Goal: Information Seeking & Learning: Learn about a topic

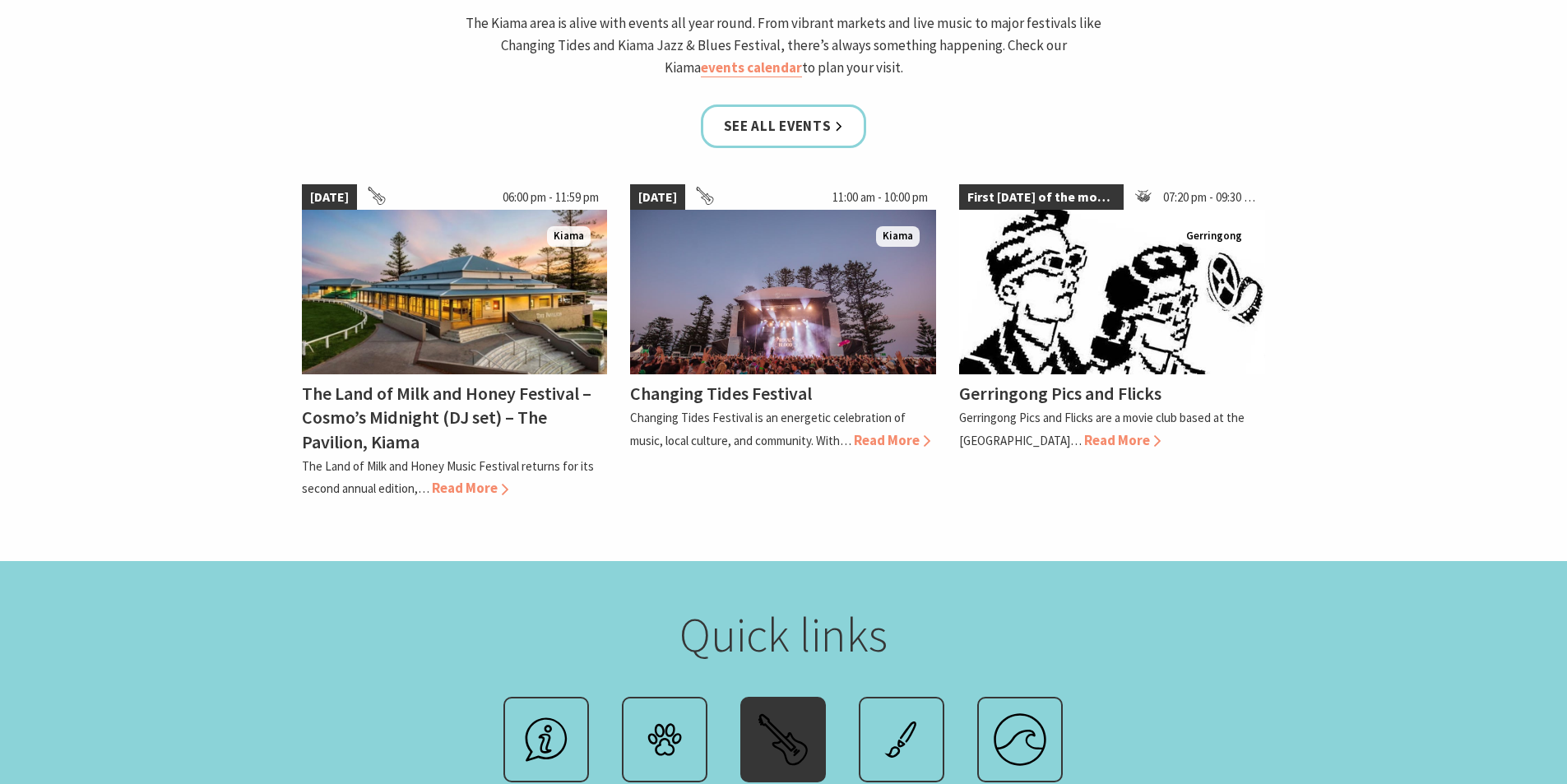
scroll to position [1727, 0]
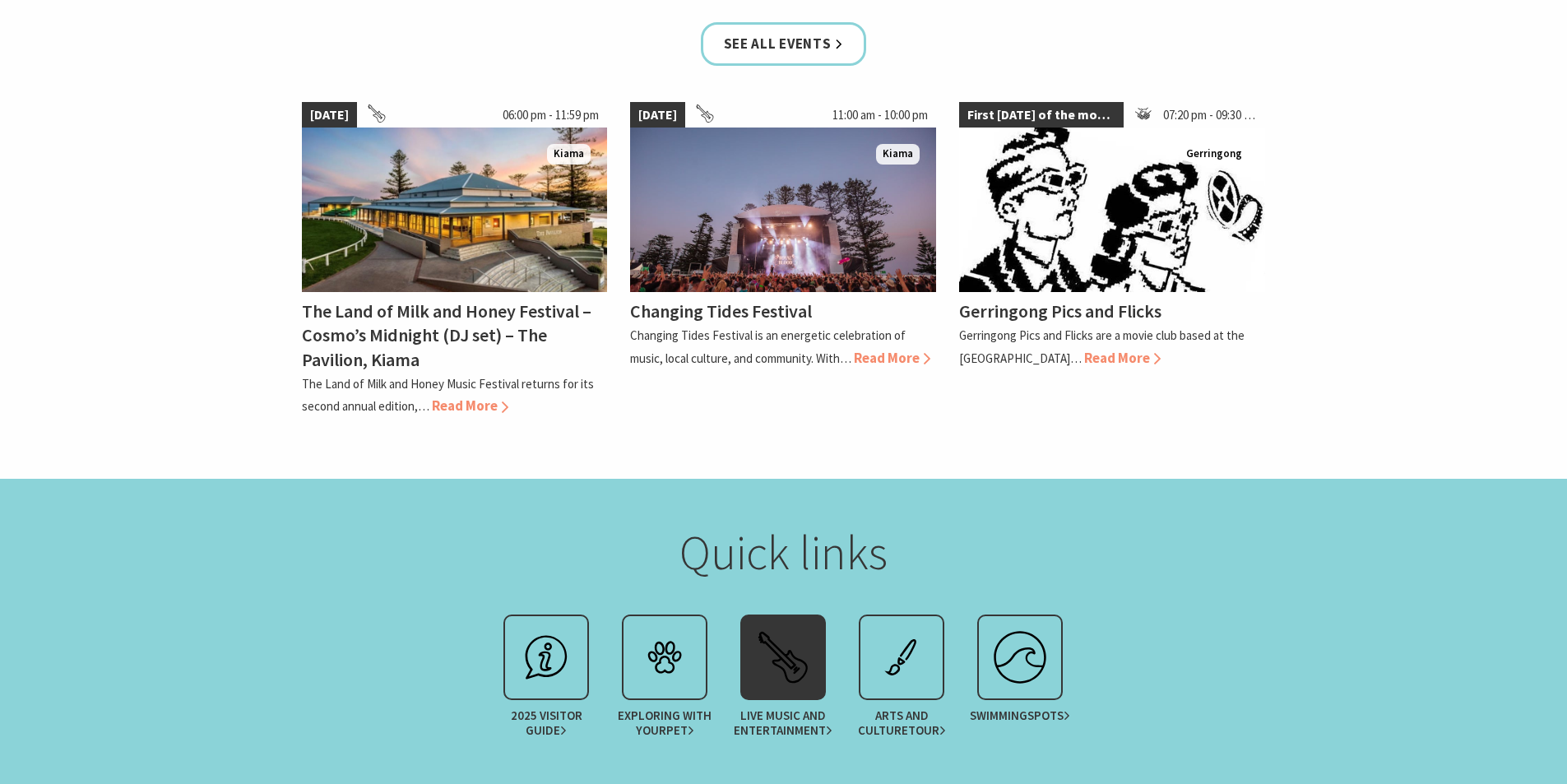
click at [799, 624] on img at bounding box center [783, 657] width 66 height 65
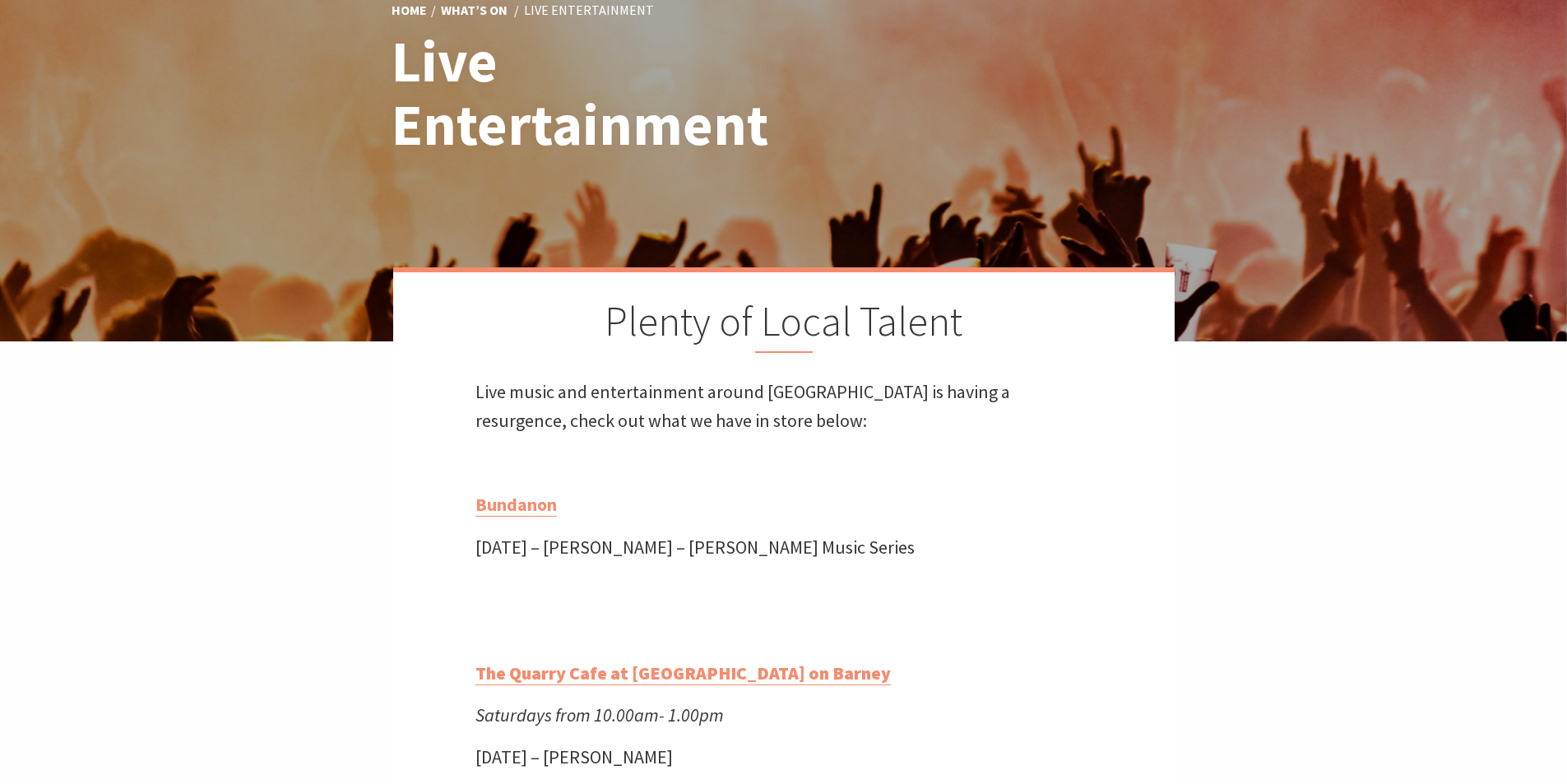
scroll to position [329, 0]
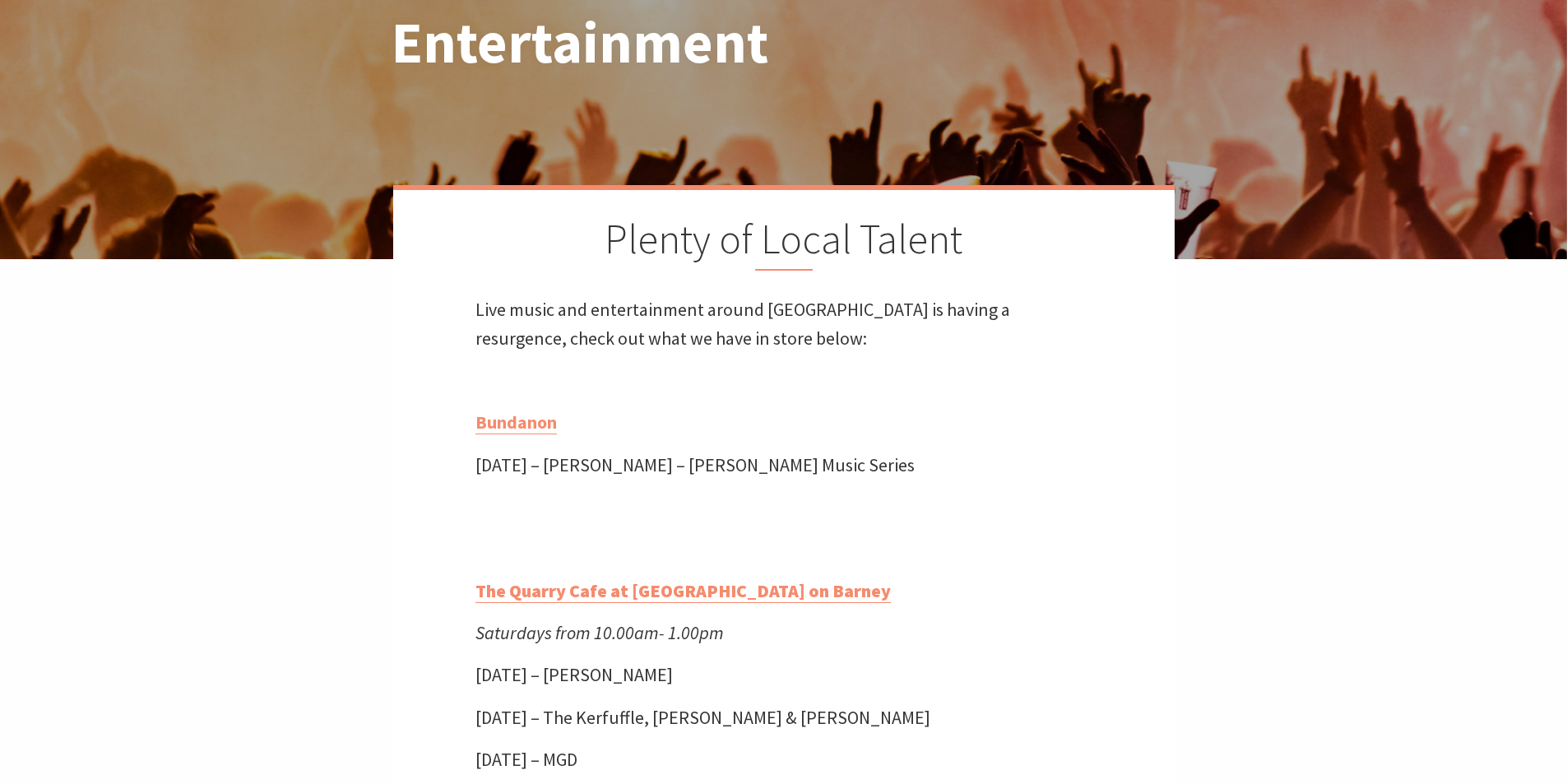
click at [759, 468] on p "Saturday 22 November – Benedicte Maurseth – Boyd Music Series" at bounding box center [784, 465] width 617 height 29
click at [925, 465] on p "Saturday 22 November – Benedicte Maurseth – Boyd Music Series" at bounding box center [784, 465] width 617 height 29
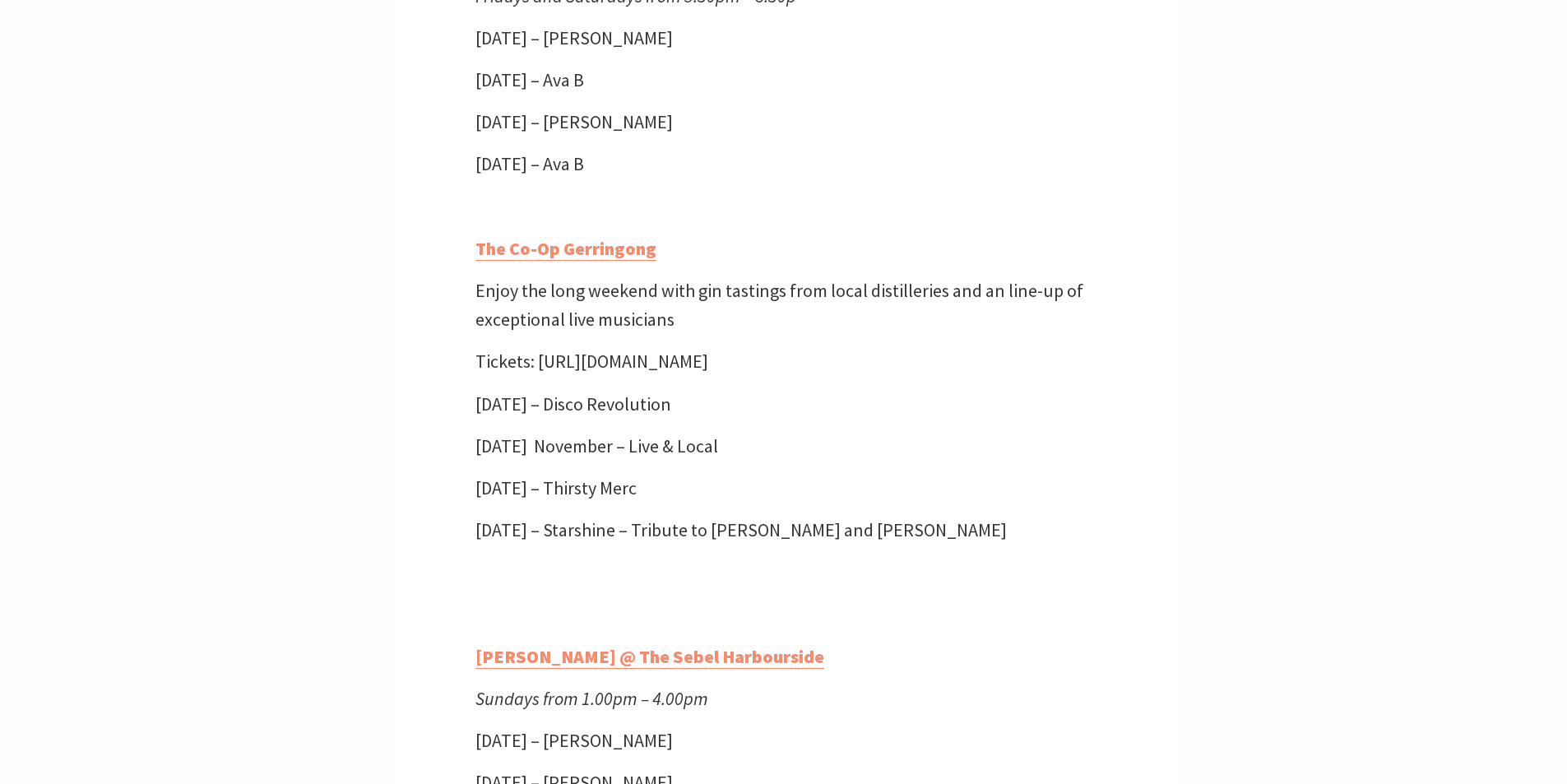
scroll to position [4440, 0]
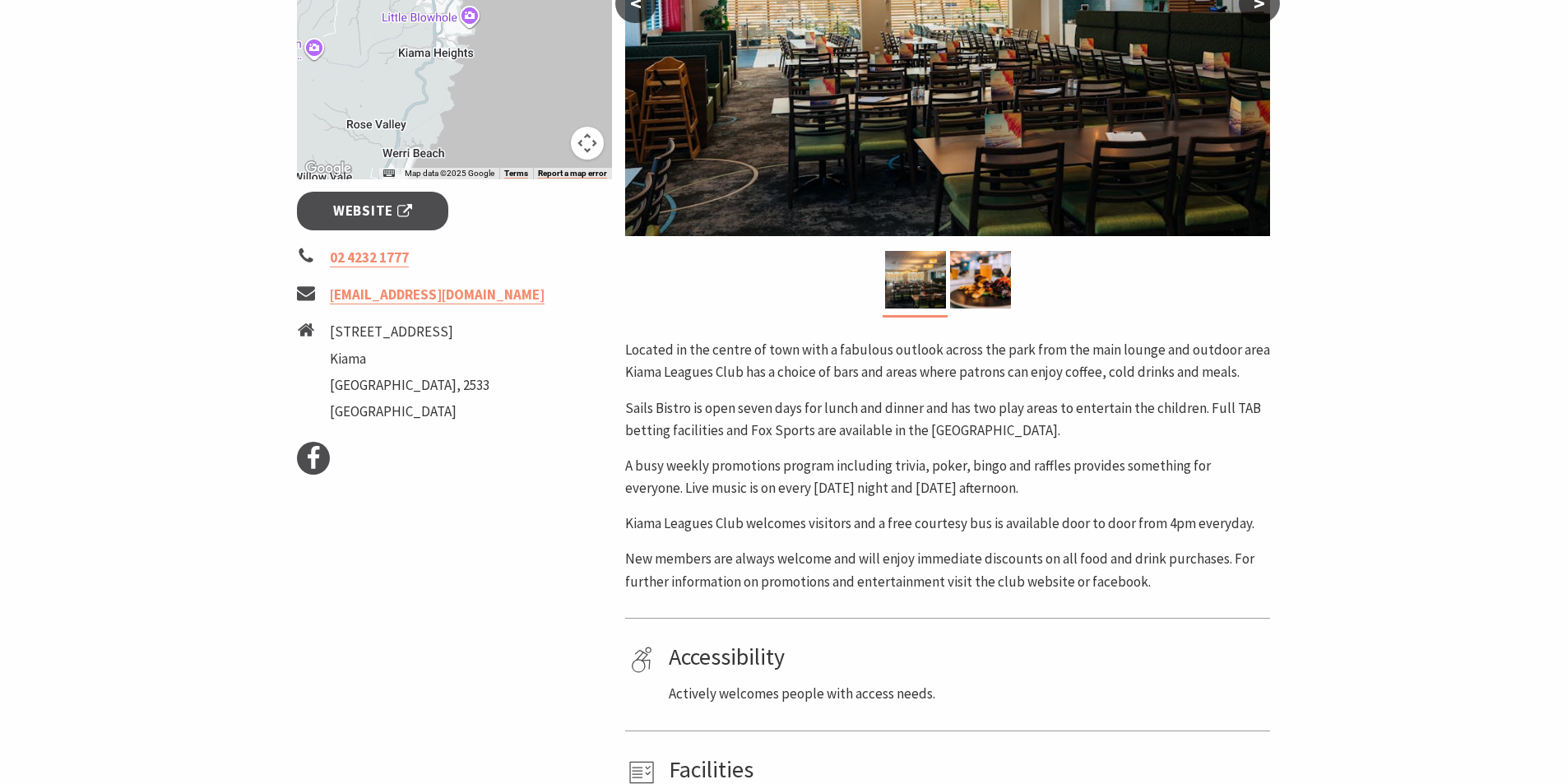
scroll to position [247, 0]
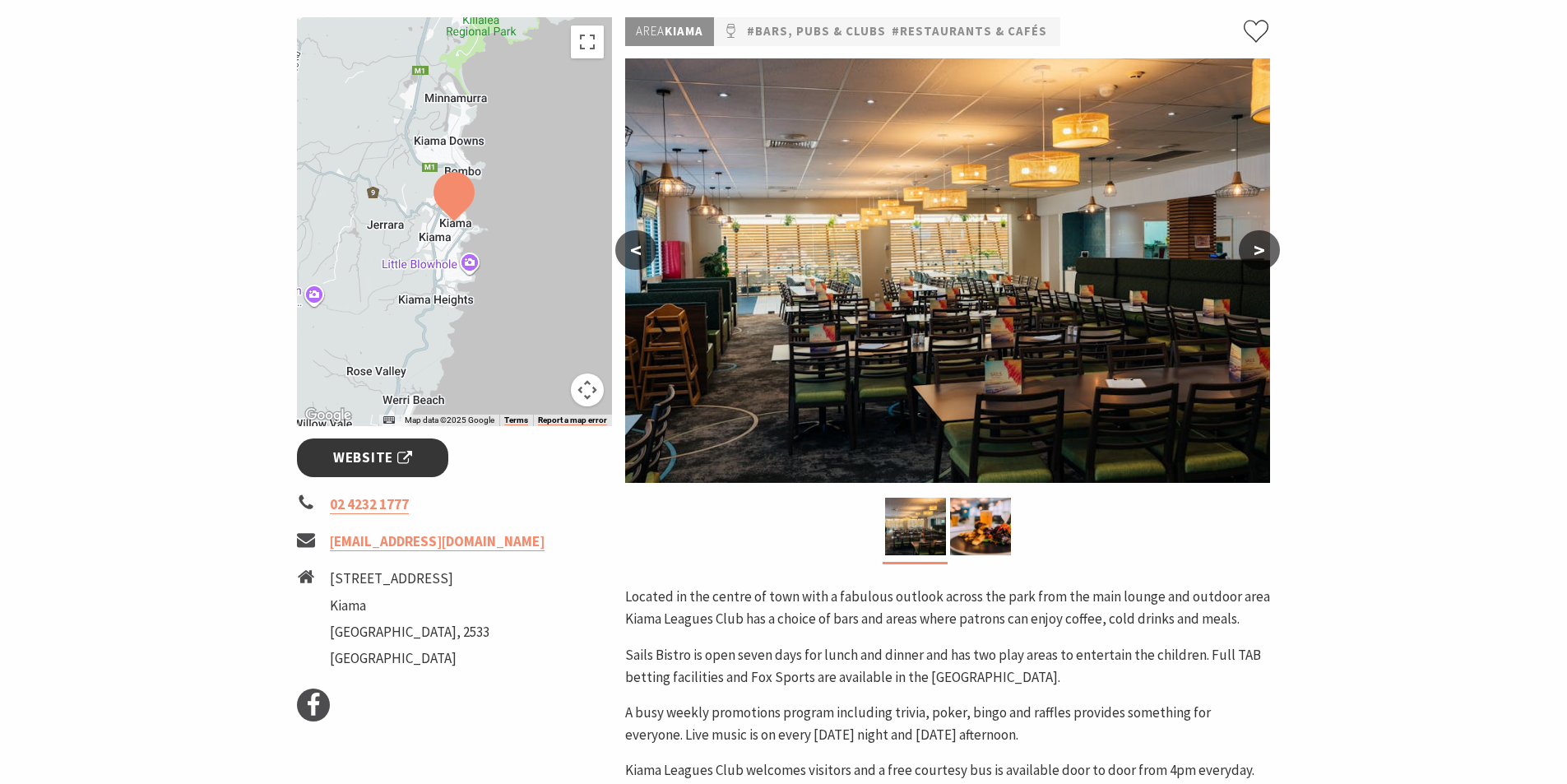
click at [386, 459] on span "Website" at bounding box center [372, 457] width 79 height 22
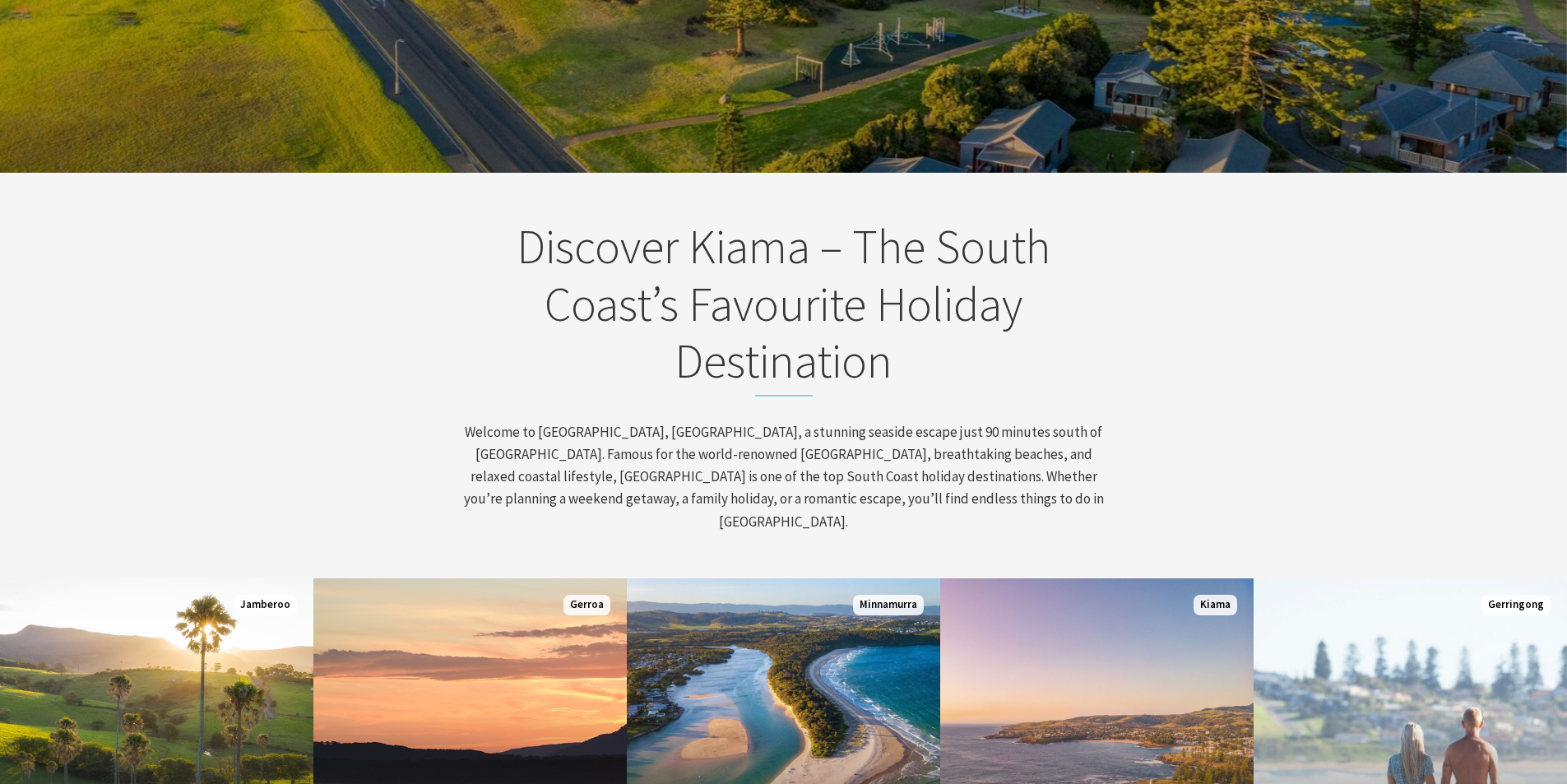
scroll to position [823, 0]
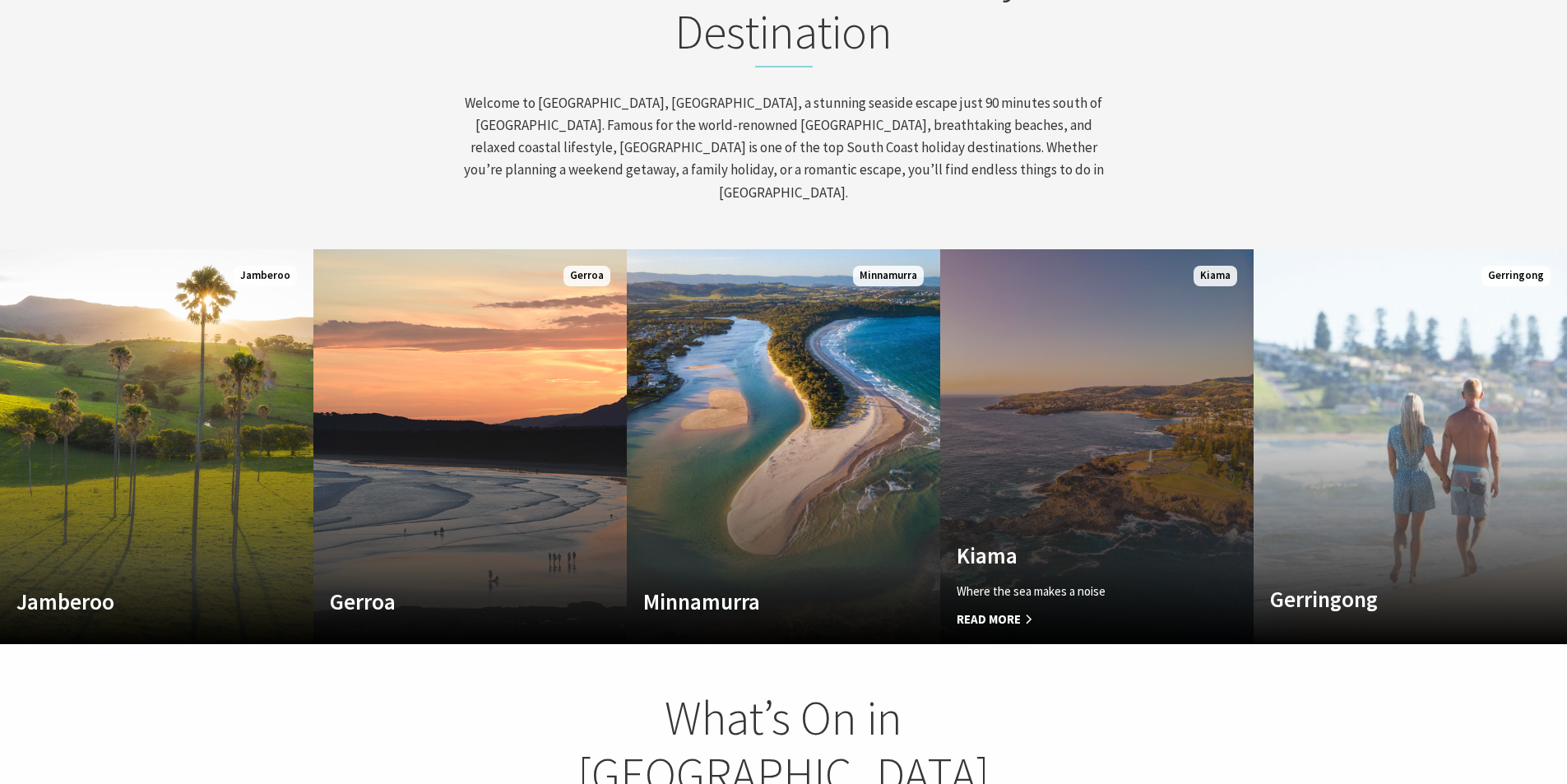
click at [1201, 465] on link "Custom Image Used Kiama Where the sea makes a noise Read More Kiama" at bounding box center [1097, 447] width 313 height 395
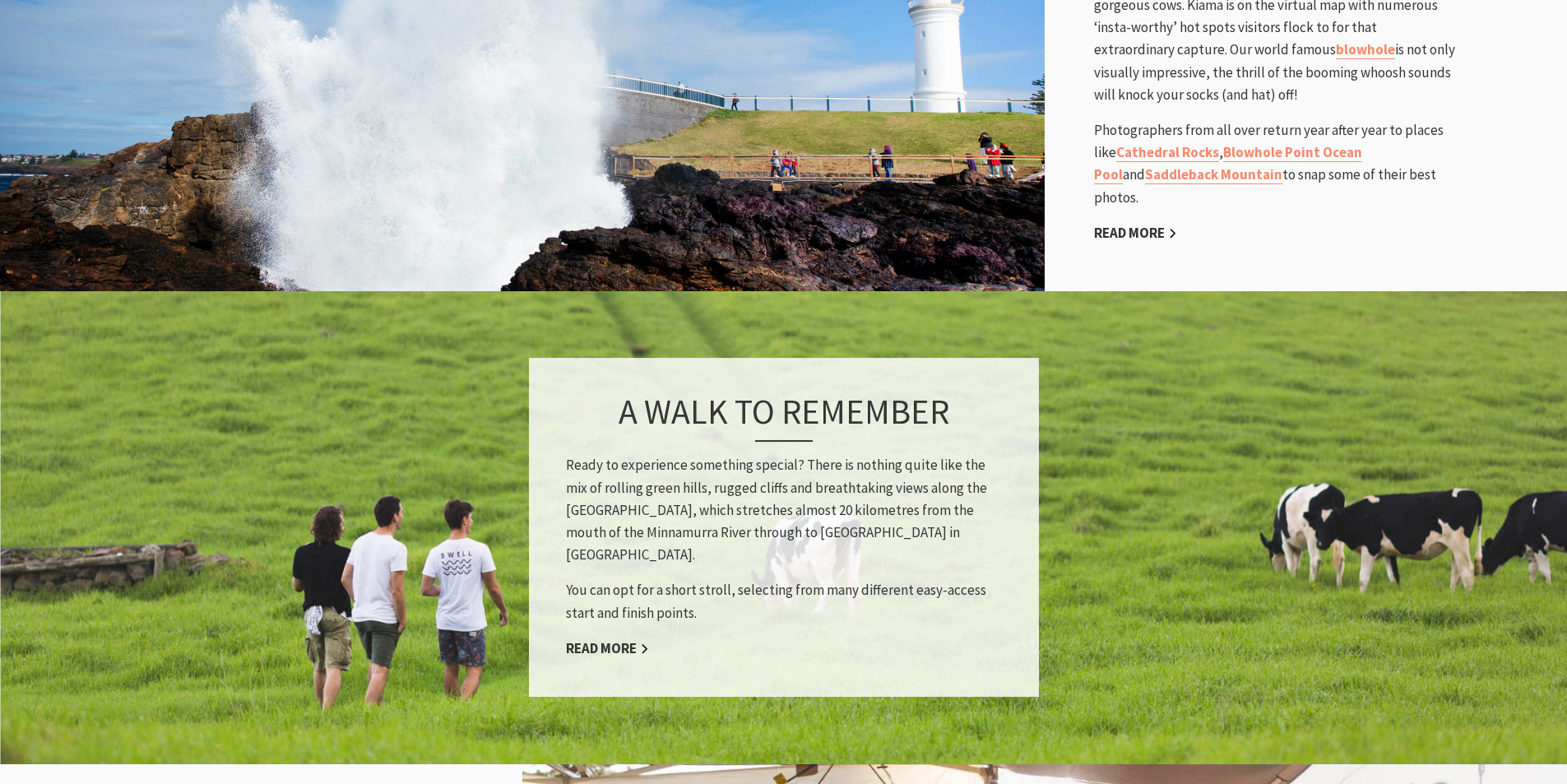
scroll to position [1563, 0]
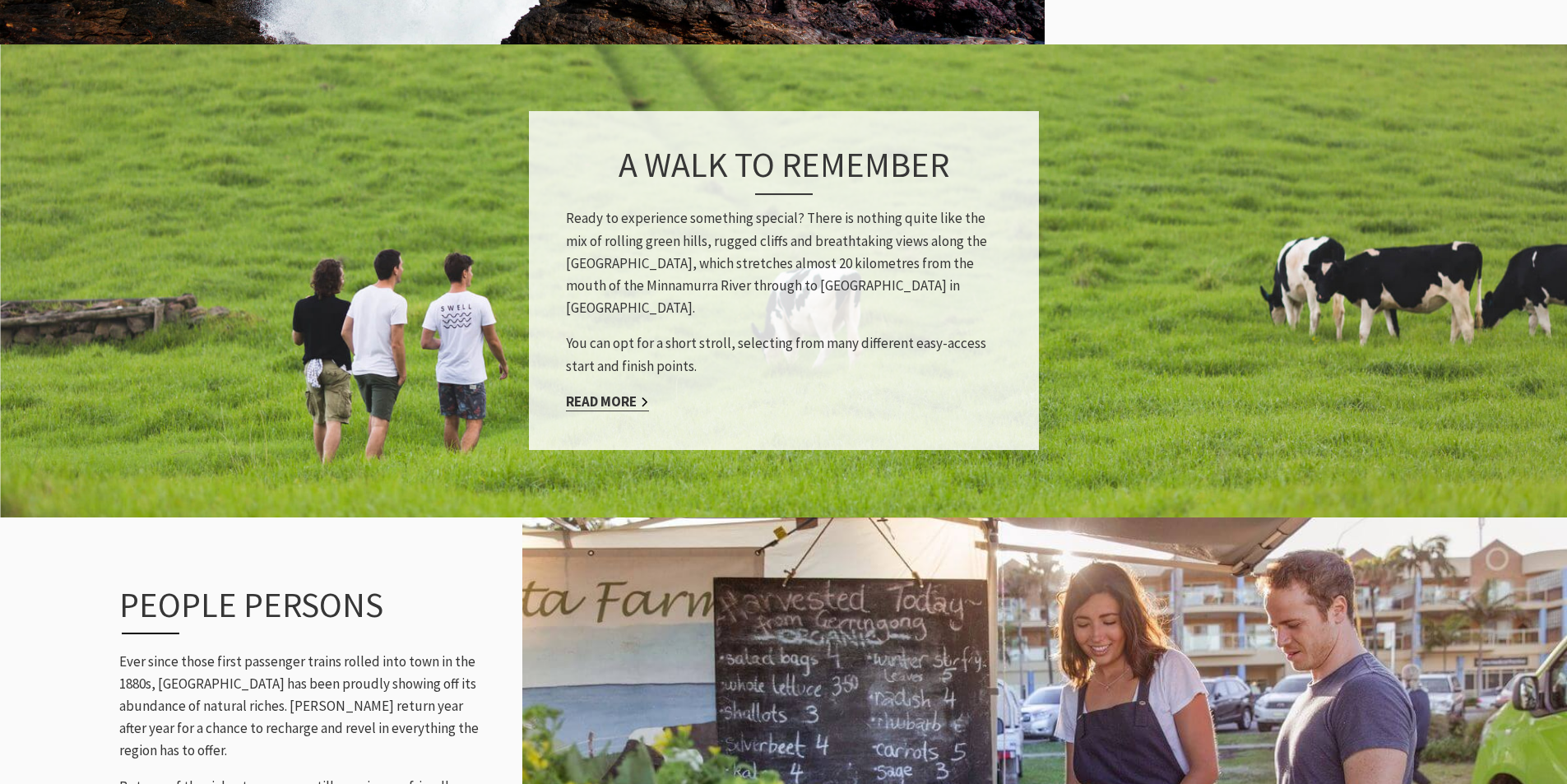
click at [584, 392] on link "Read More" at bounding box center [608, 401] width 83 height 19
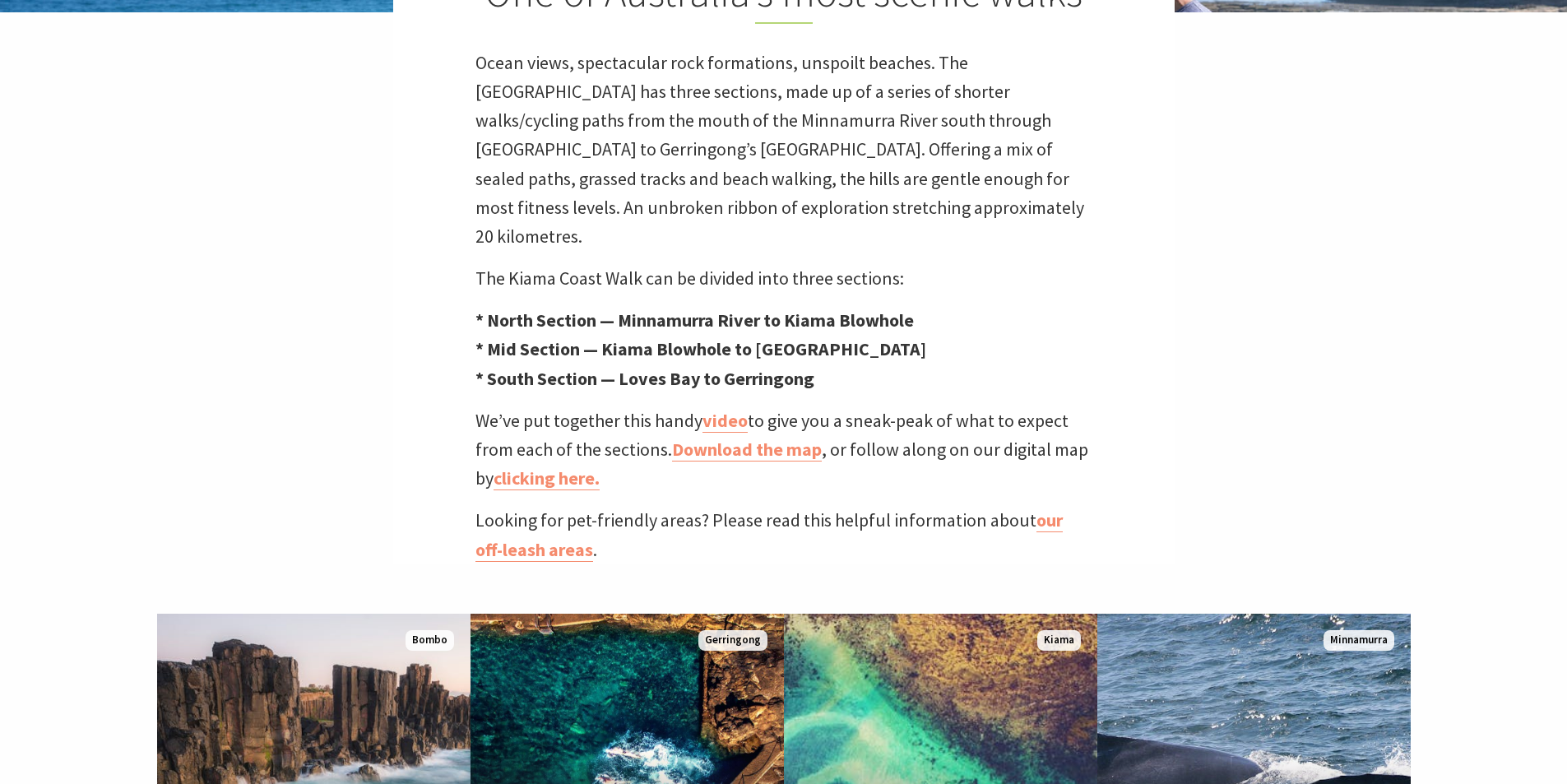
scroll to position [658, 0]
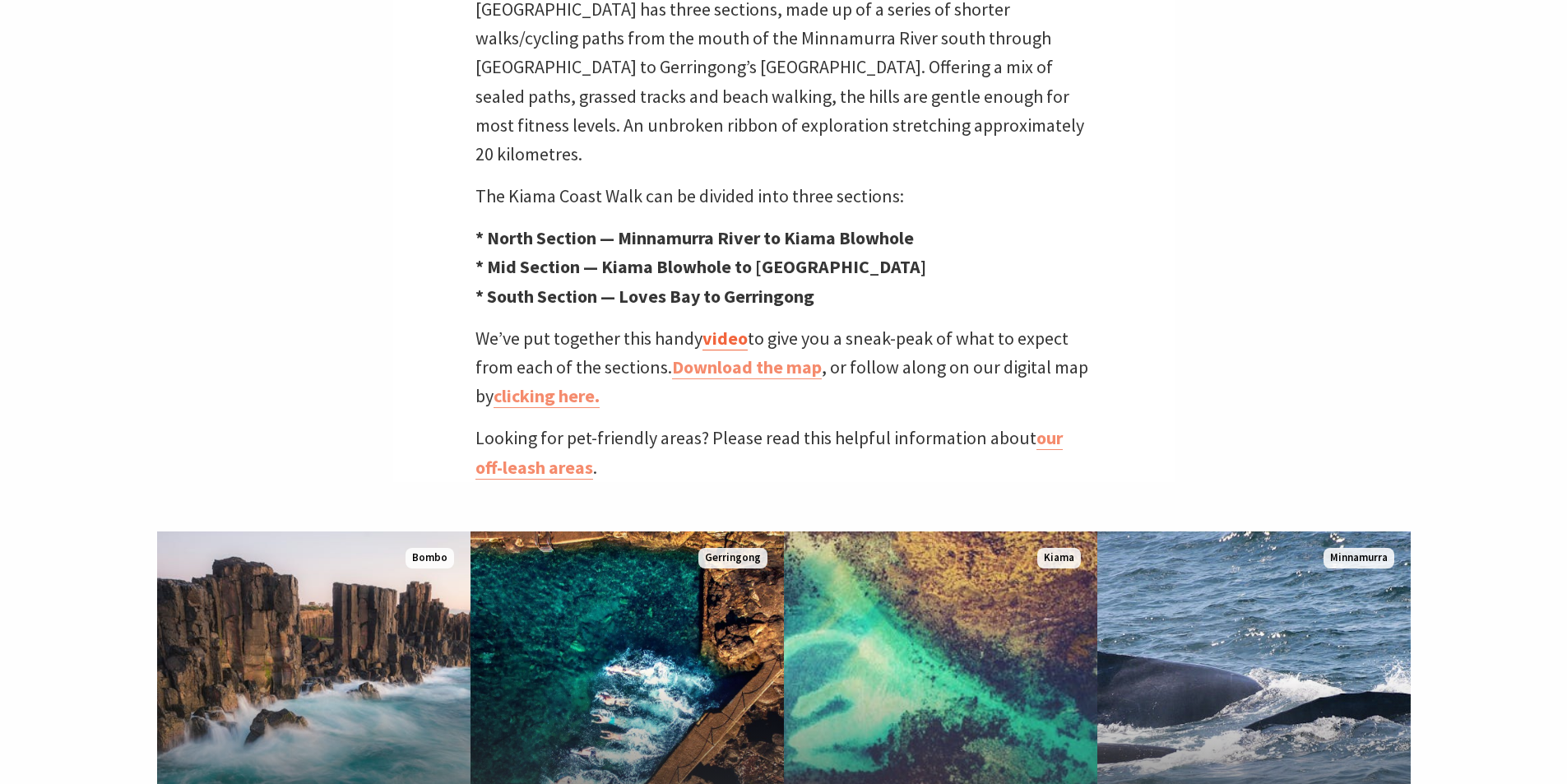
click at [725, 327] on link "video" at bounding box center [725, 338] width 45 height 24
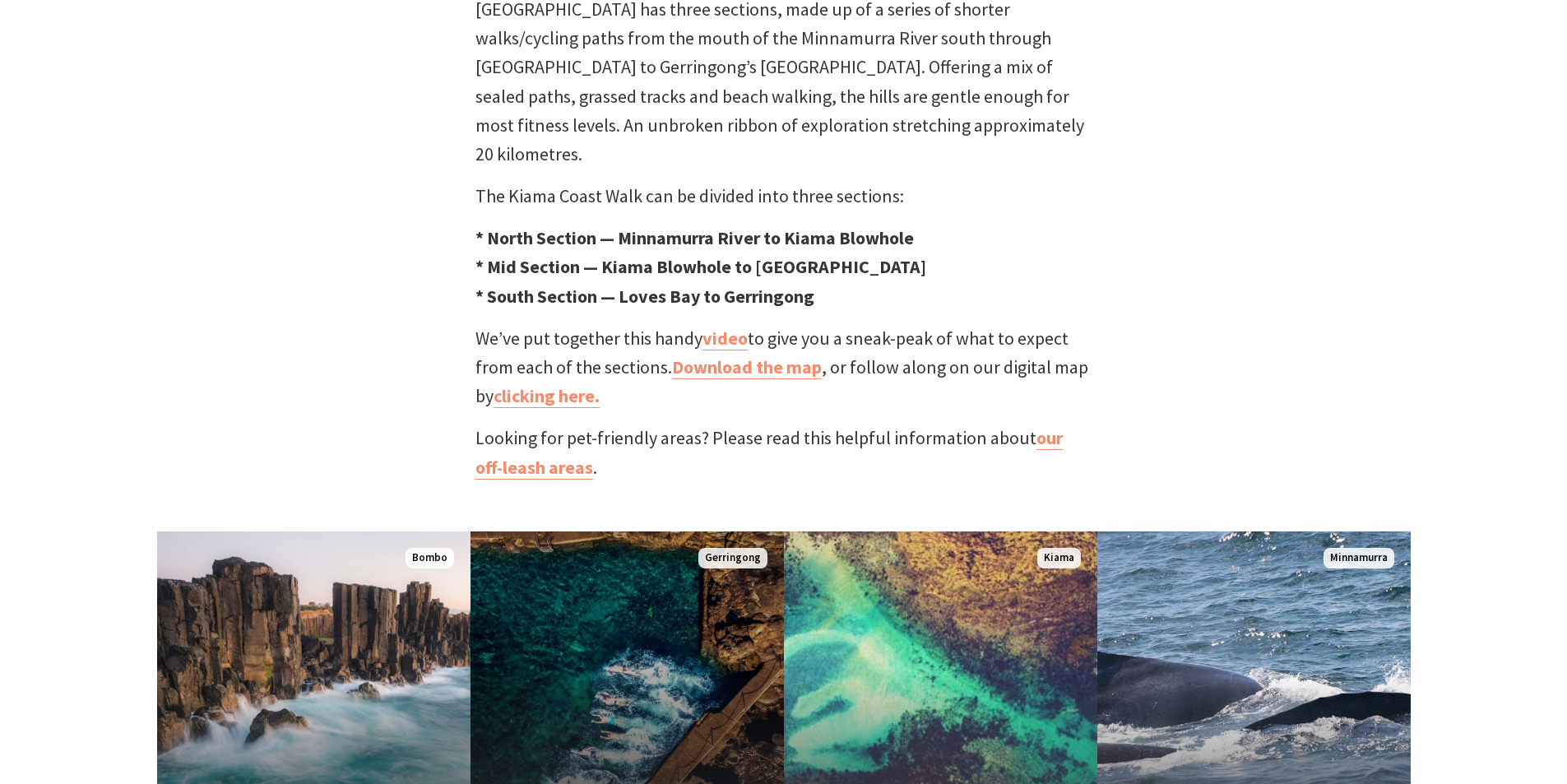
scroll to position [904, 0]
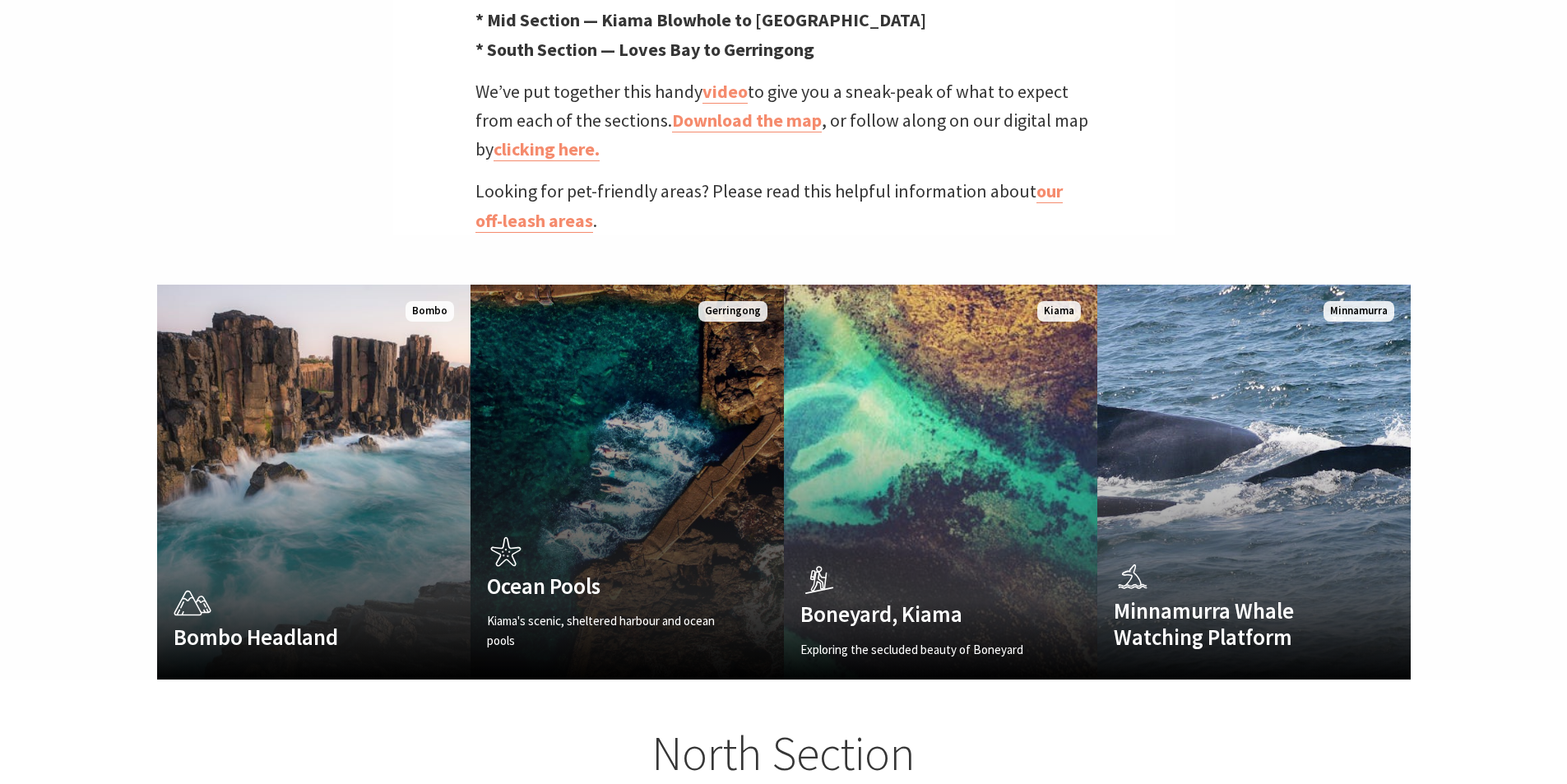
click at [714, 429] on link "Ocean Pools Kiama's scenic, sheltered harbour and ocean pools Read More Gerring…" at bounding box center [626, 482] width 313 height 395
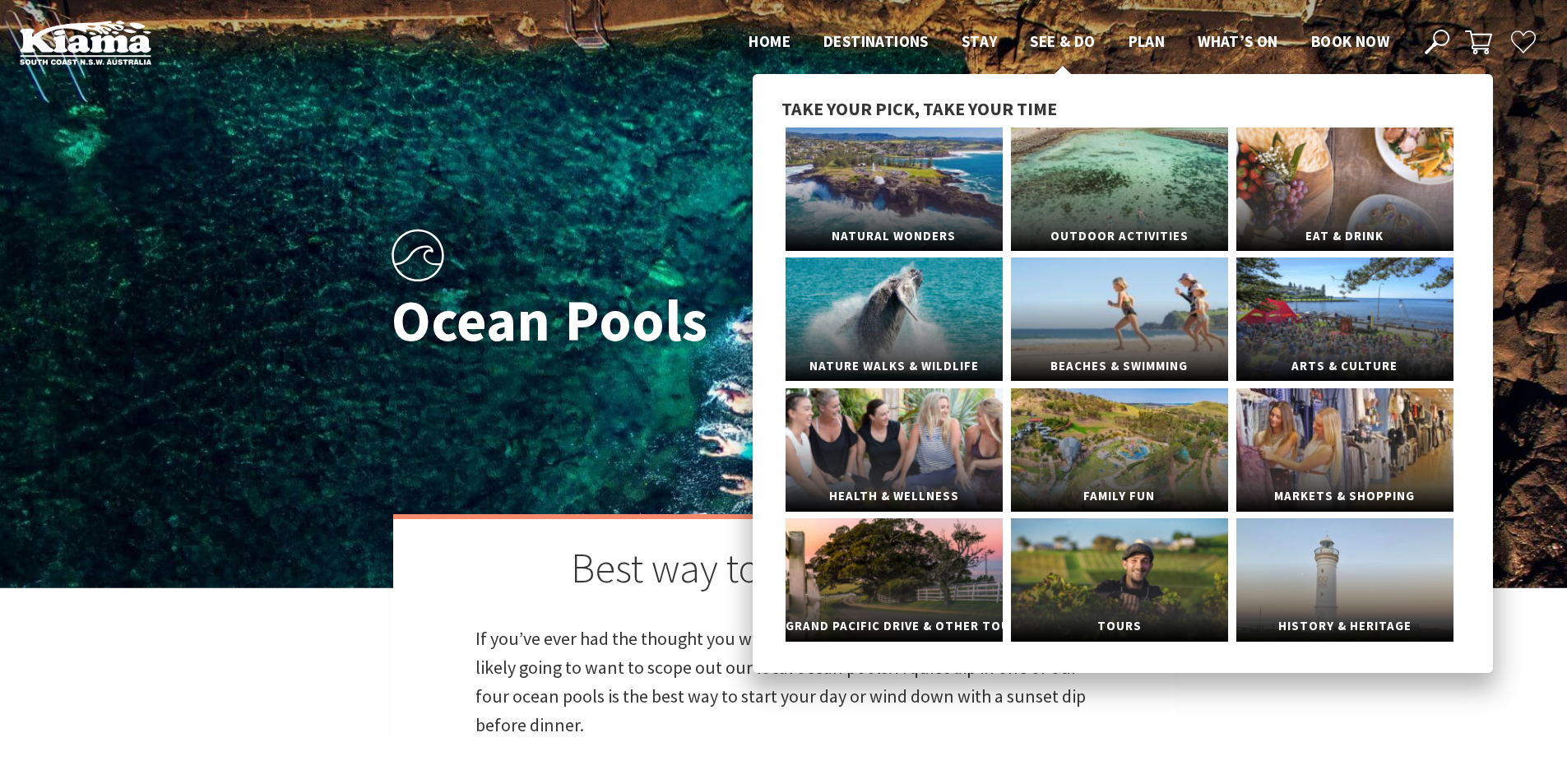
click at [1081, 39] on span "See & Do" at bounding box center [1063, 41] width 65 height 20
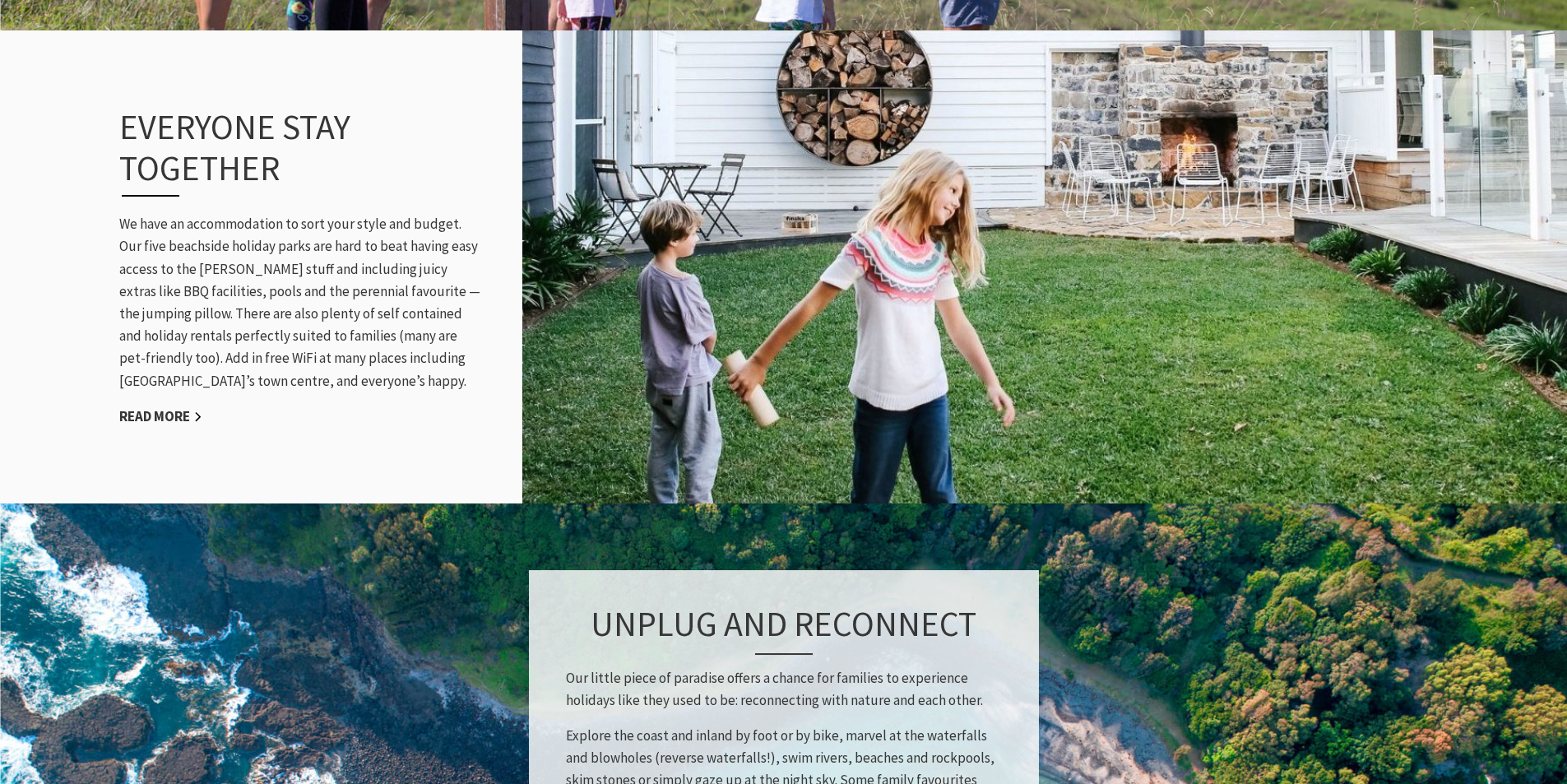
scroll to position [2467, 0]
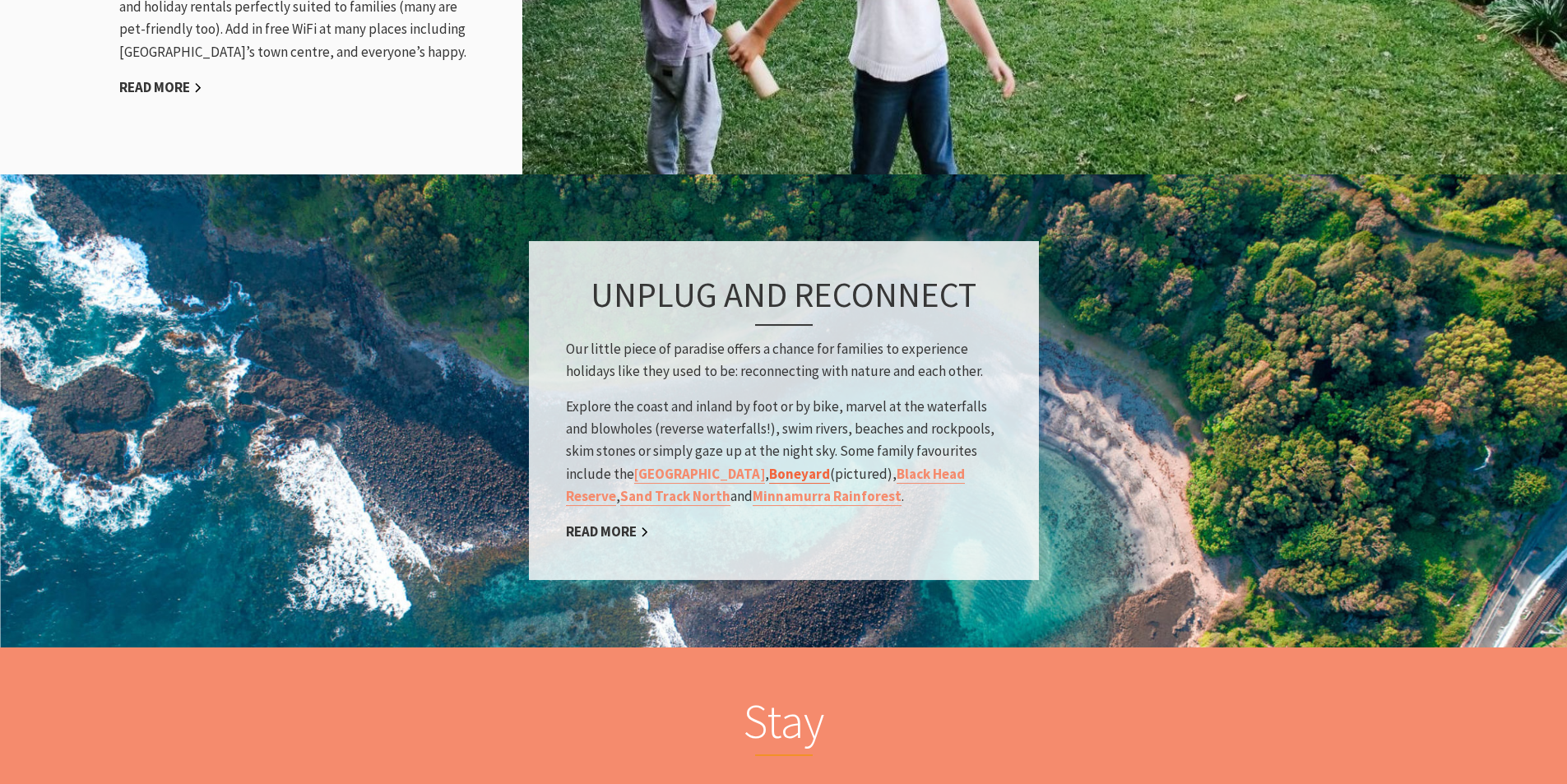
click at [800, 479] on link "Boneyard" at bounding box center [800, 474] width 61 height 19
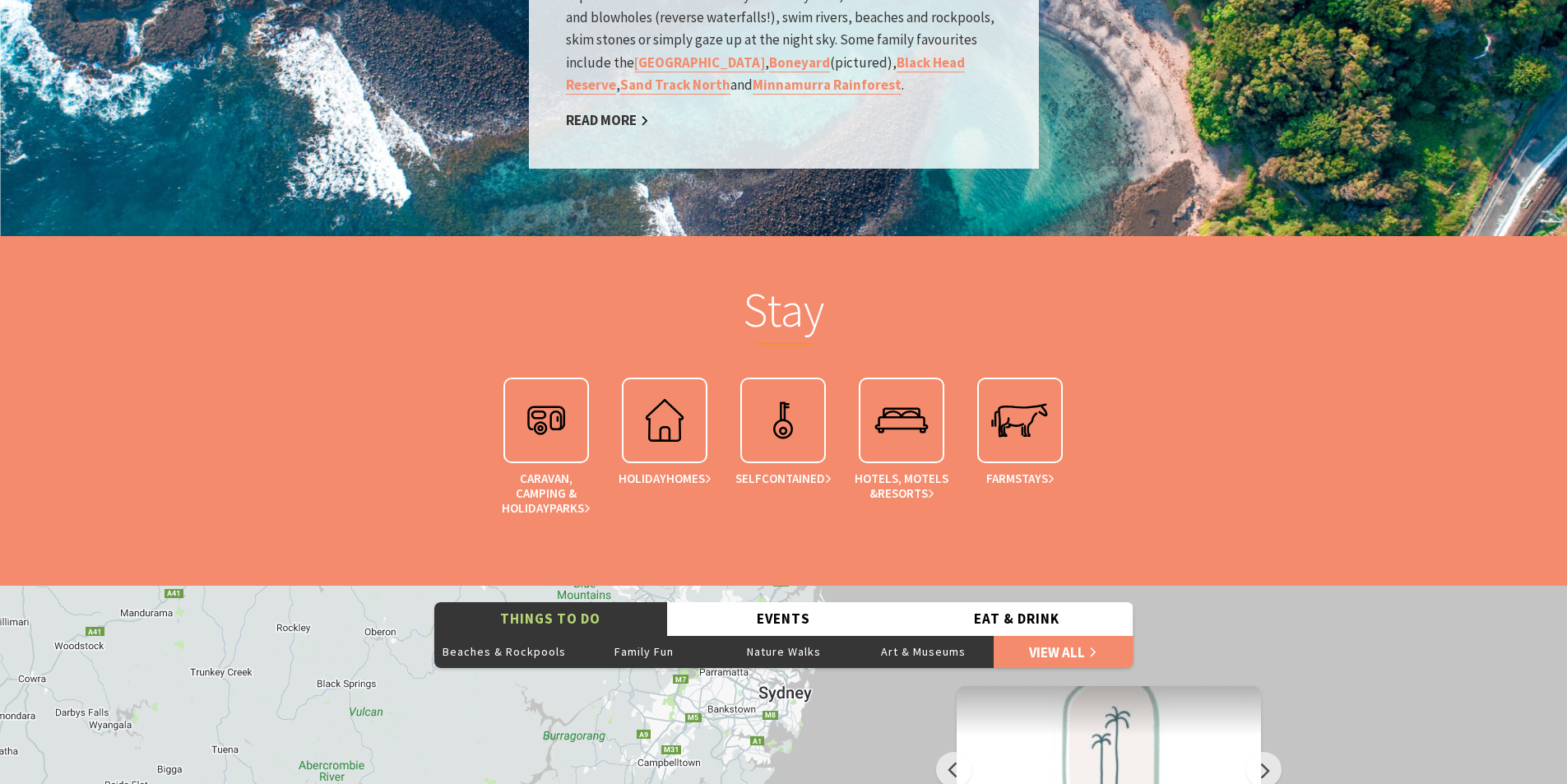
scroll to position [2385, 0]
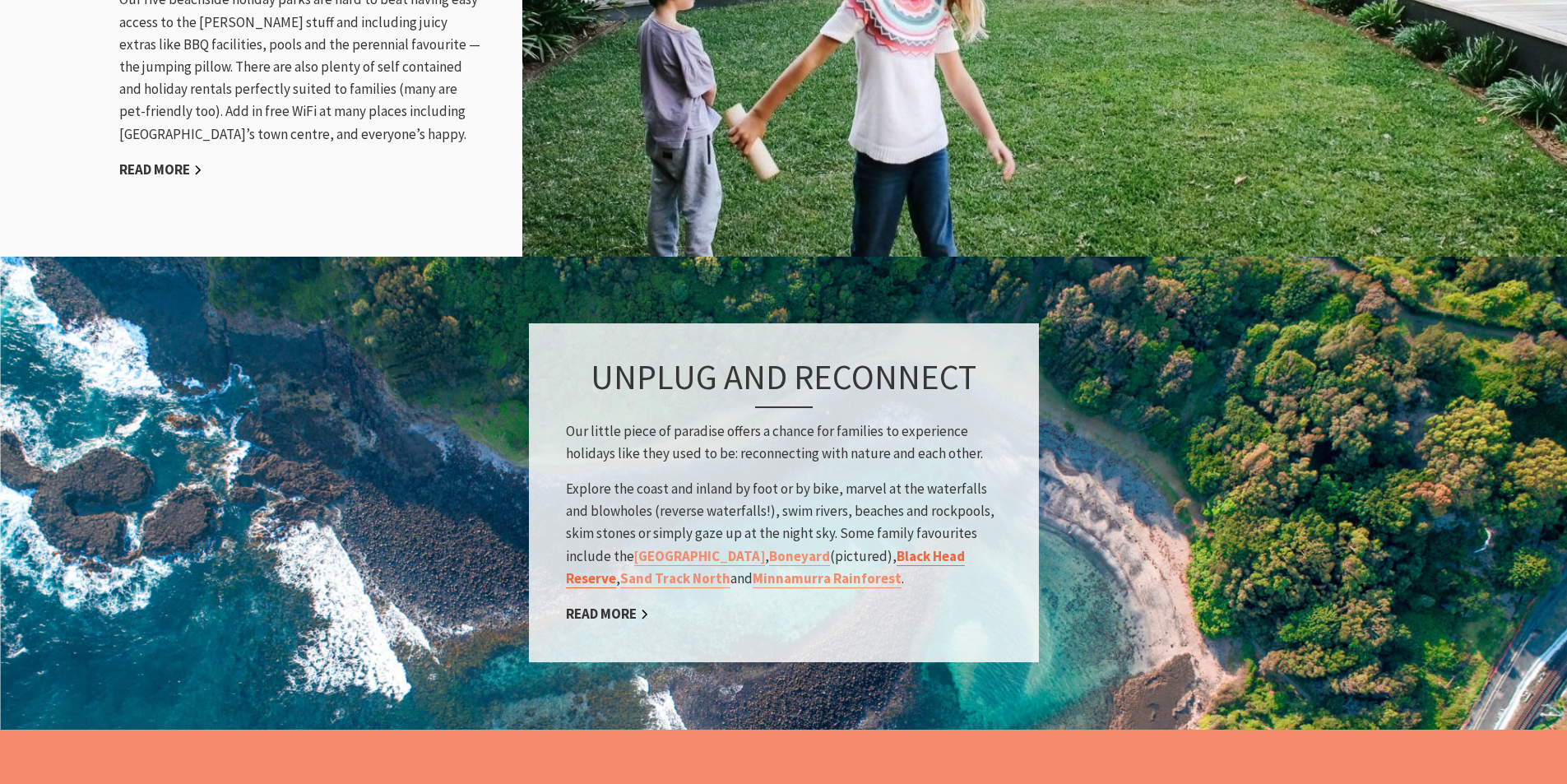
click at [926, 560] on link "Black Head Reserve" at bounding box center [766, 568] width 399 height 41
click at [800, 579] on link "Minnamurra Rainforest" at bounding box center [827, 578] width 149 height 19
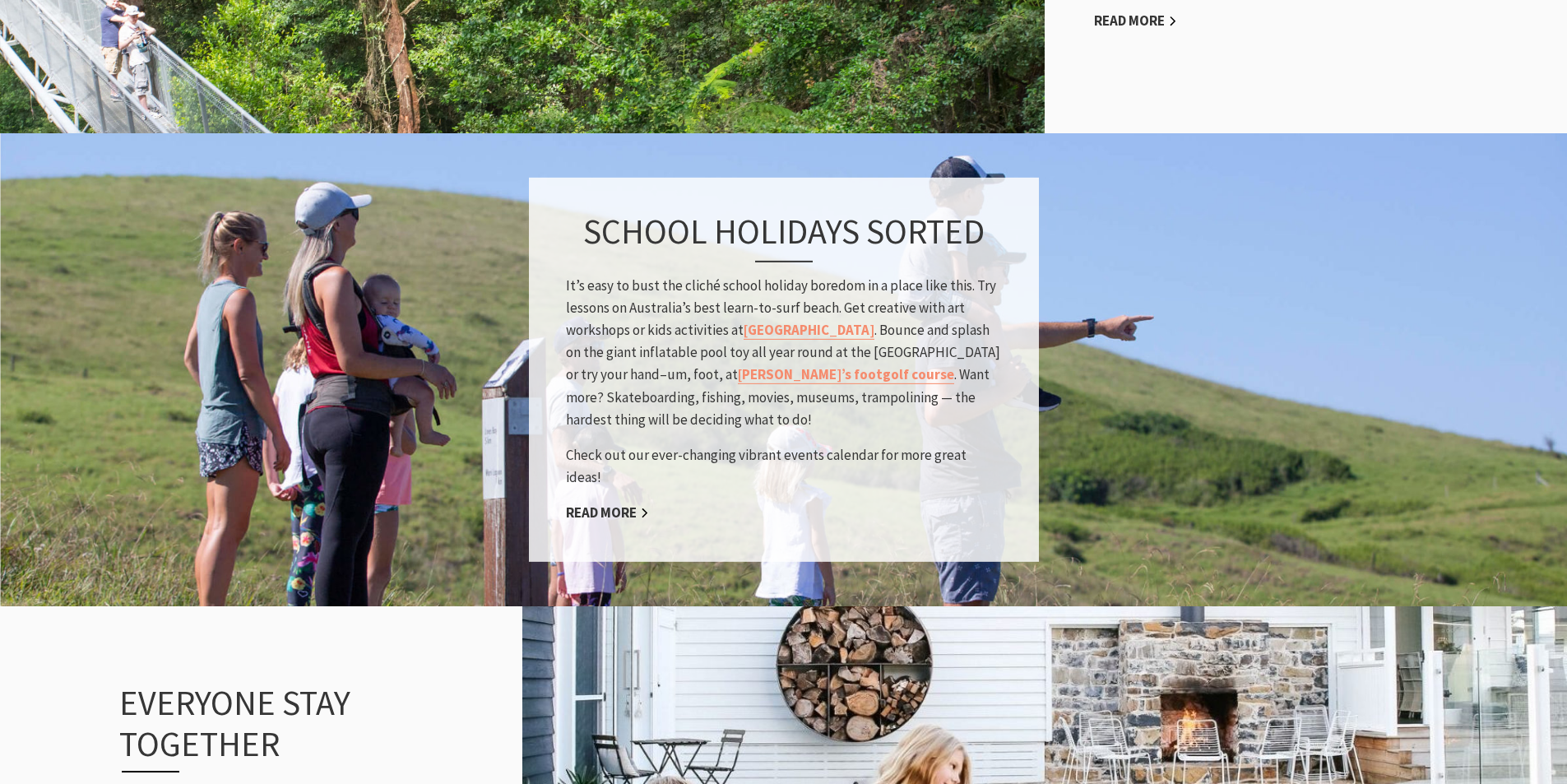
scroll to position [1069, 0]
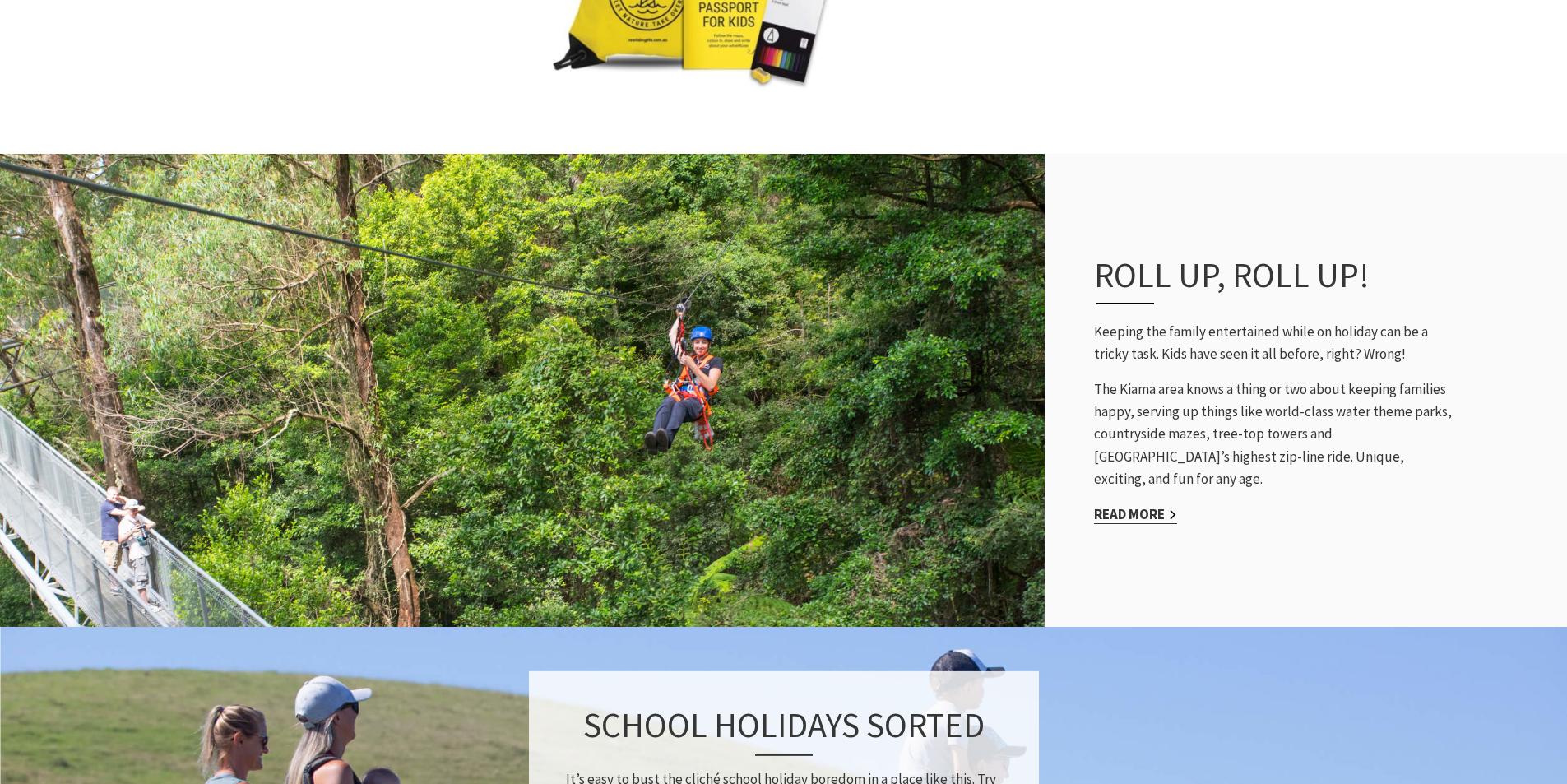
click at [1145, 505] on link "Read More" at bounding box center [1135, 514] width 83 height 19
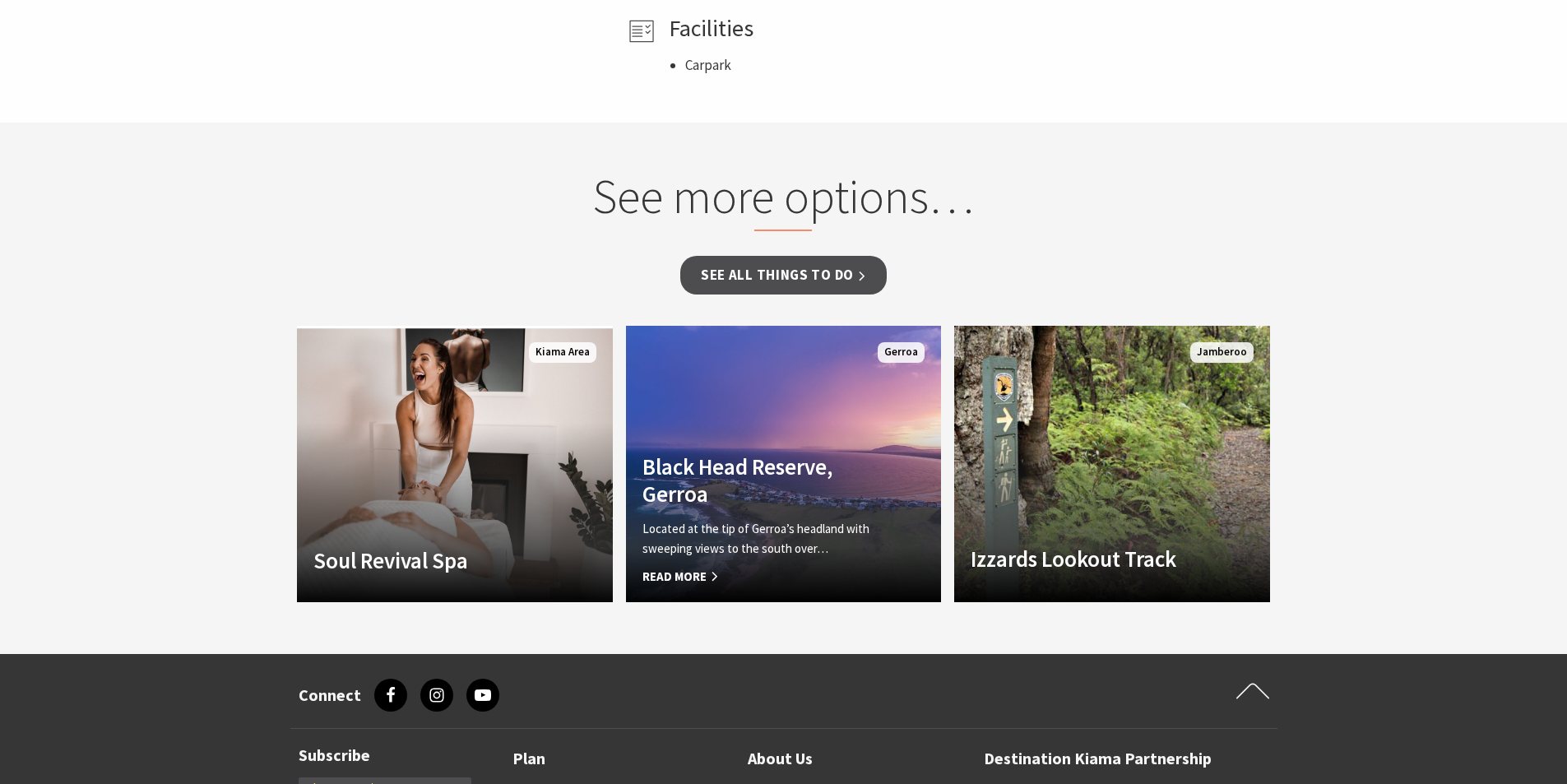
scroll to position [1151, 0]
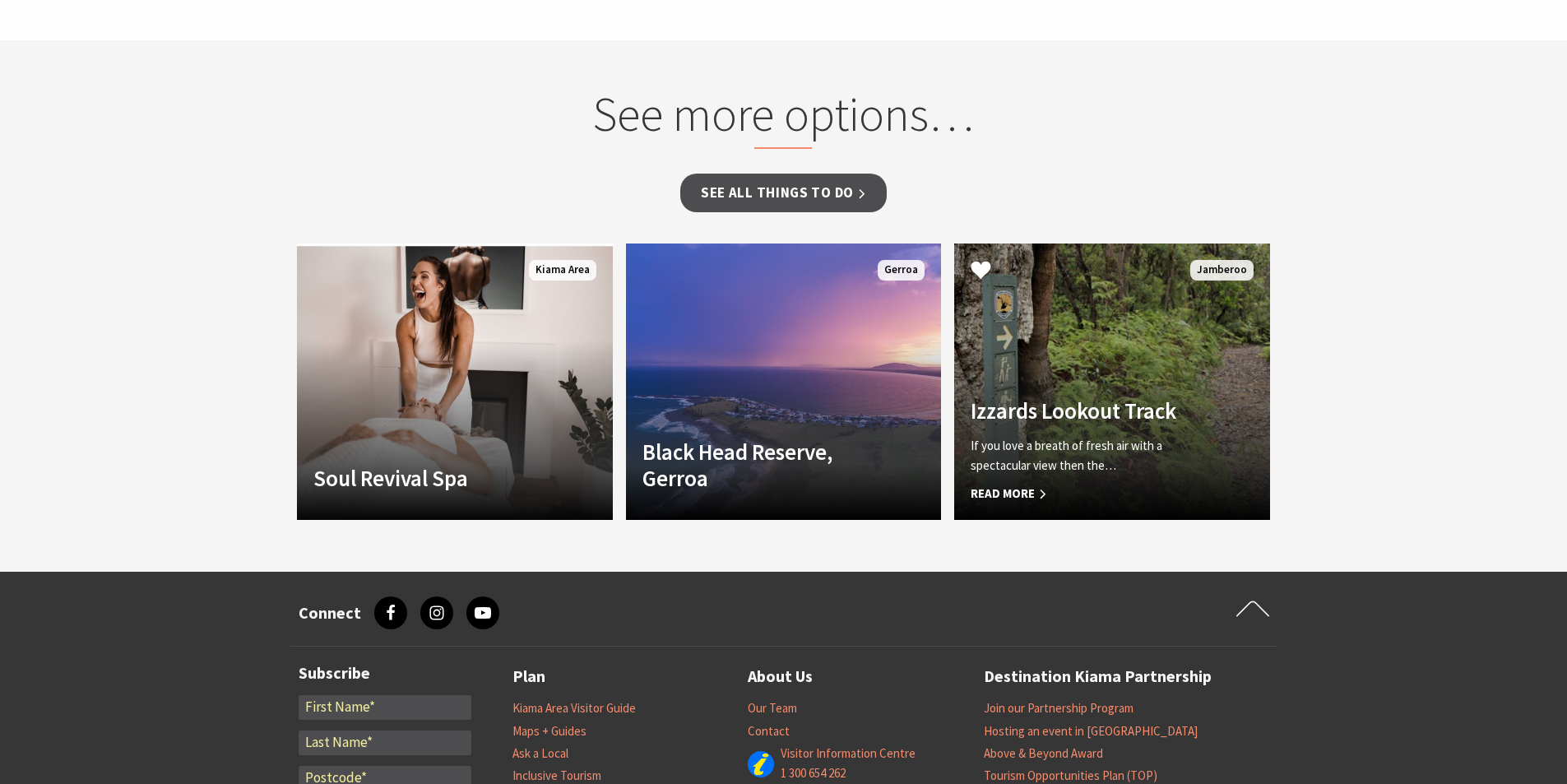
click at [1135, 472] on p "If you love a breath of fresh air with a spectacular view then the…" at bounding box center [1089, 456] width 235 height 39
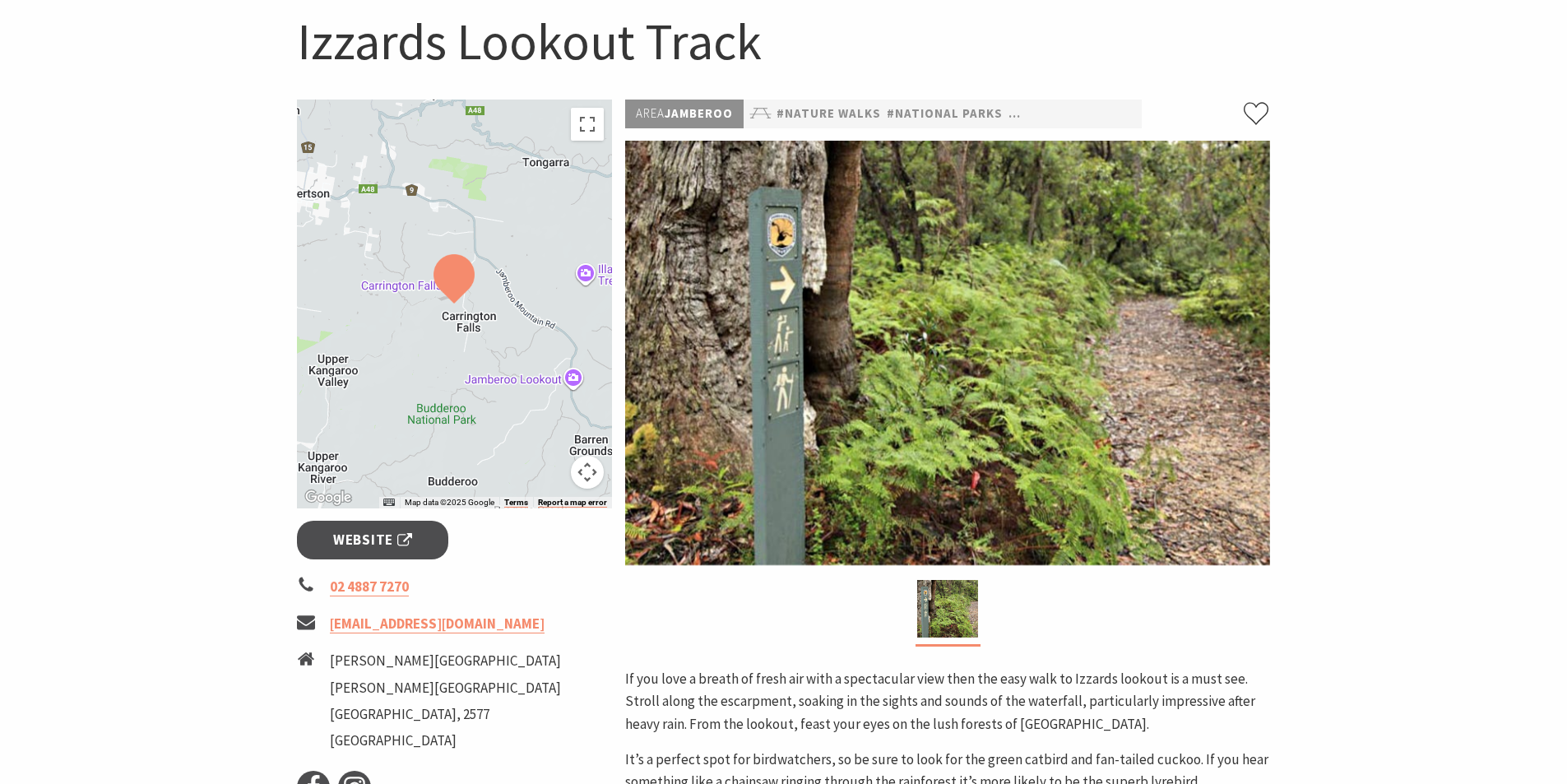
scroll to position [247, 0]
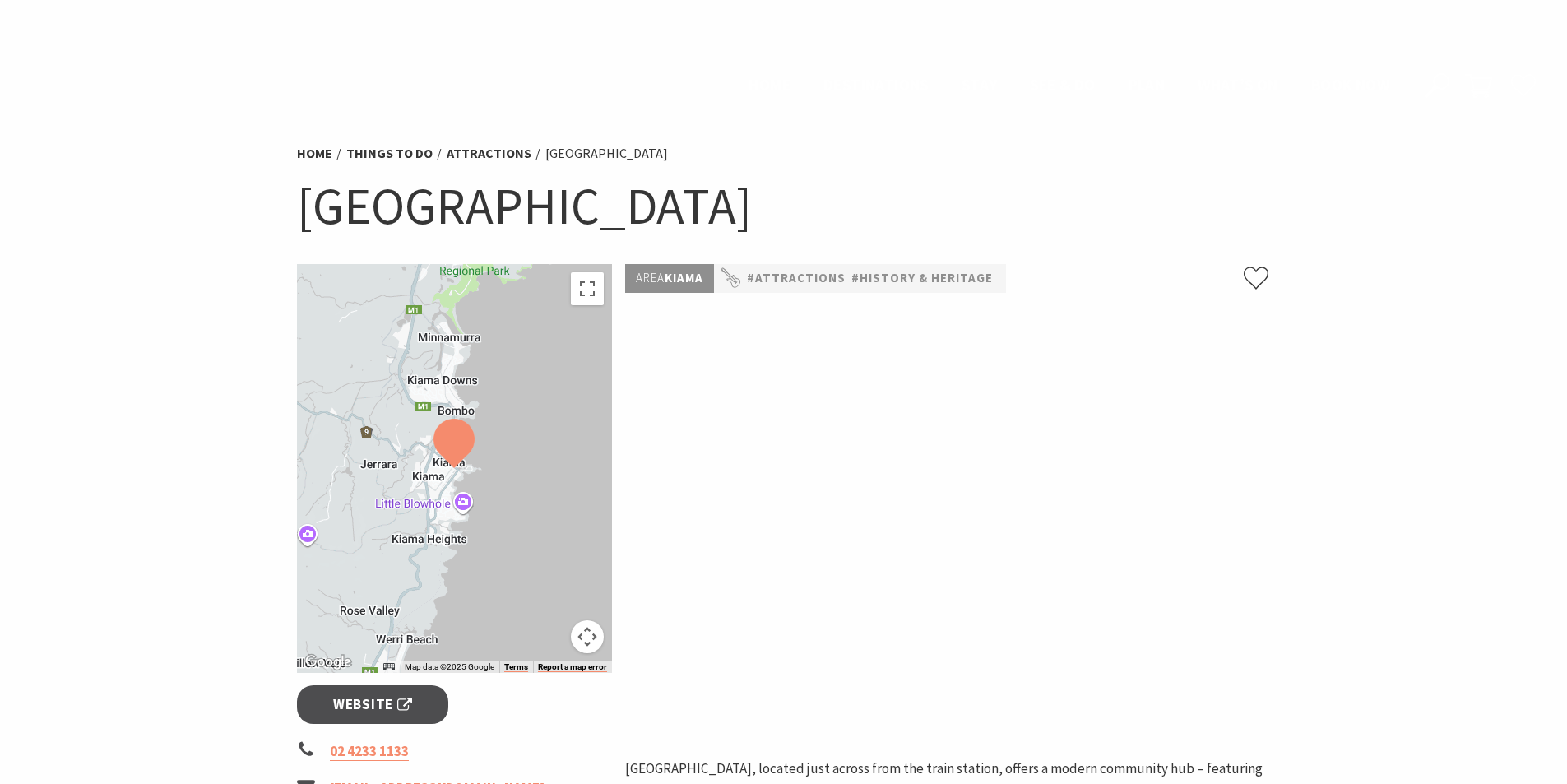
scroll to position [1151, 0]
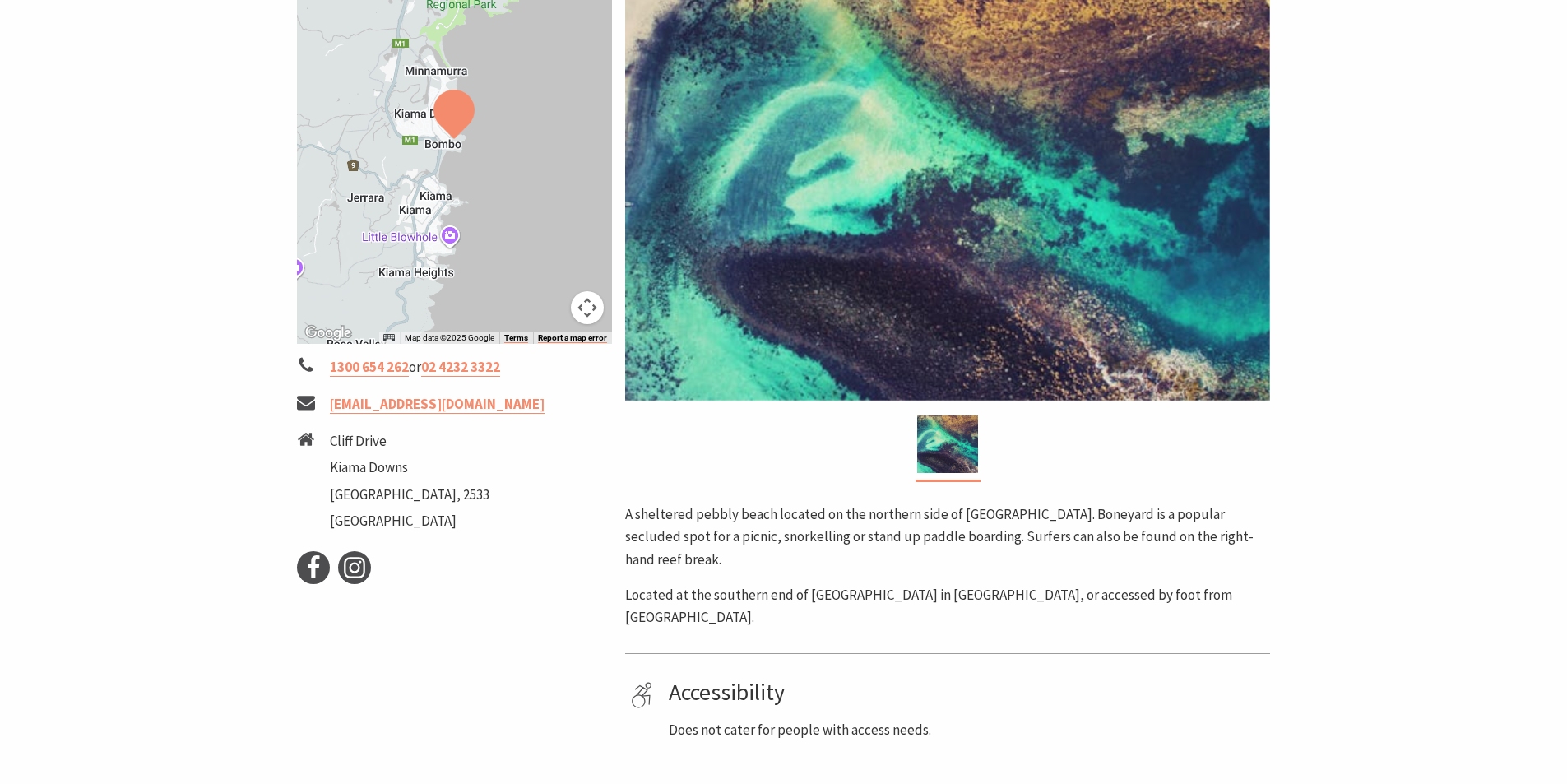
scroll to position [164, 0]
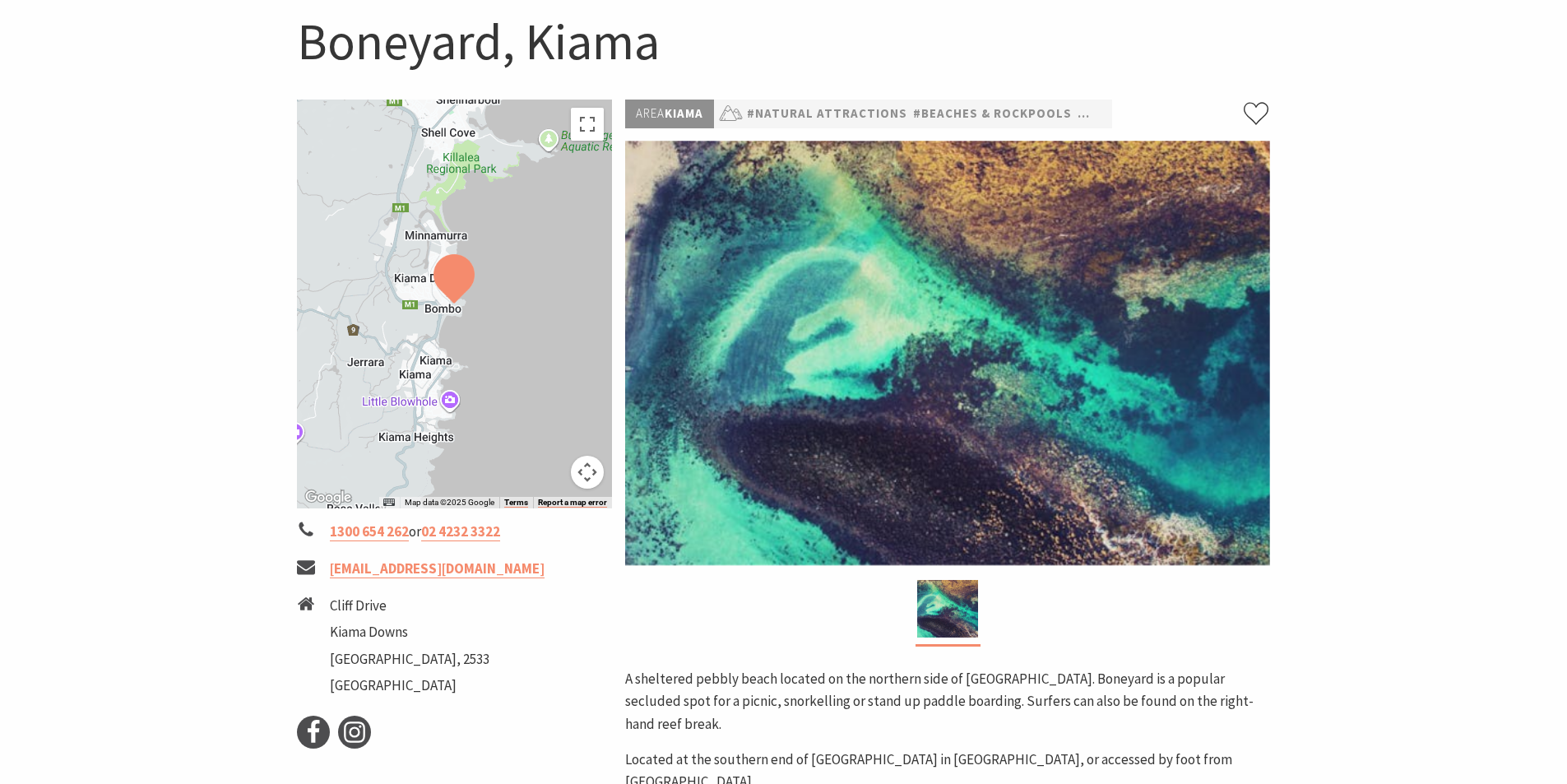
click at [950, 469] on img at bounding box center [948, 353] width 645 height 424
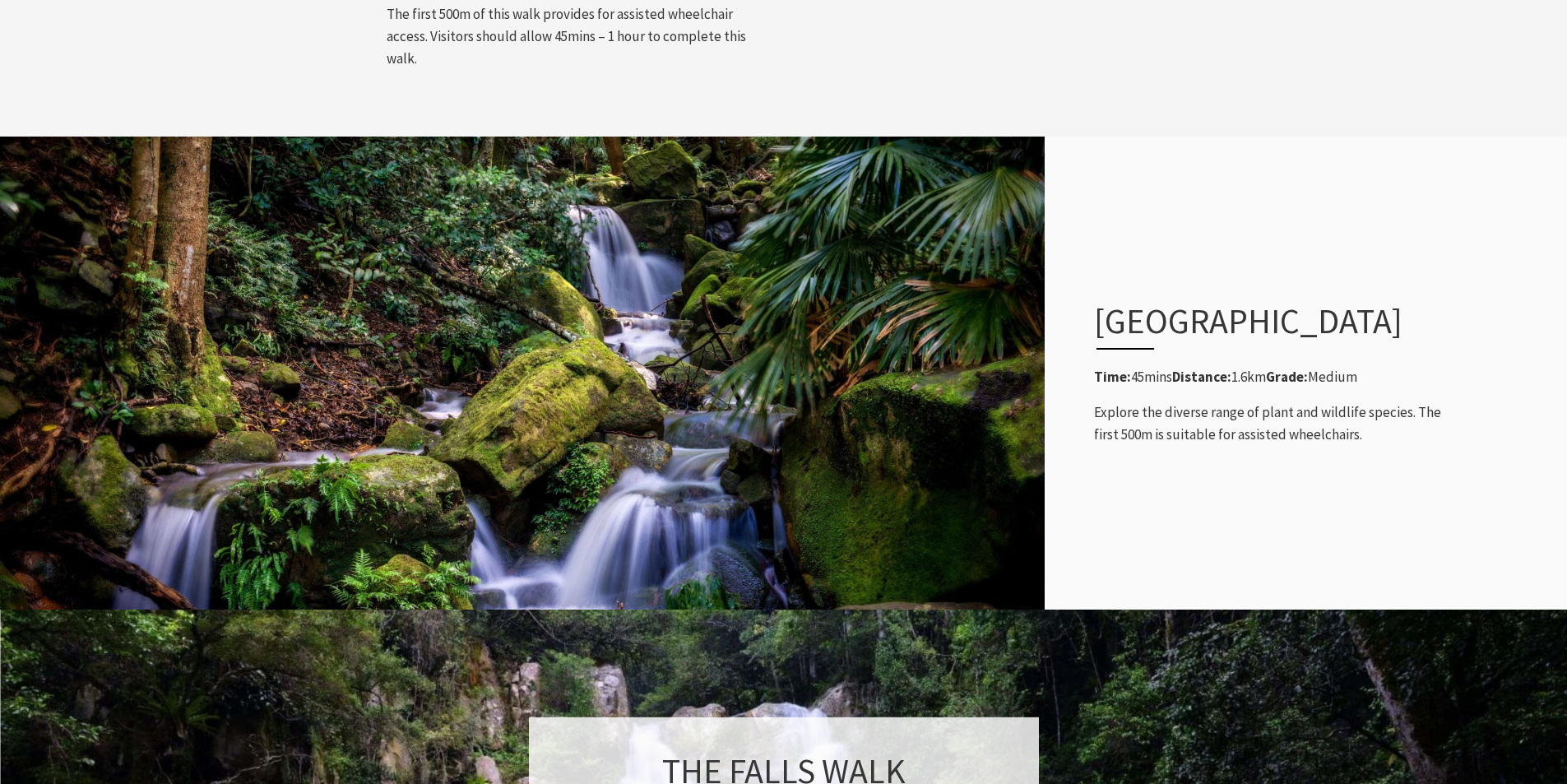
scroll to position [1644, 0]
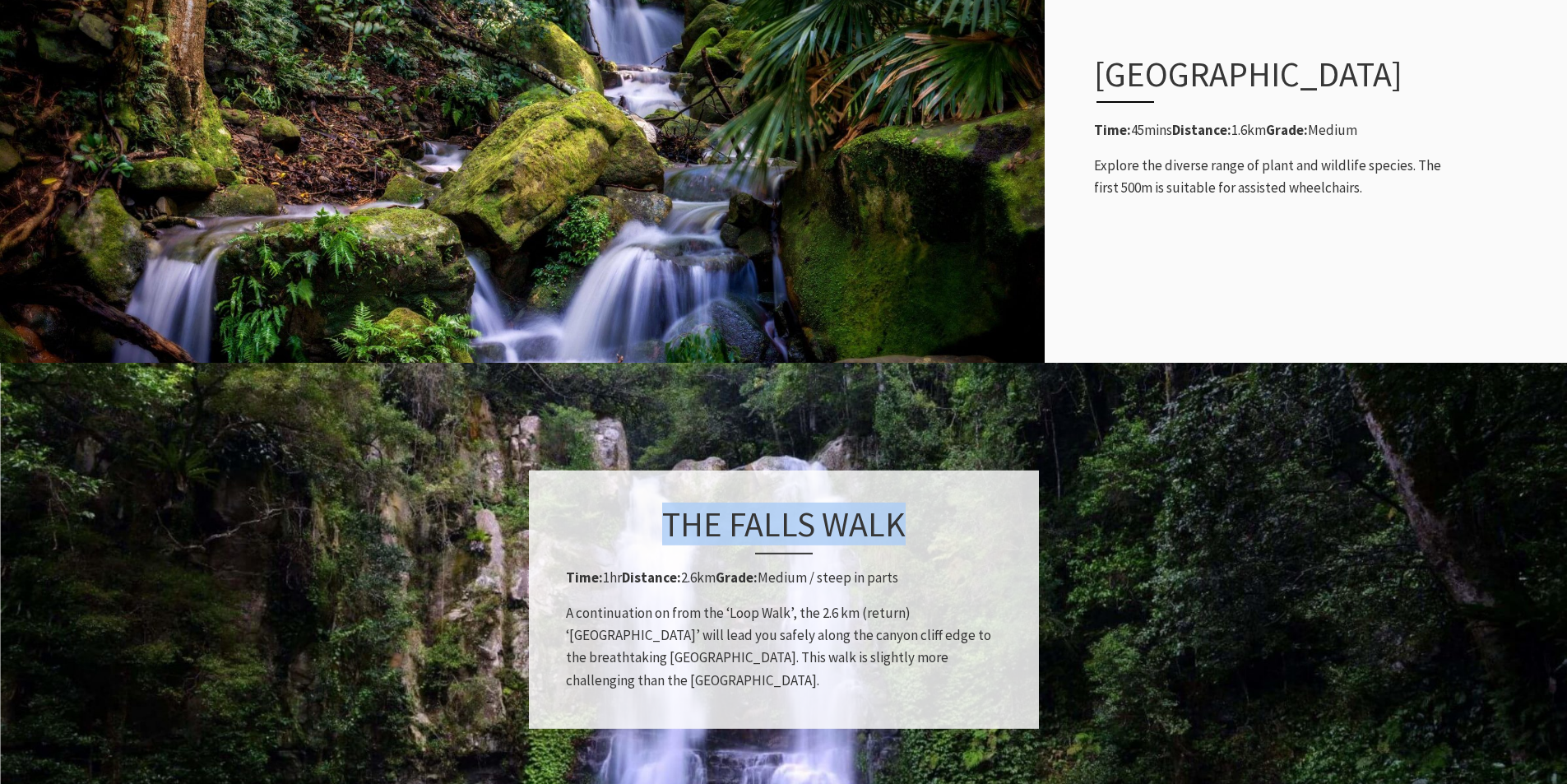
drag, startPoint x: 904, startPoint y: 487, endPoint x: 670, endPoint y: 492, distance: 234.1
click at [667, 502] on h3 "The Falls Walk" at bounding box center [784, 527] width 436 height 51
copy h3 "The Falls Walk"
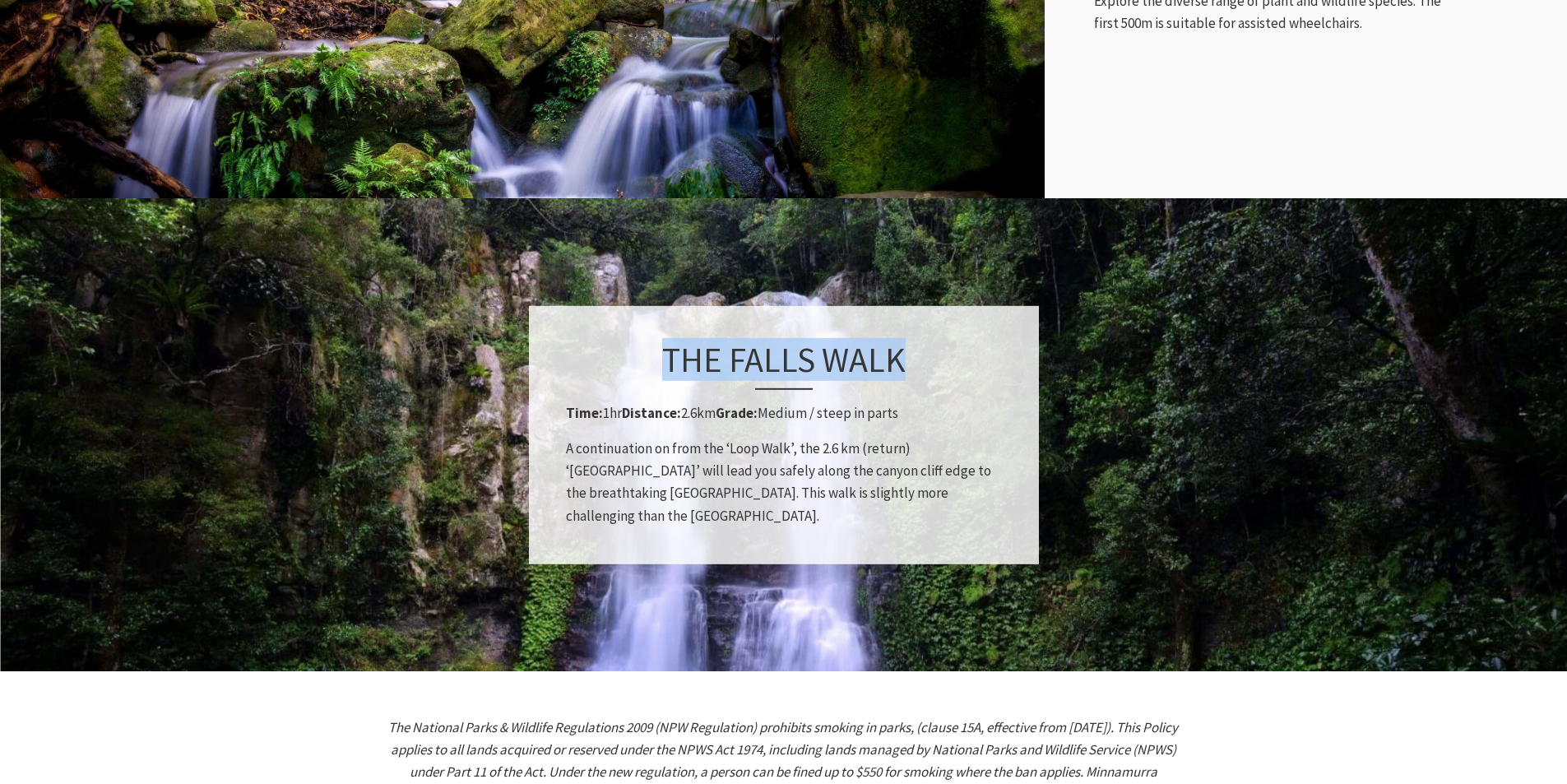
scroll to position [2220, 0]
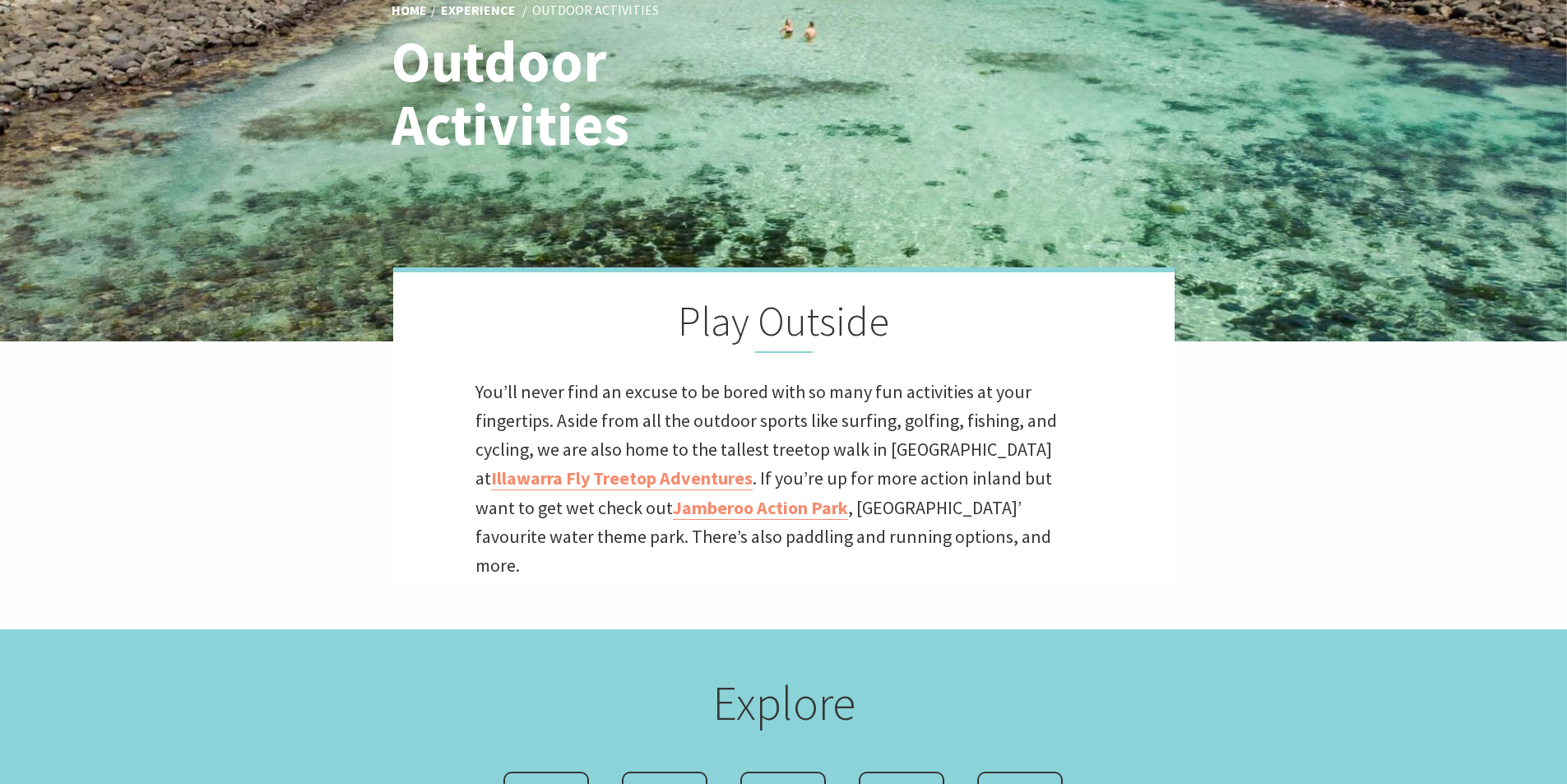
scroll to position [329, 0]
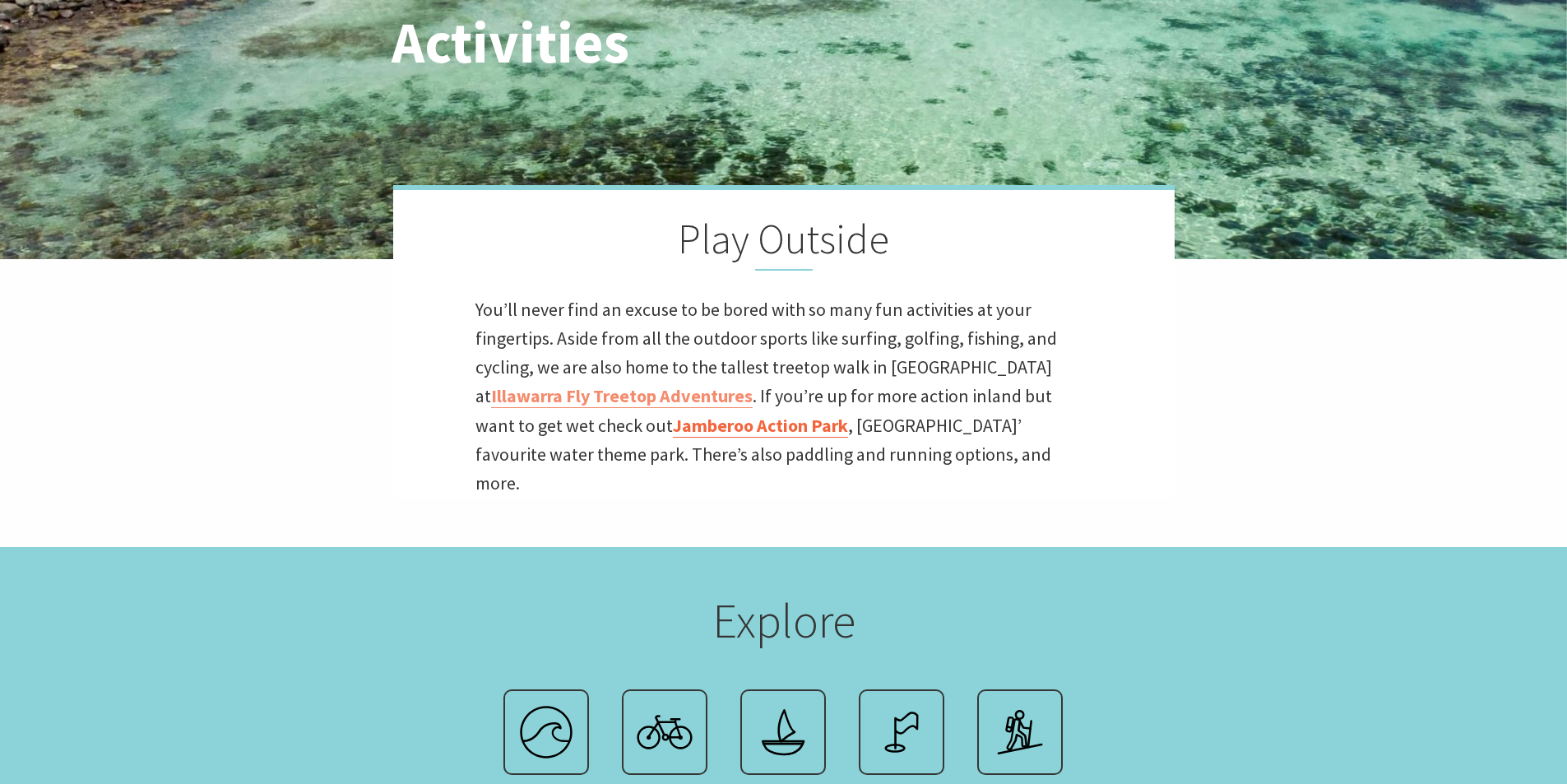
click at [731, 430] on link "Jamberoo Action Park" at bounding box center [760, 425] width 175 height 24
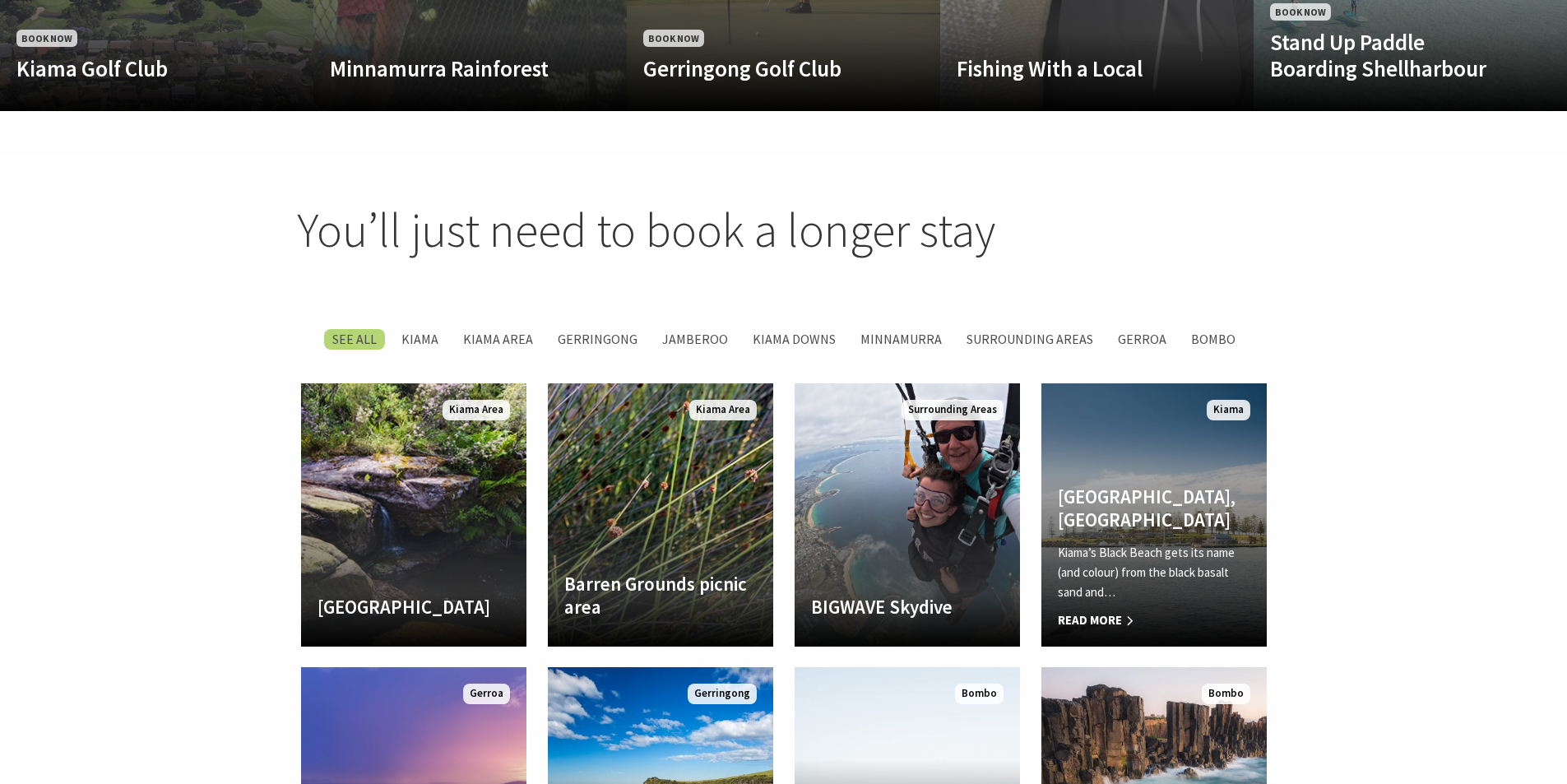
scroll to position [1973, 0]
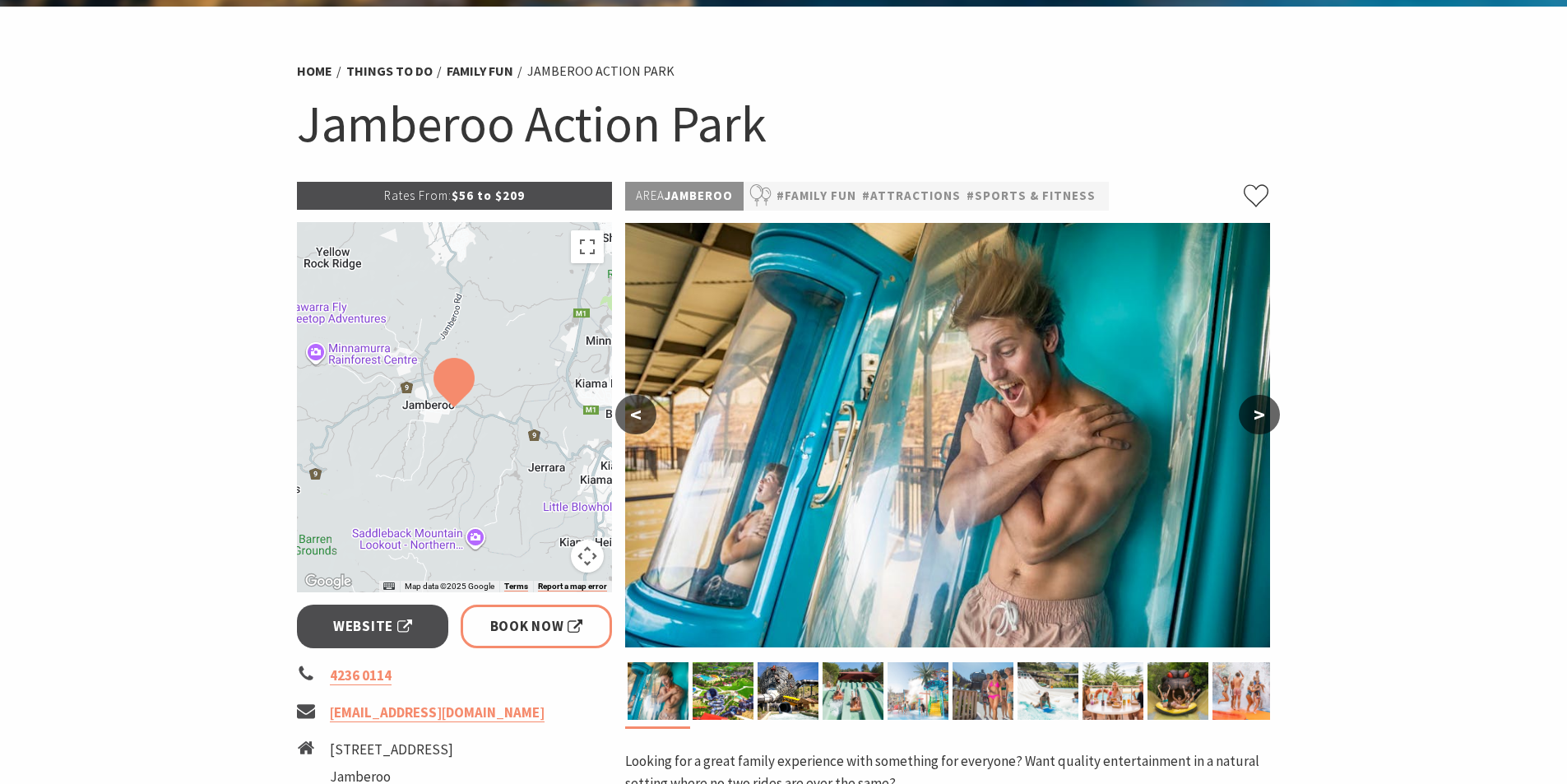
scroll to position [329, 0]
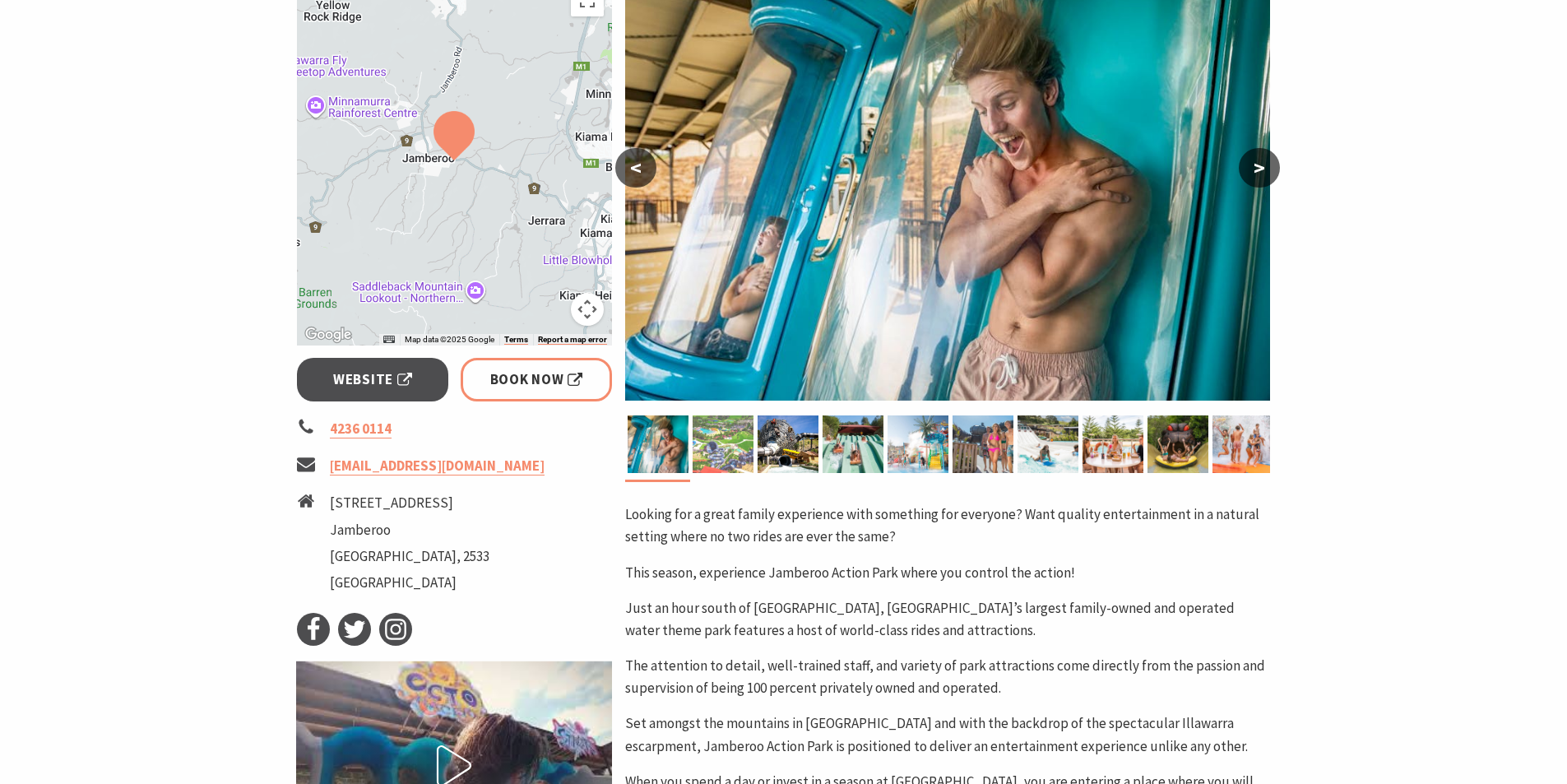
click at [737, 457] on img at bounding box center [723, 444] width 61 height 57
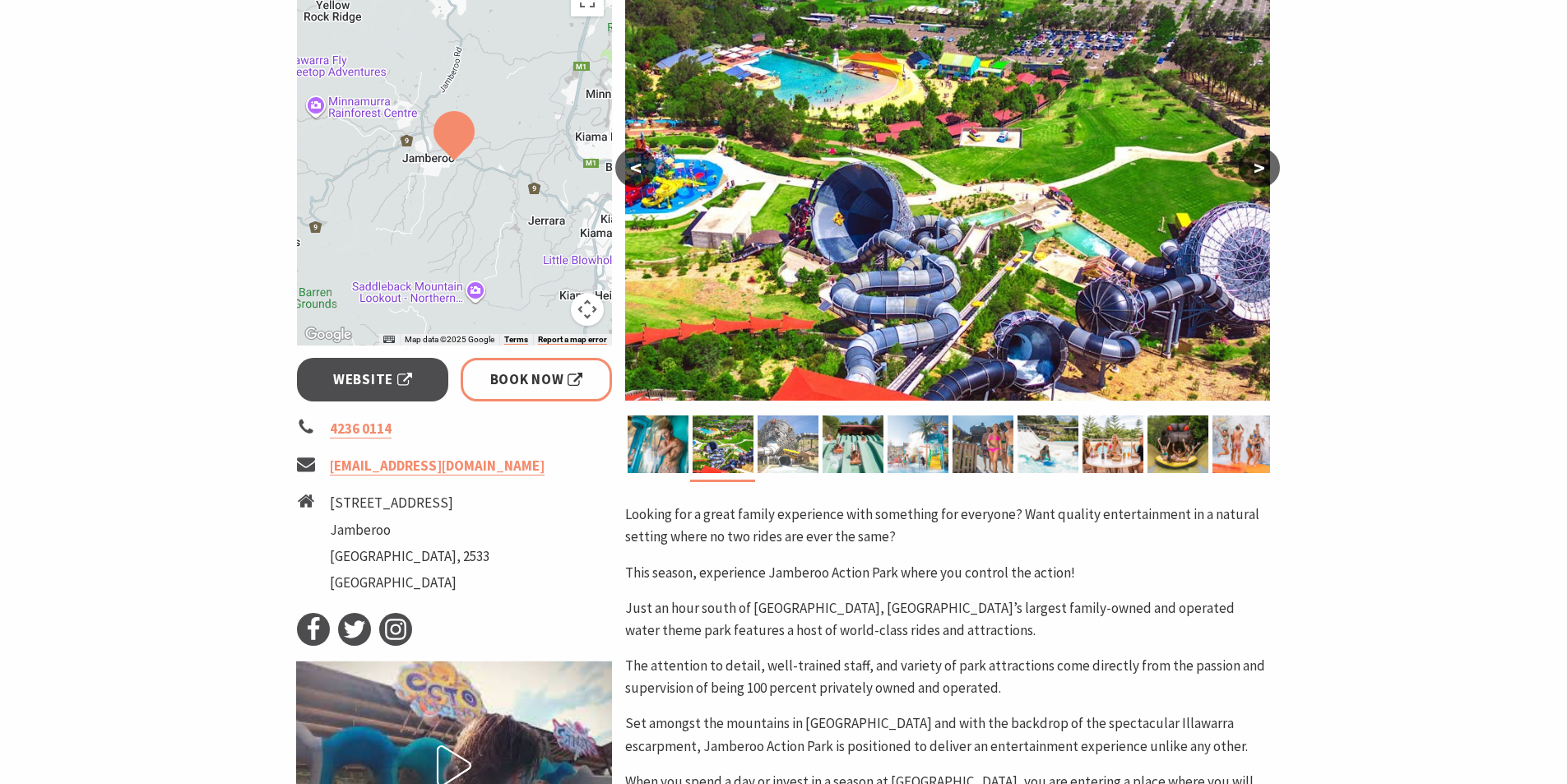
click at [785, 440] on img at bounding box center [788, 444] width 61 height 57
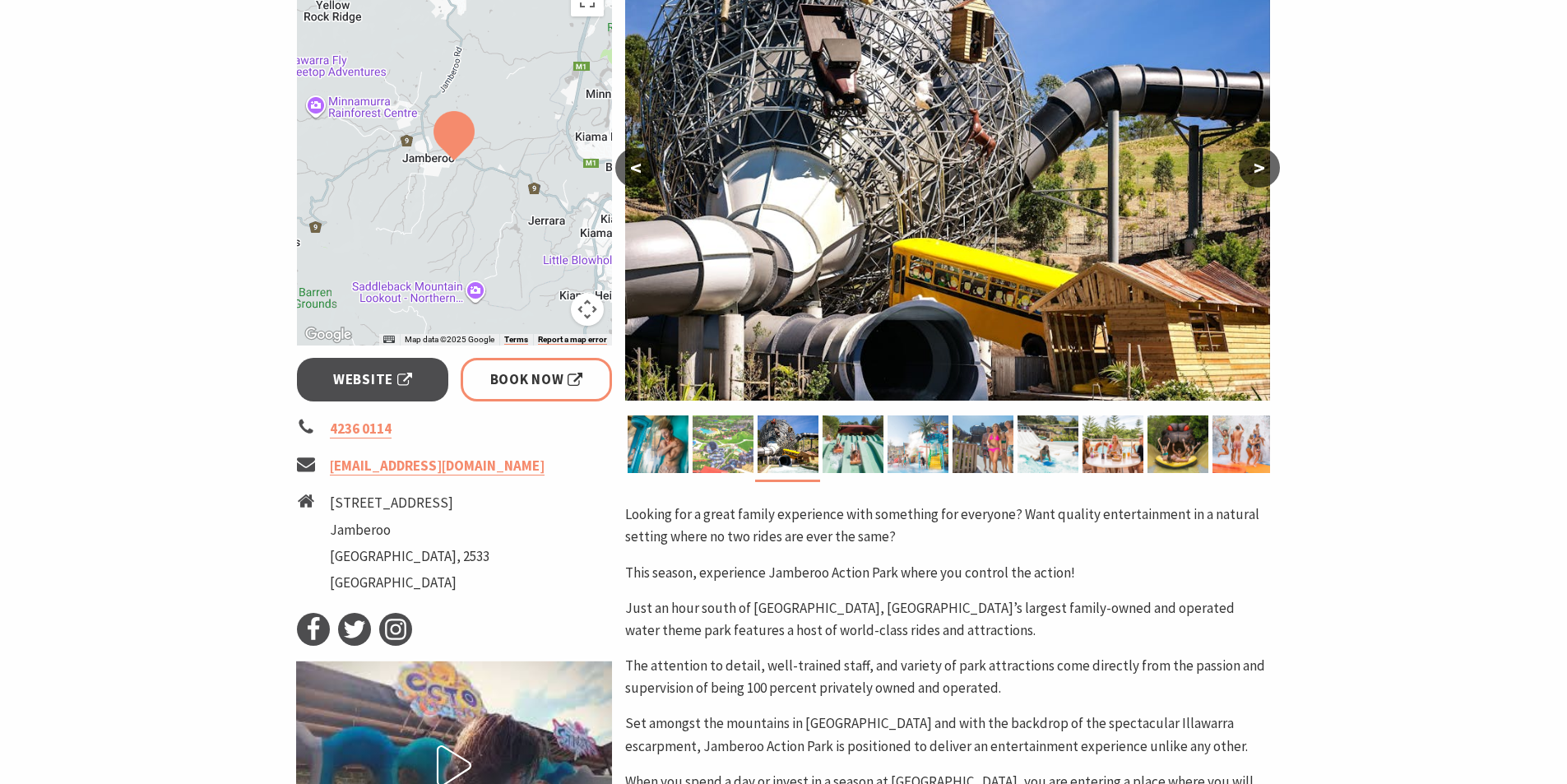
click at [727, 448] on img at bounding box center [723, 444] width 61 height 57
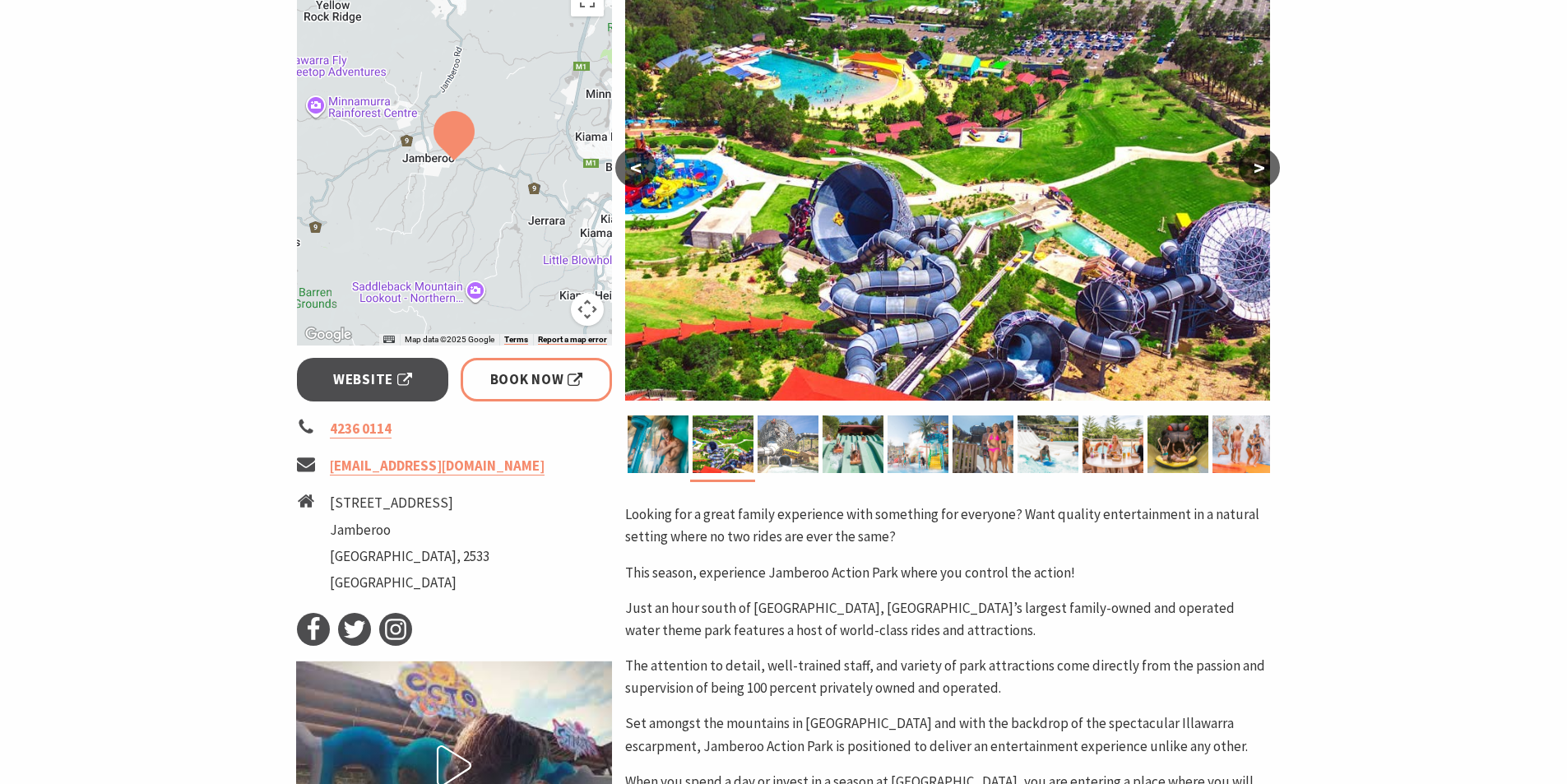
click at [788, 451] on img at bounding box center [788, 444] width 61 height 57
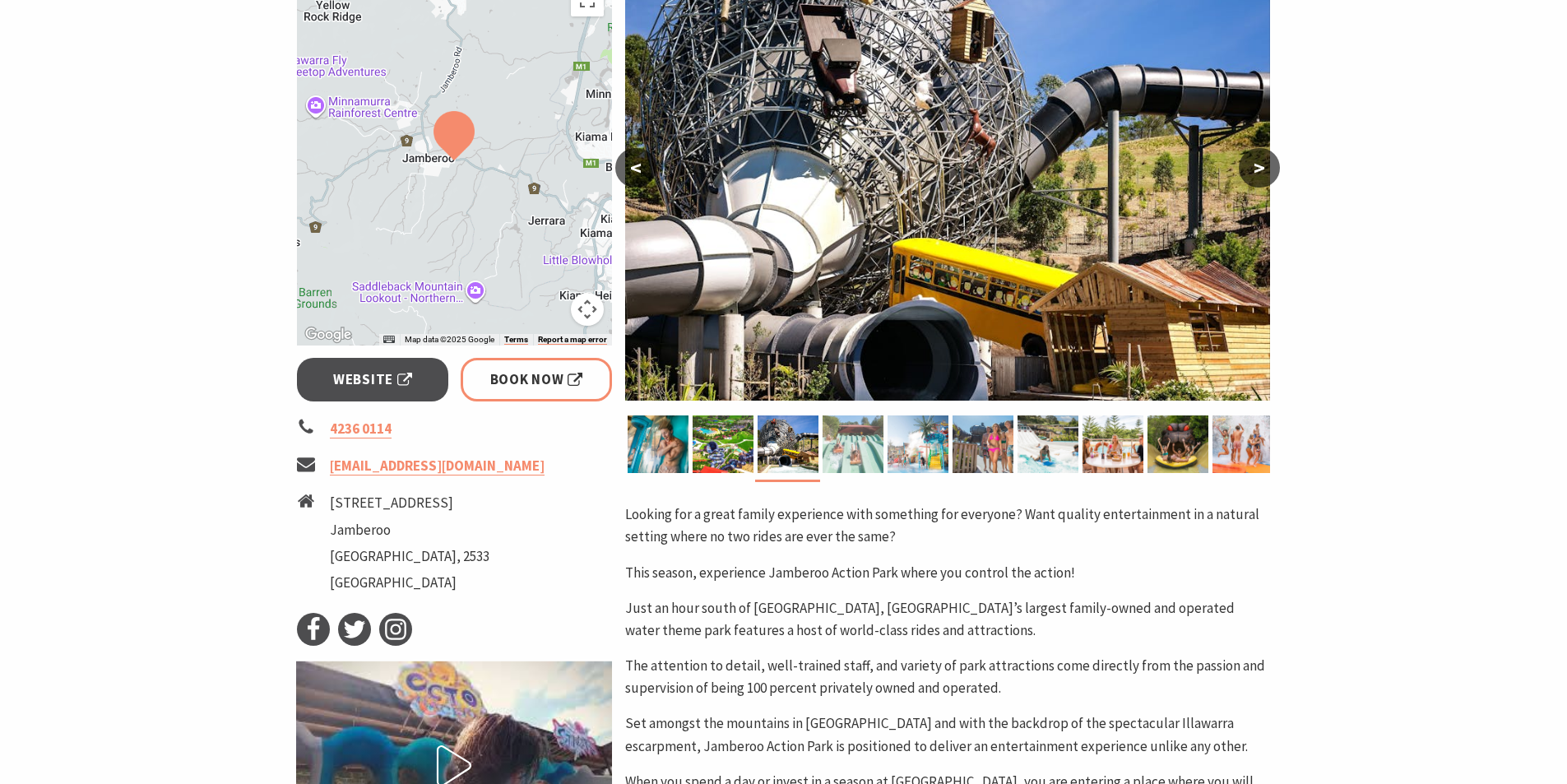
click at [847, 452] on img at bounding box center [854, 444] width 61 height 57
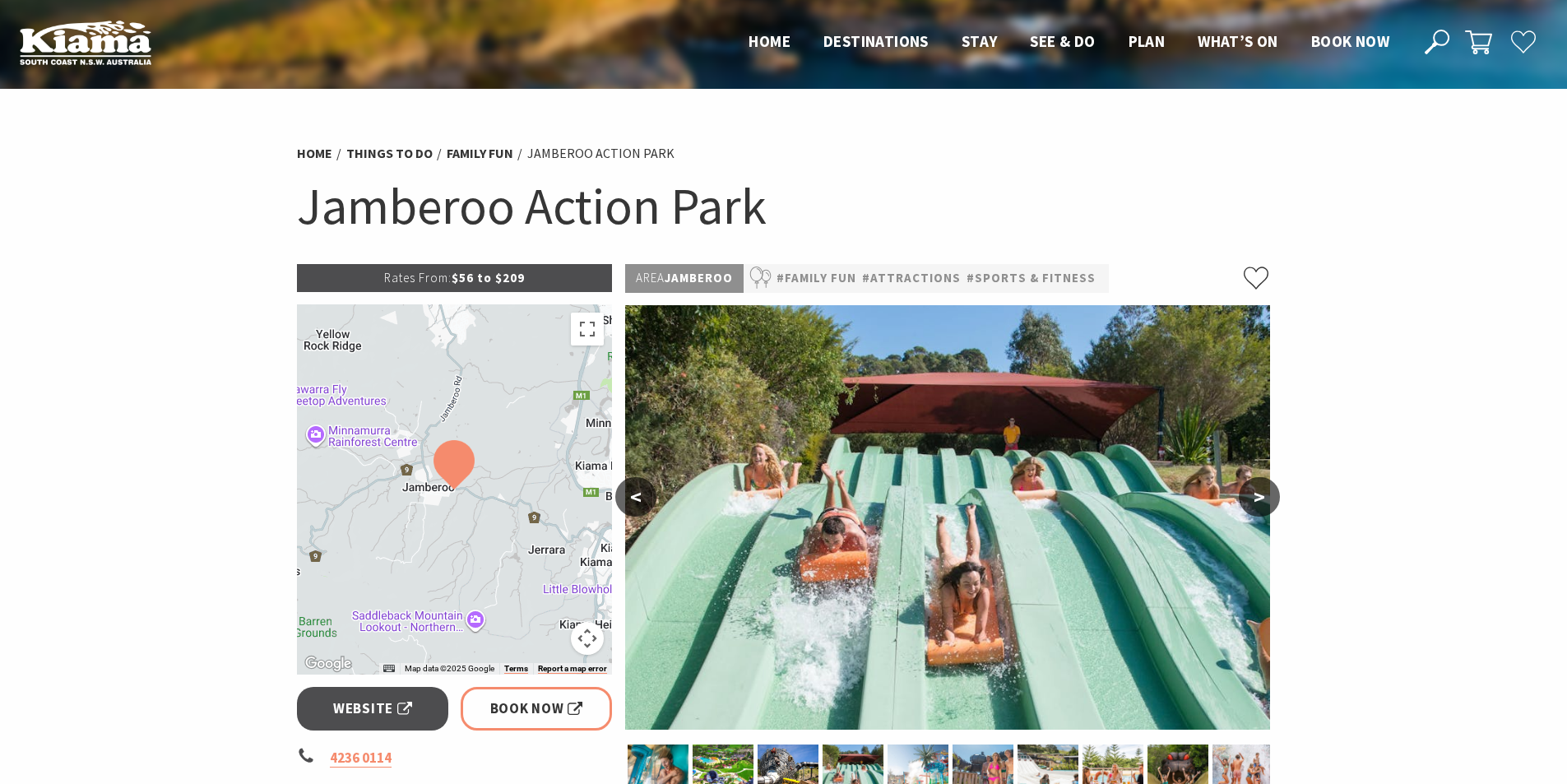
scroll to position [164, 0]
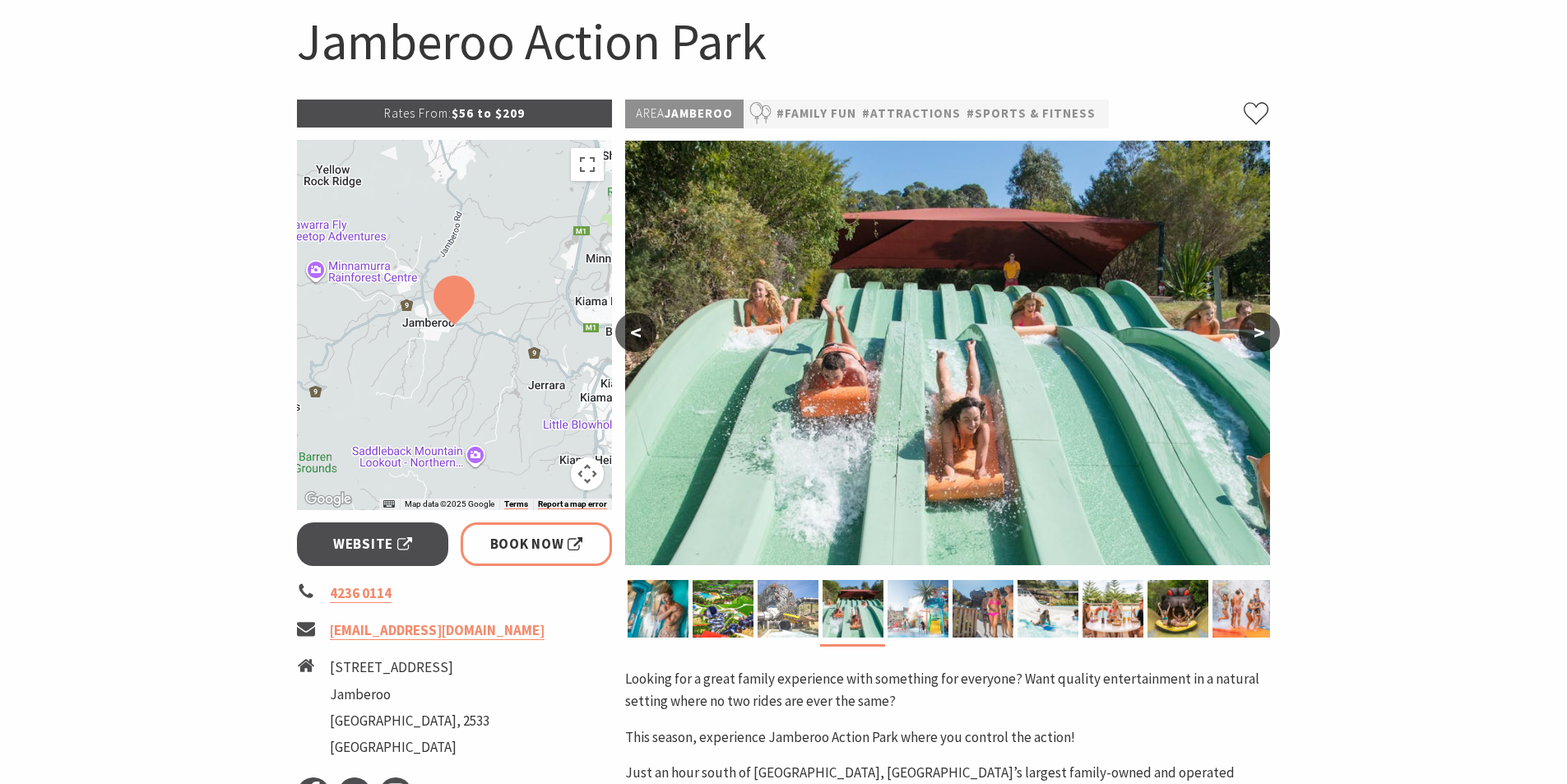
click at [805, 620] on img at bounding box center [788, 608] width 61 height 57
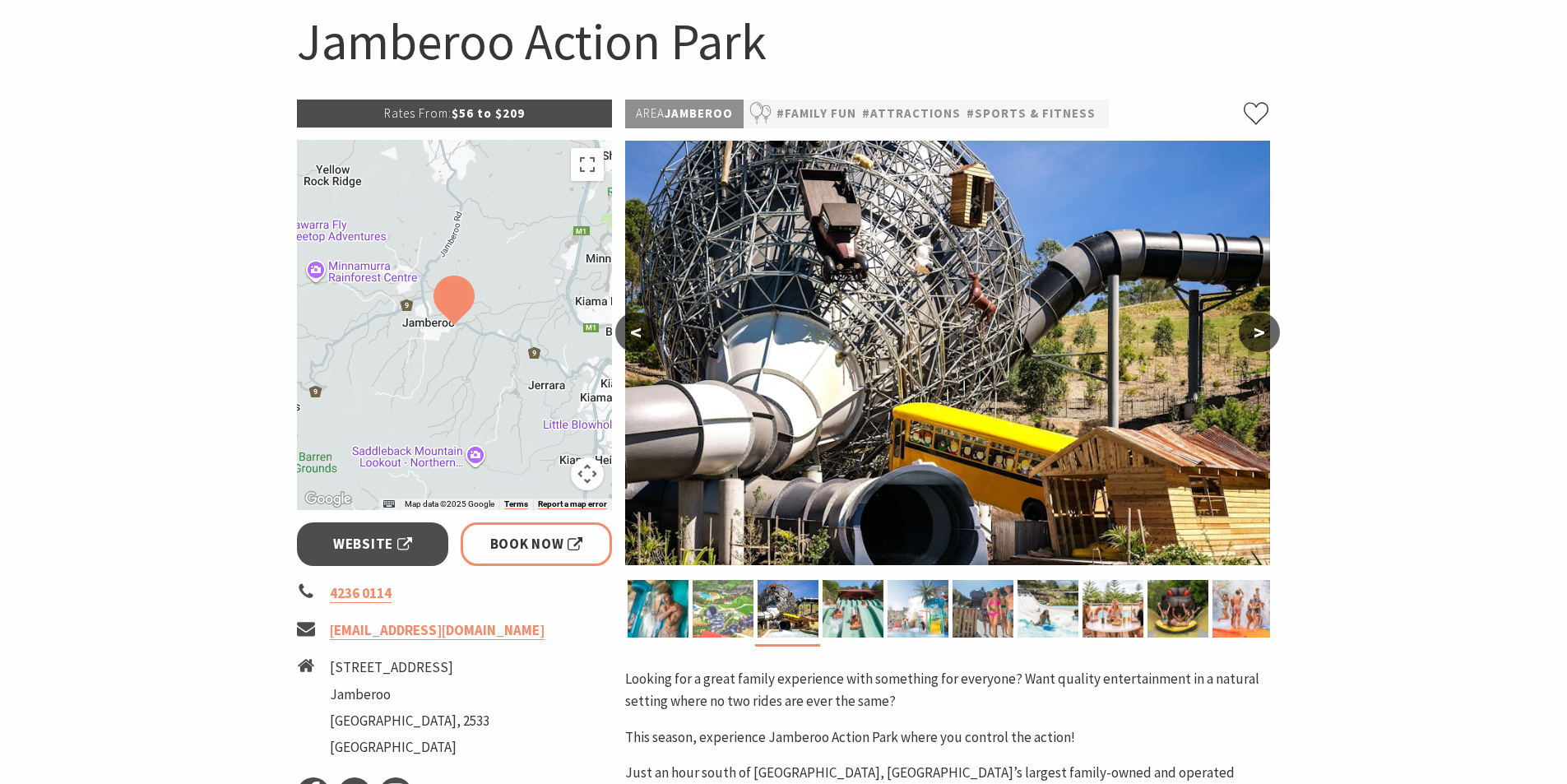
click at [737, 616] on img at bounding box center [723, 608] width 61 height 57
click at [730, 609] on img at bounding box center [723, 608] width 61 height 57
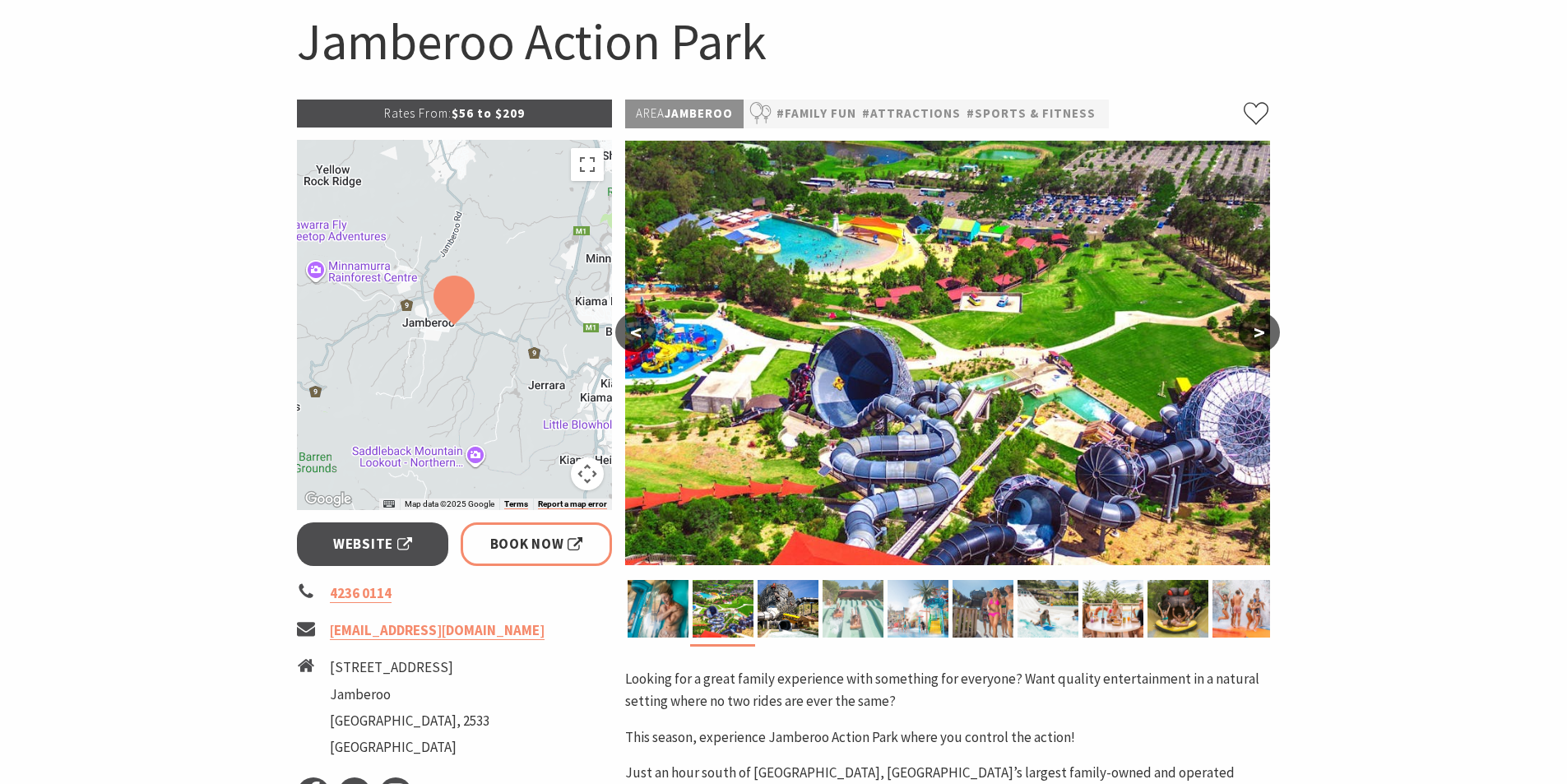
click at [857, 622] on img at bounding box center [854, 608] width 61 height 57
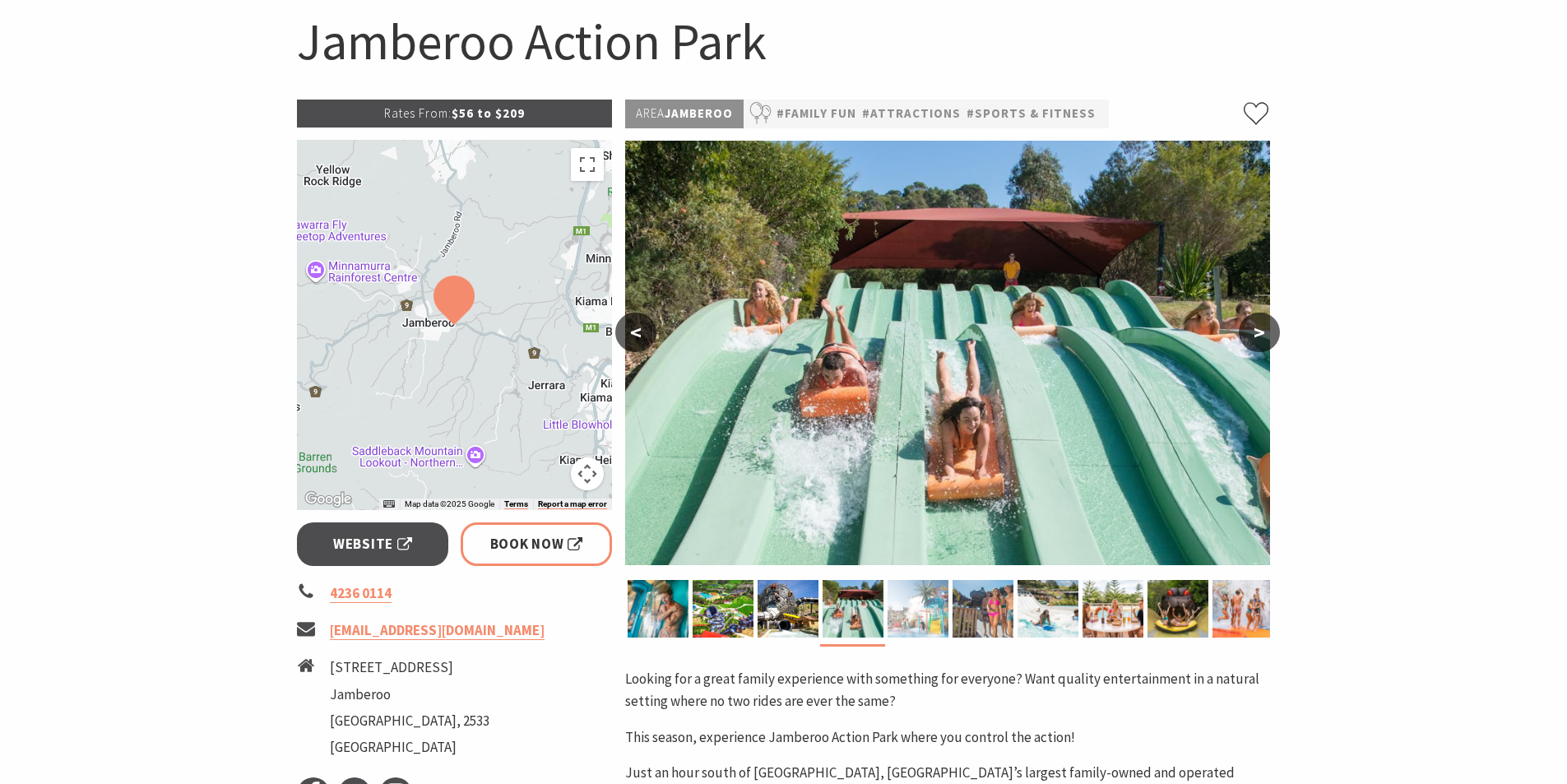
click at [904, 619] on img at bounding box center [918, 608] width 61 height 57
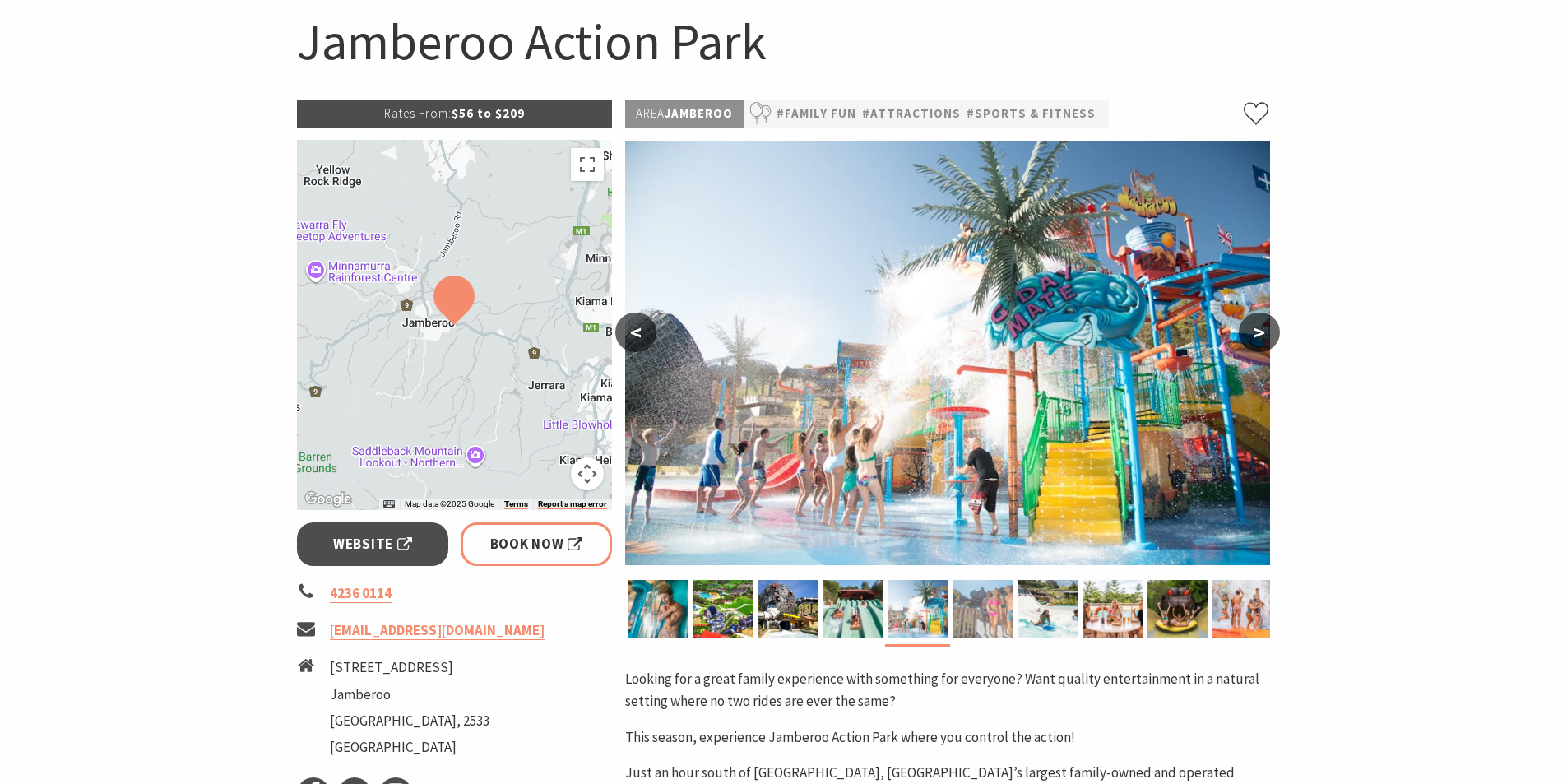
click at [987, 616] on img at bounding box center [984, 608] width 61 height 57
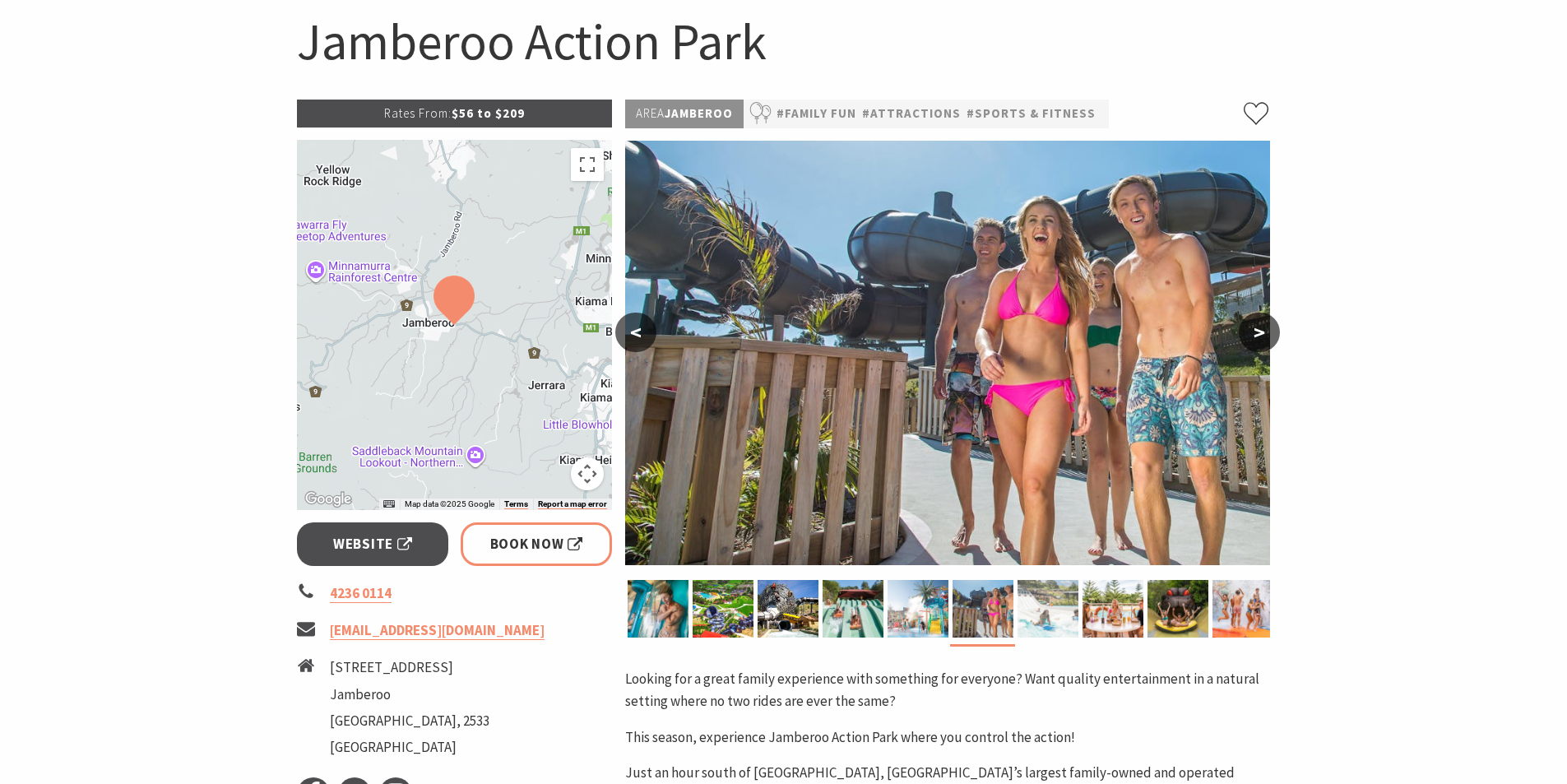
click at [1037, 617] on img at bounding box center [1048, 608] width 61 height 57
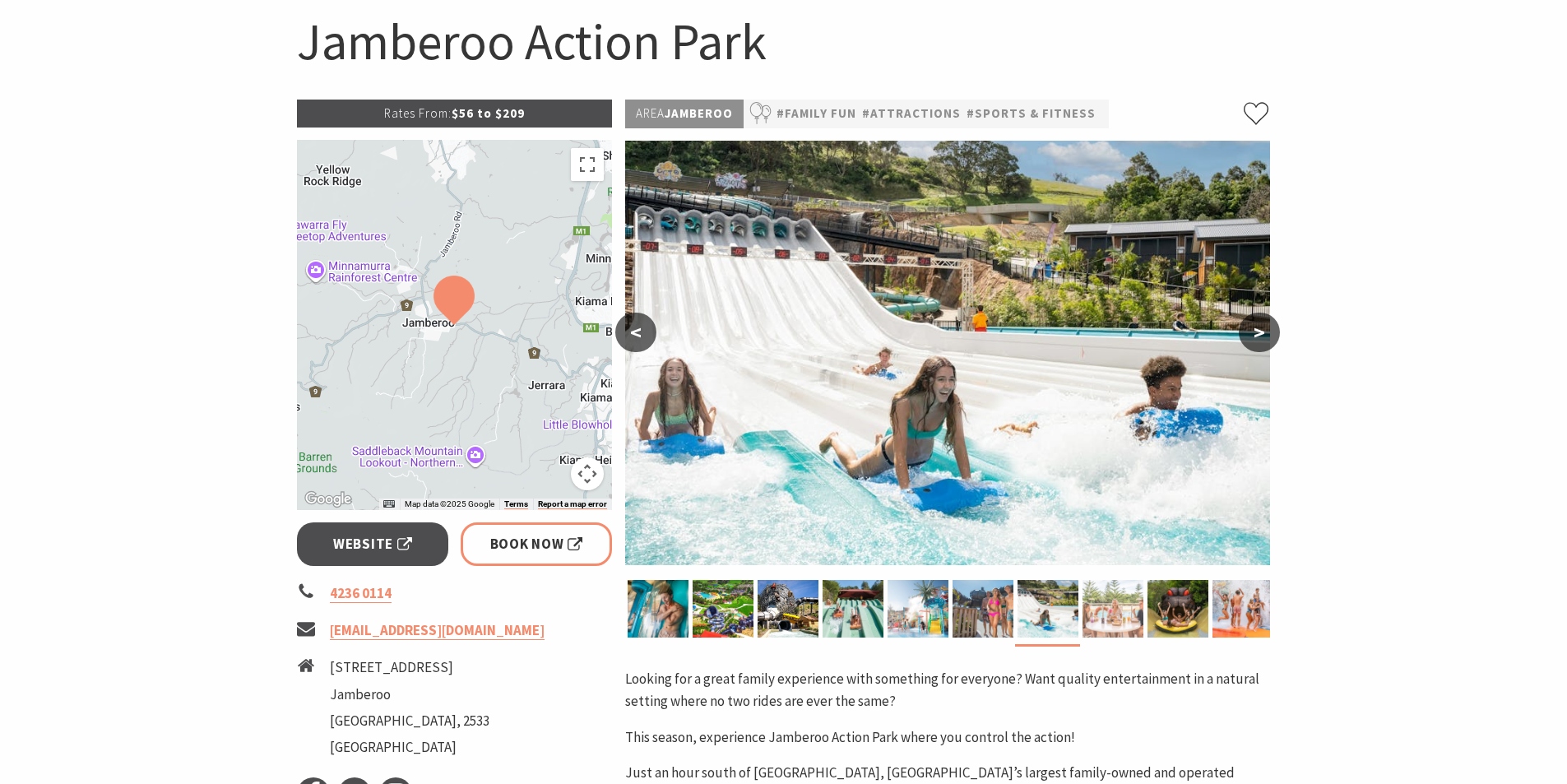
click at [1105, 605] on img at bounding box center [1113, 608] width 61 height 57
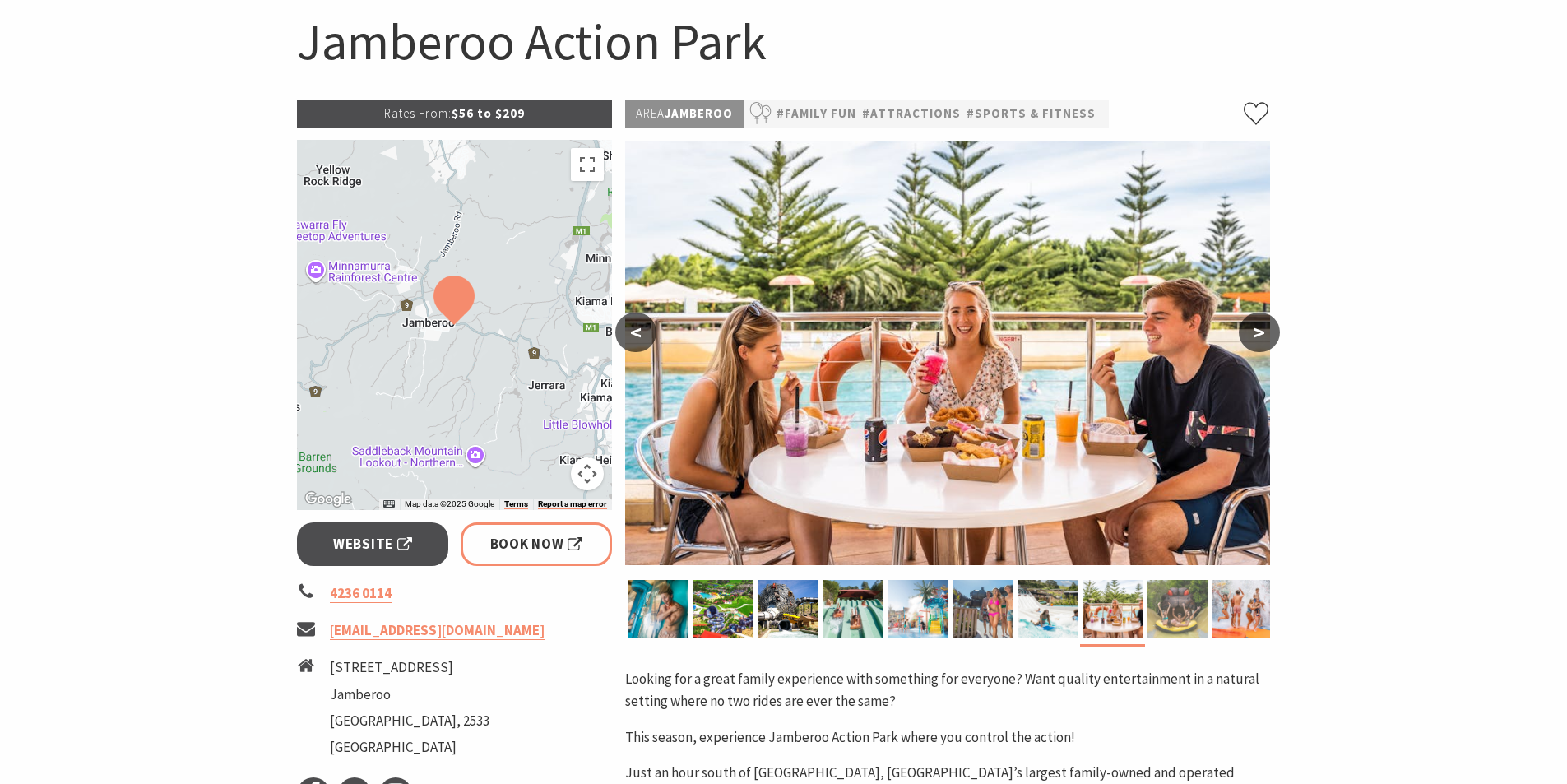
click at [1169, 601] on img at bounding box center [1178, 608] width 61 height 57
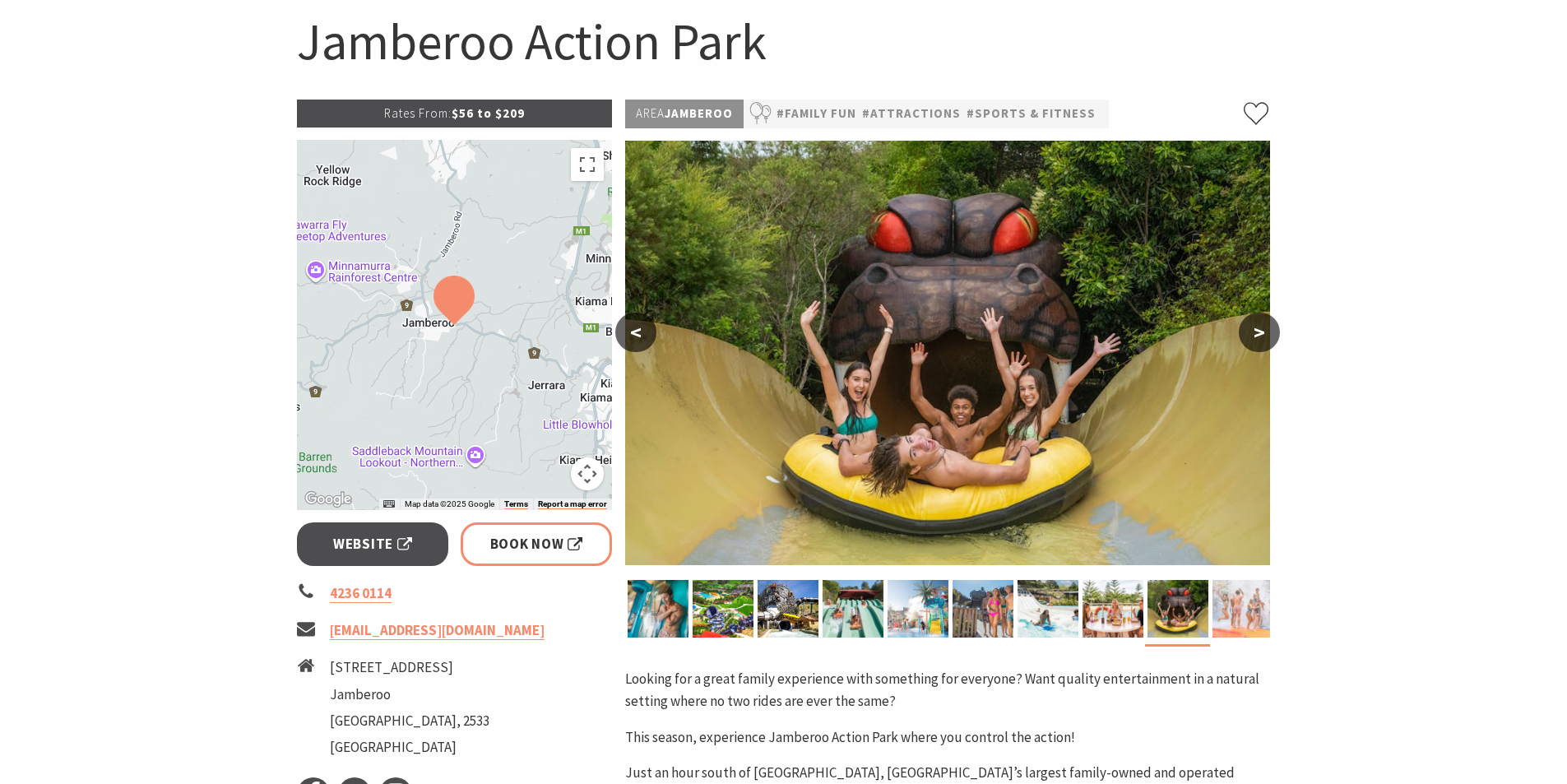
click at [1215, 606] on img at bounding box center [1243, 608] width 61 height 57
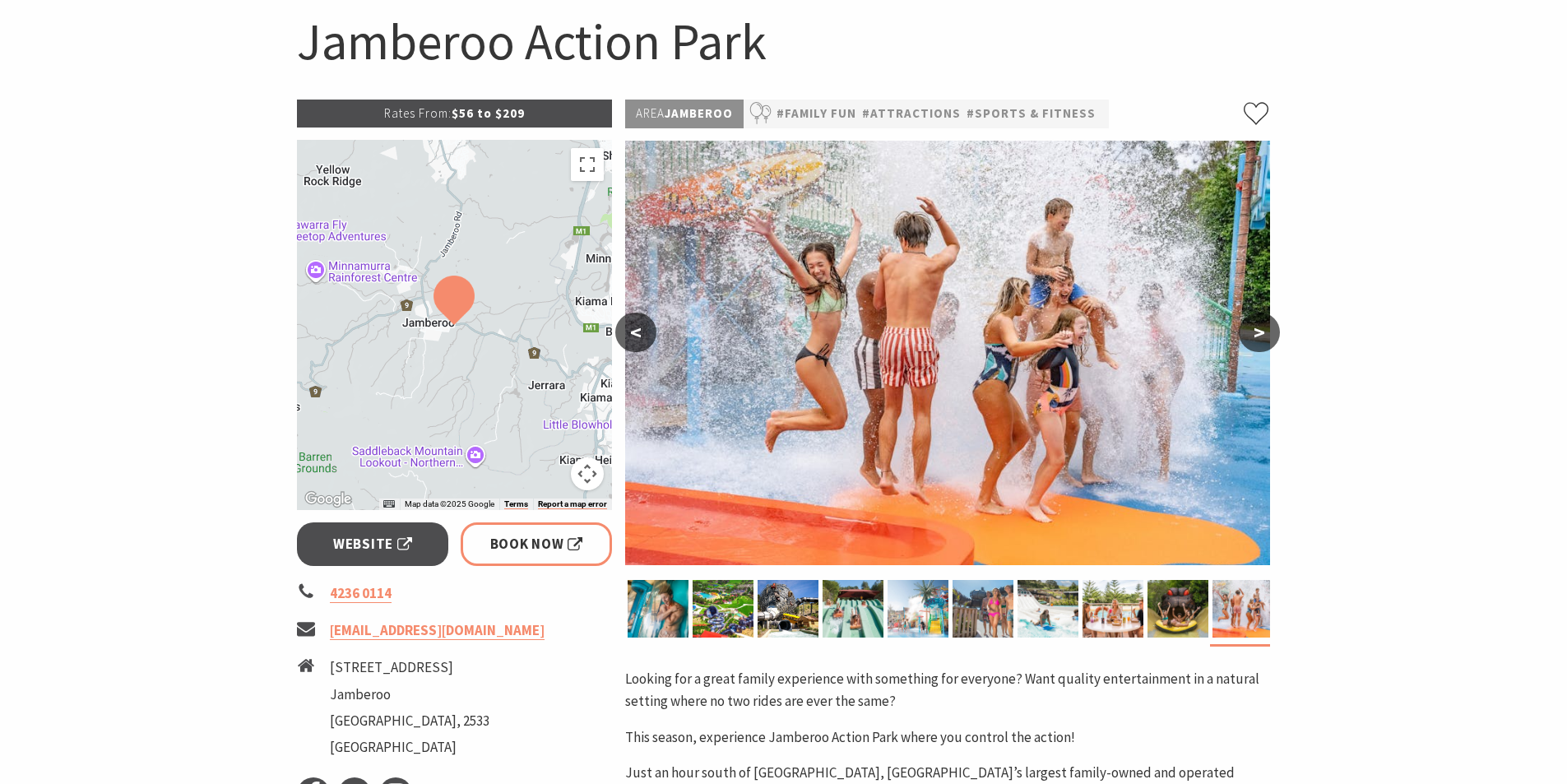
click at [1261, 326] on button ">" at bounding box center [1260, 332] width 41 height 39
click at [1257, 331] on button ">" at bounding box center [1260, 332] width 41 height 39
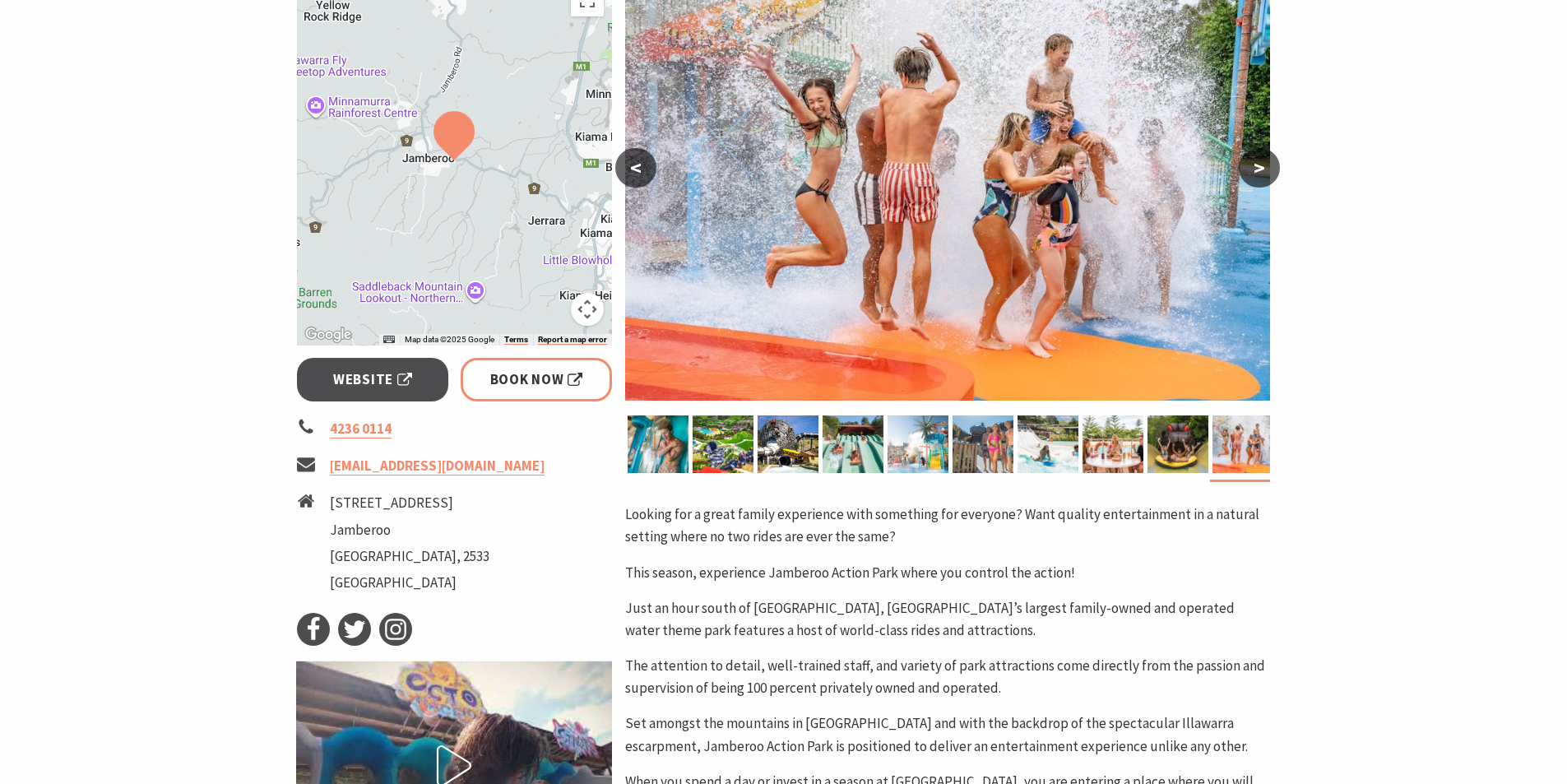
scroll to position [0, 0]
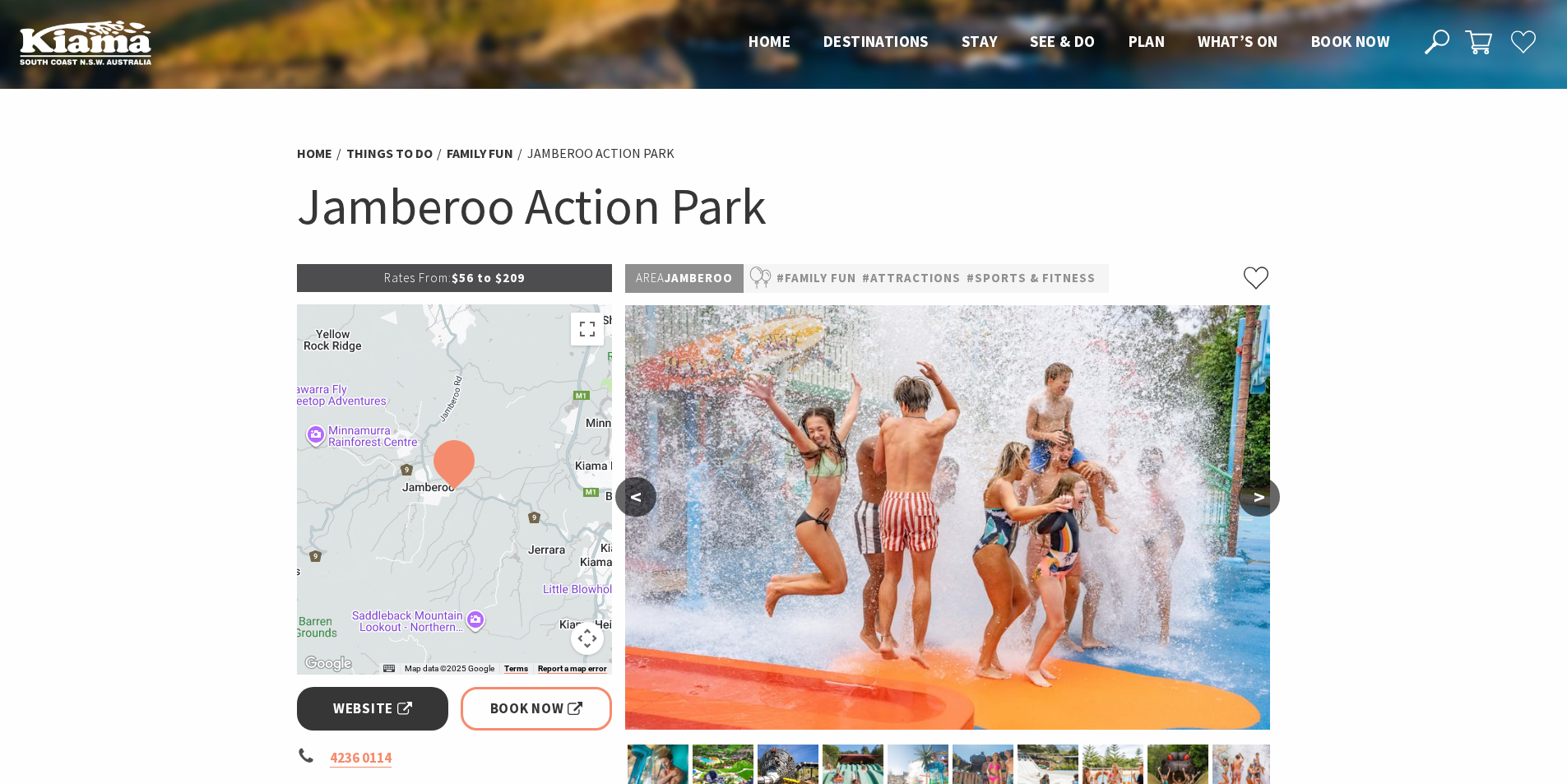
click at [391, 702] on span "Website" at bounding box center [372, 708] width 79 height 22
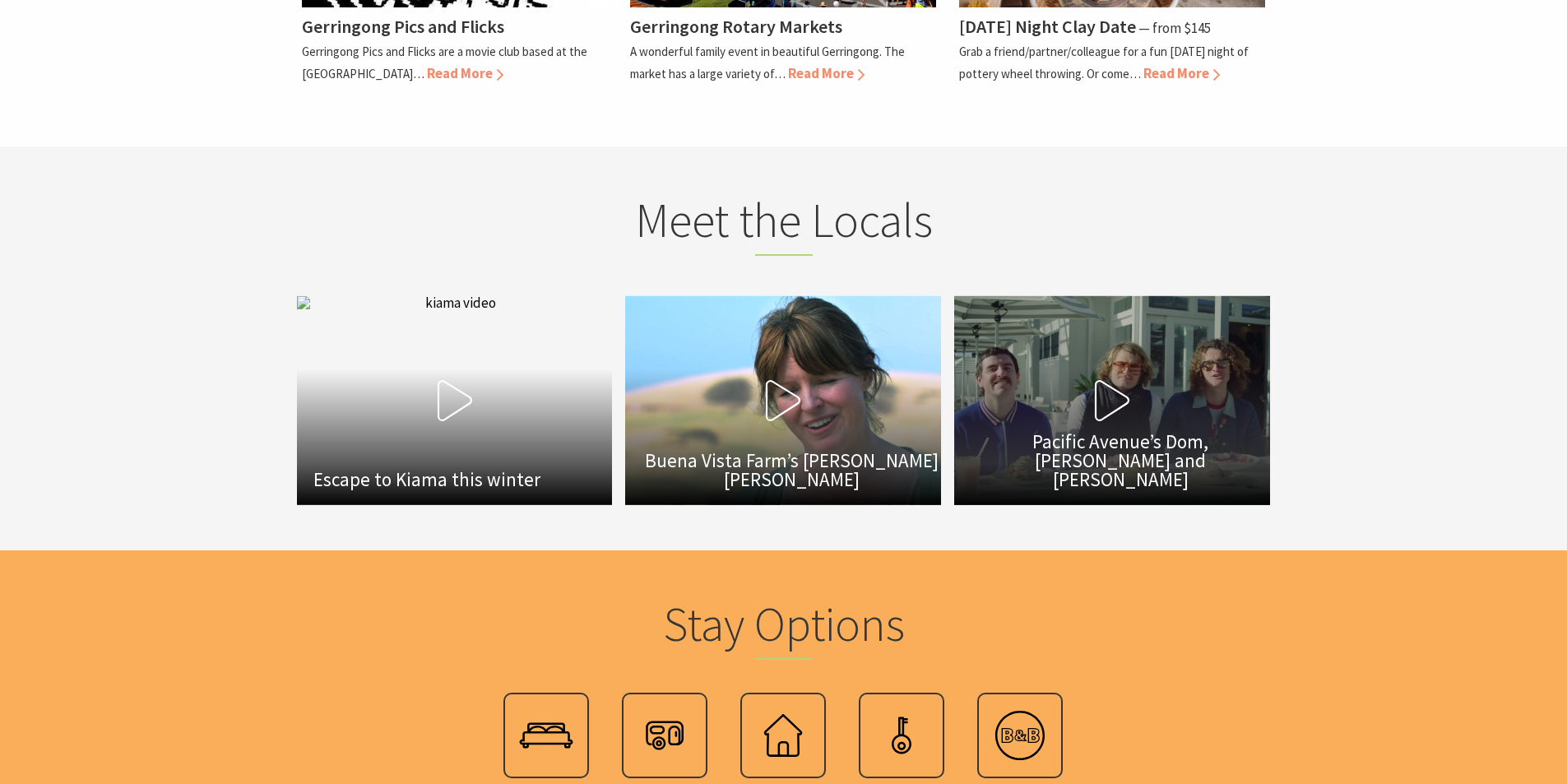
scroll to position [3454, 0]
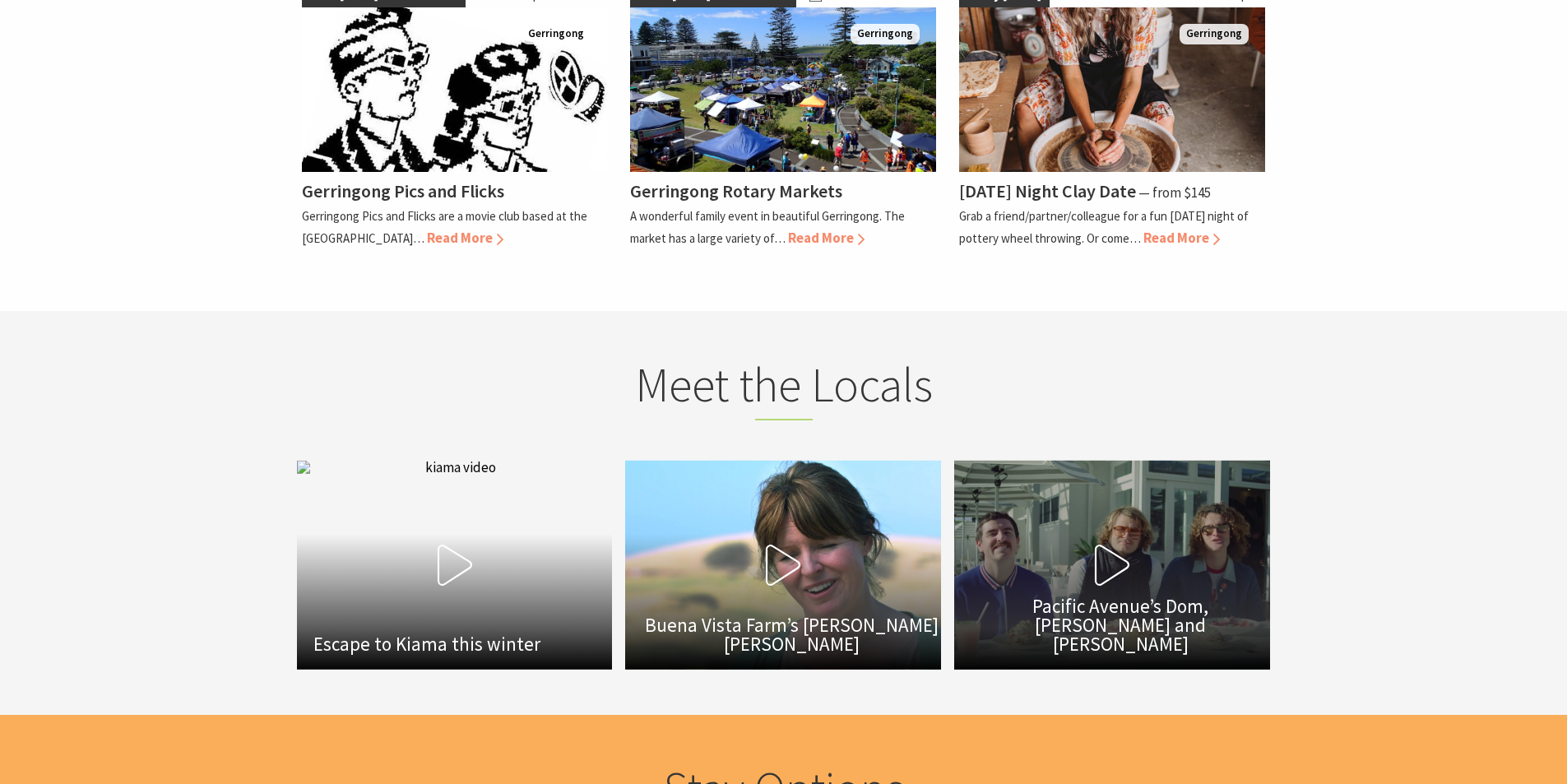
click at [1211, 524] on button "Play Video Pacific Avenue’s Dom, Jack and Harry" at bounding box center [1112, 564] width 316 height 209
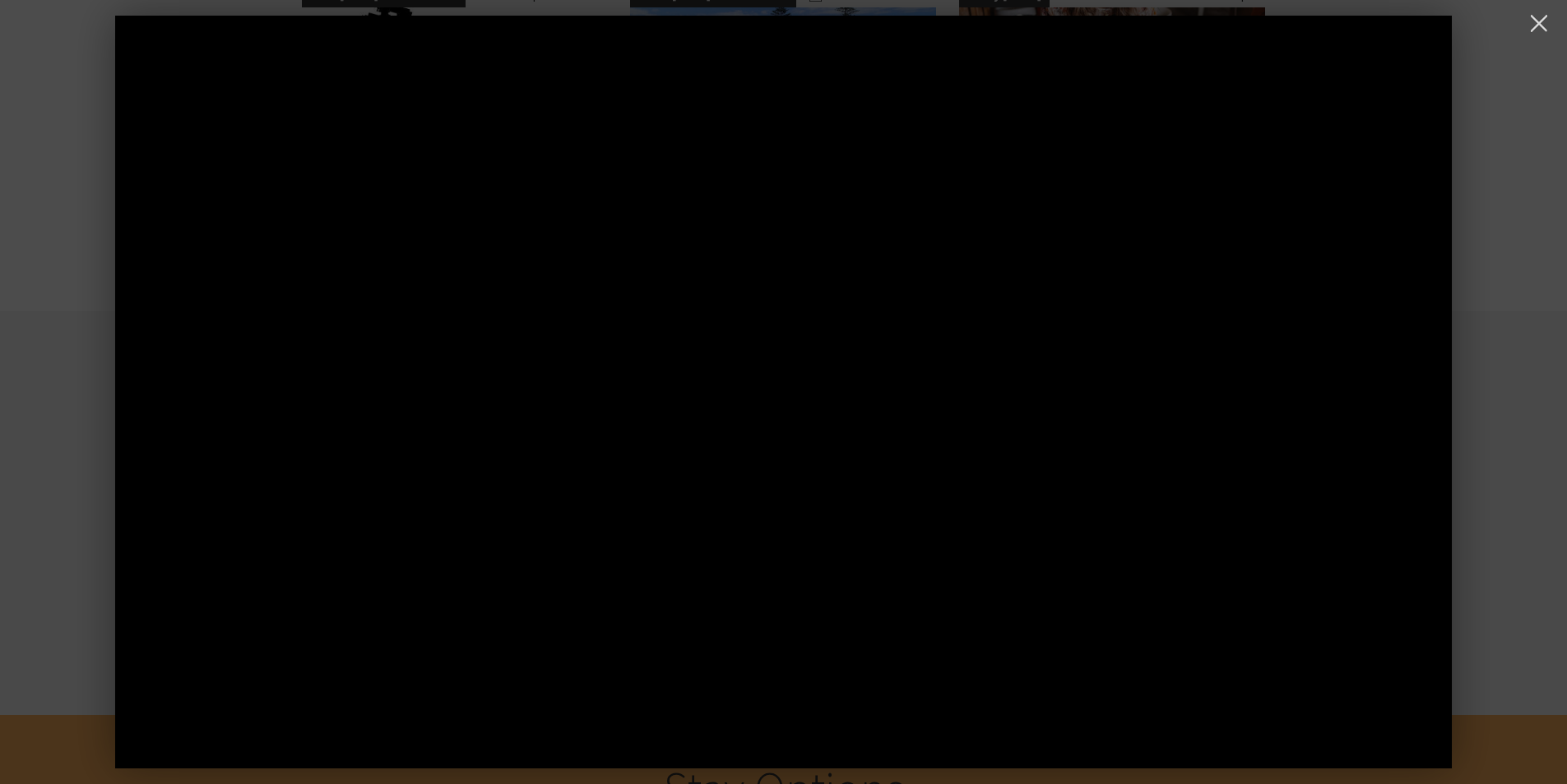
scroll to position [3783, 0]
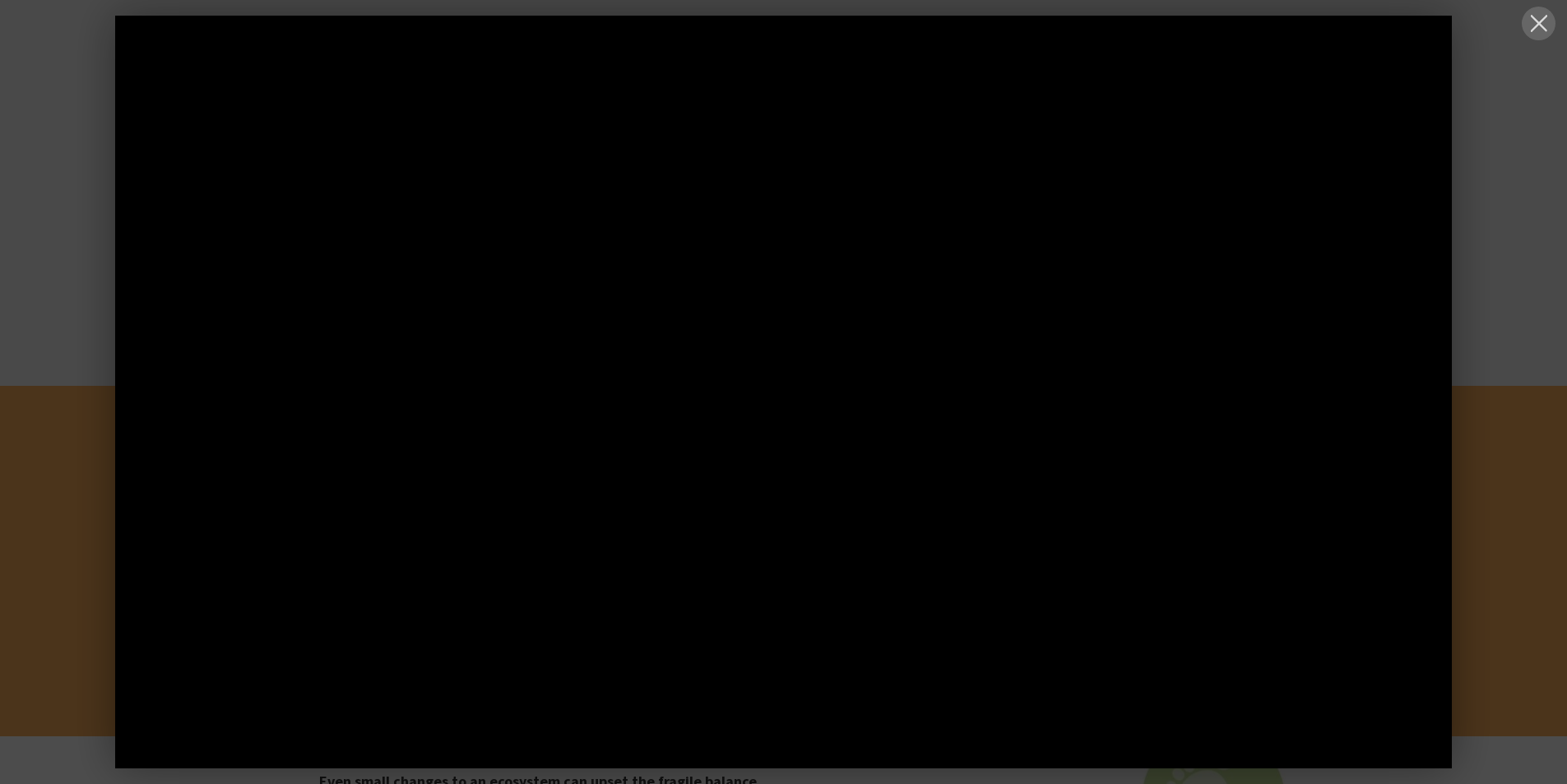
click at [1545, 17] on button at bounding box center [1539, 23] width 34 height 34
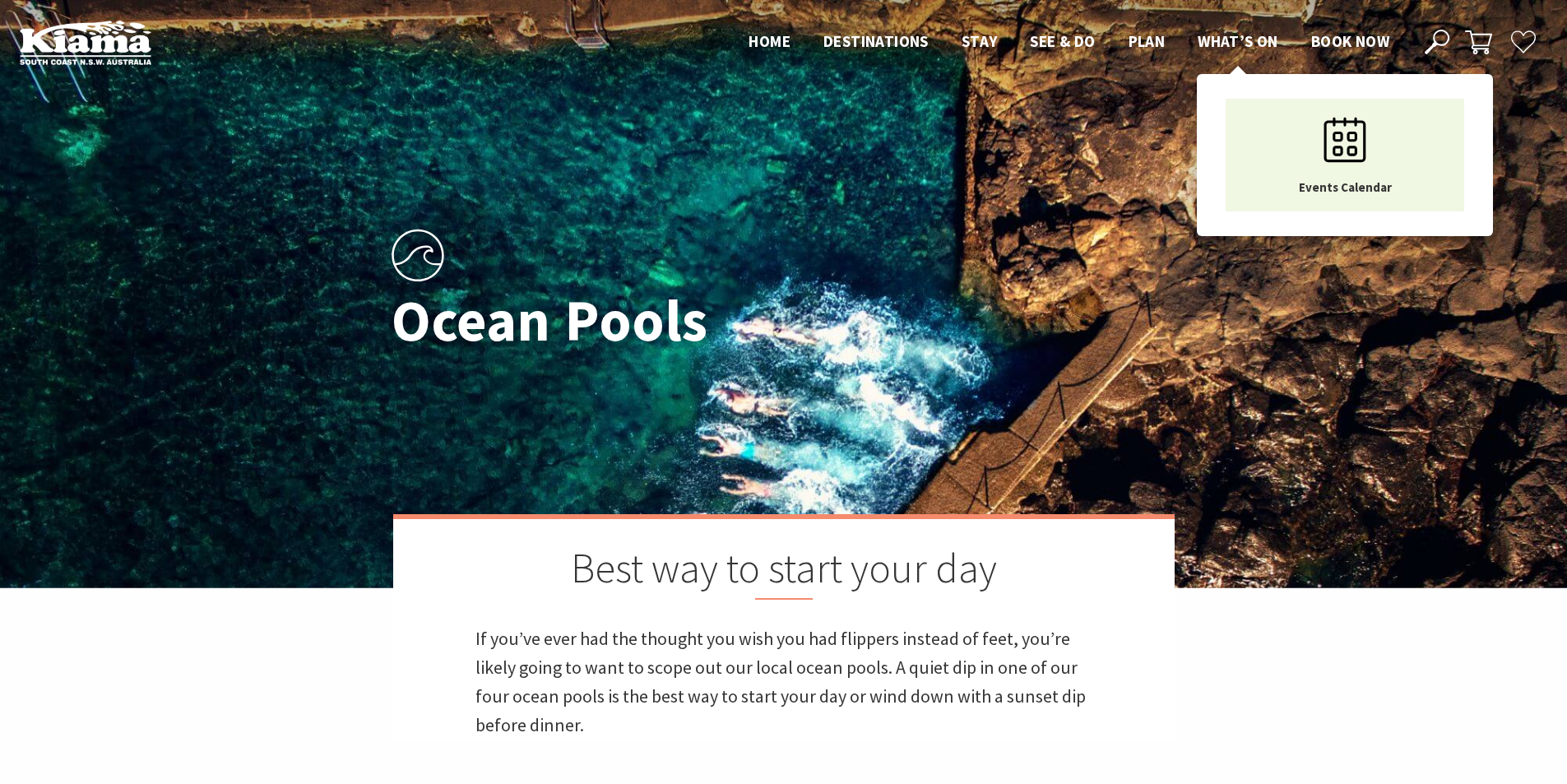
click at [1234, 38] on span "What’s On" at bounding box center [1239, 41] width 81 height 20
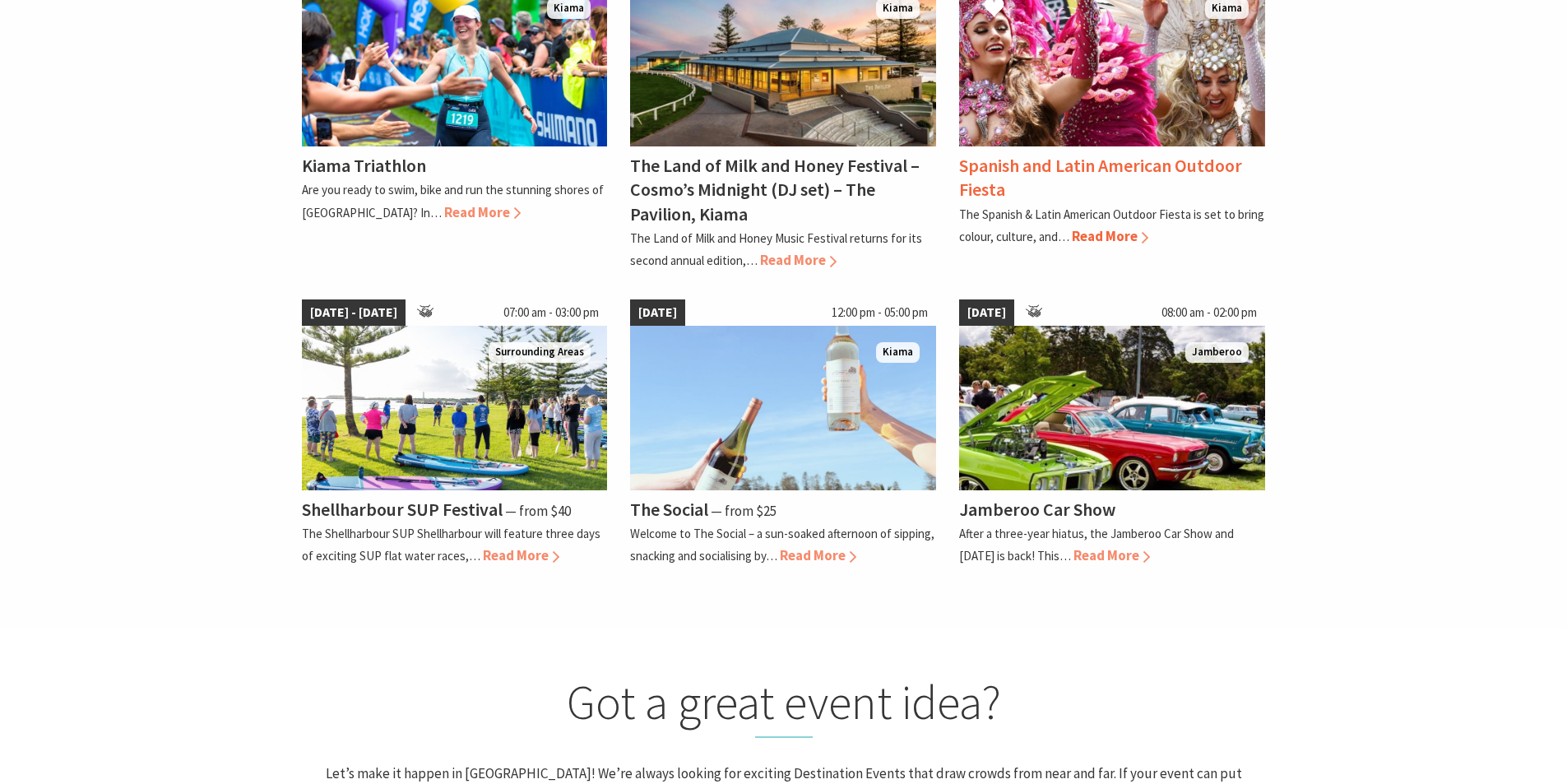
scroll to position [1151, 0]
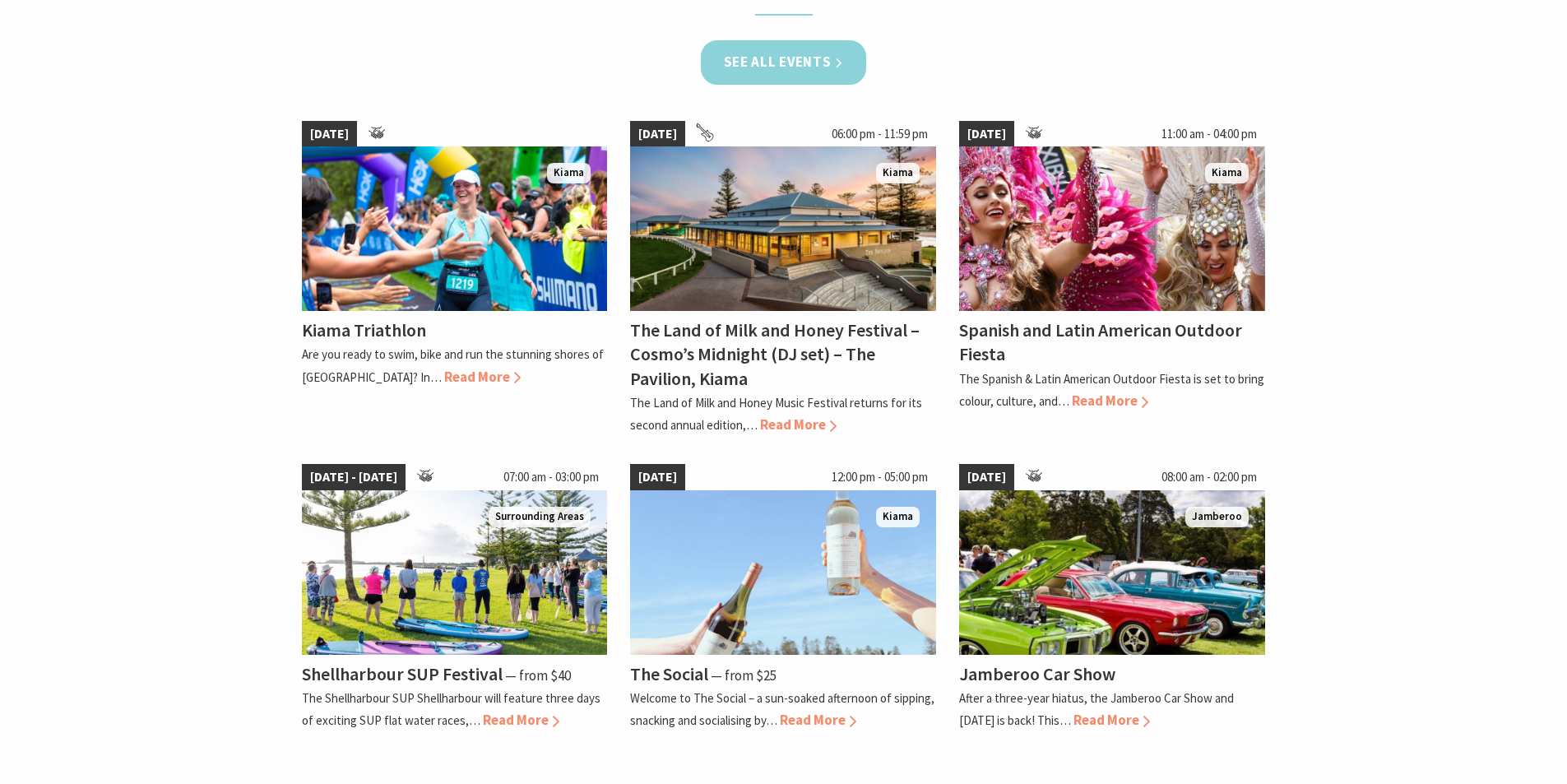
click at [829, 51] on link "See all Events" at bounding box center [784, 62] width 166 height 44
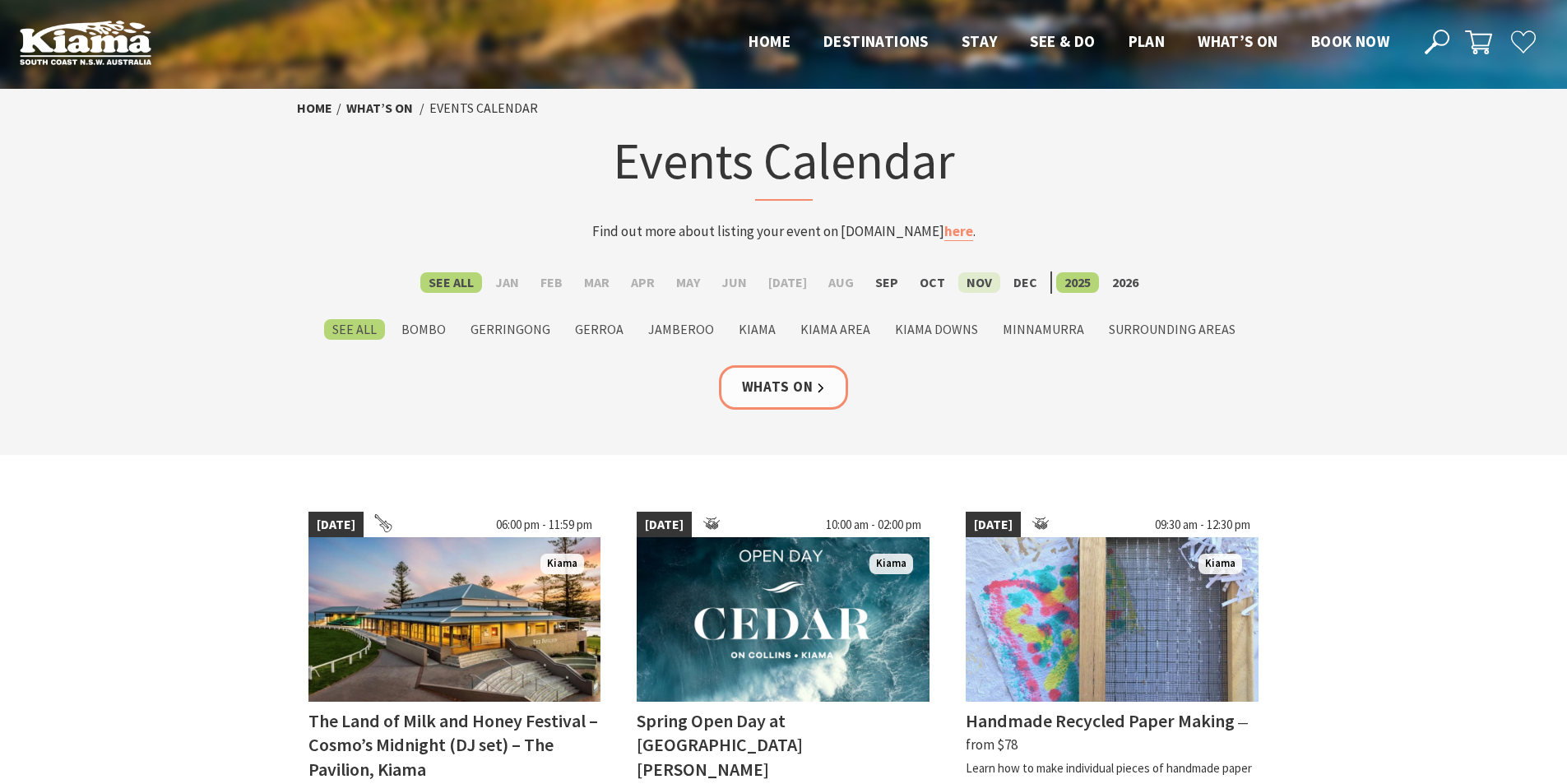
click at [978, 286] on label "Nov" at bounding box center [979, 282] width 42 height 21
click at [0, 0] on input "Nov" at bounding box center [0, 0] width 0 height 0
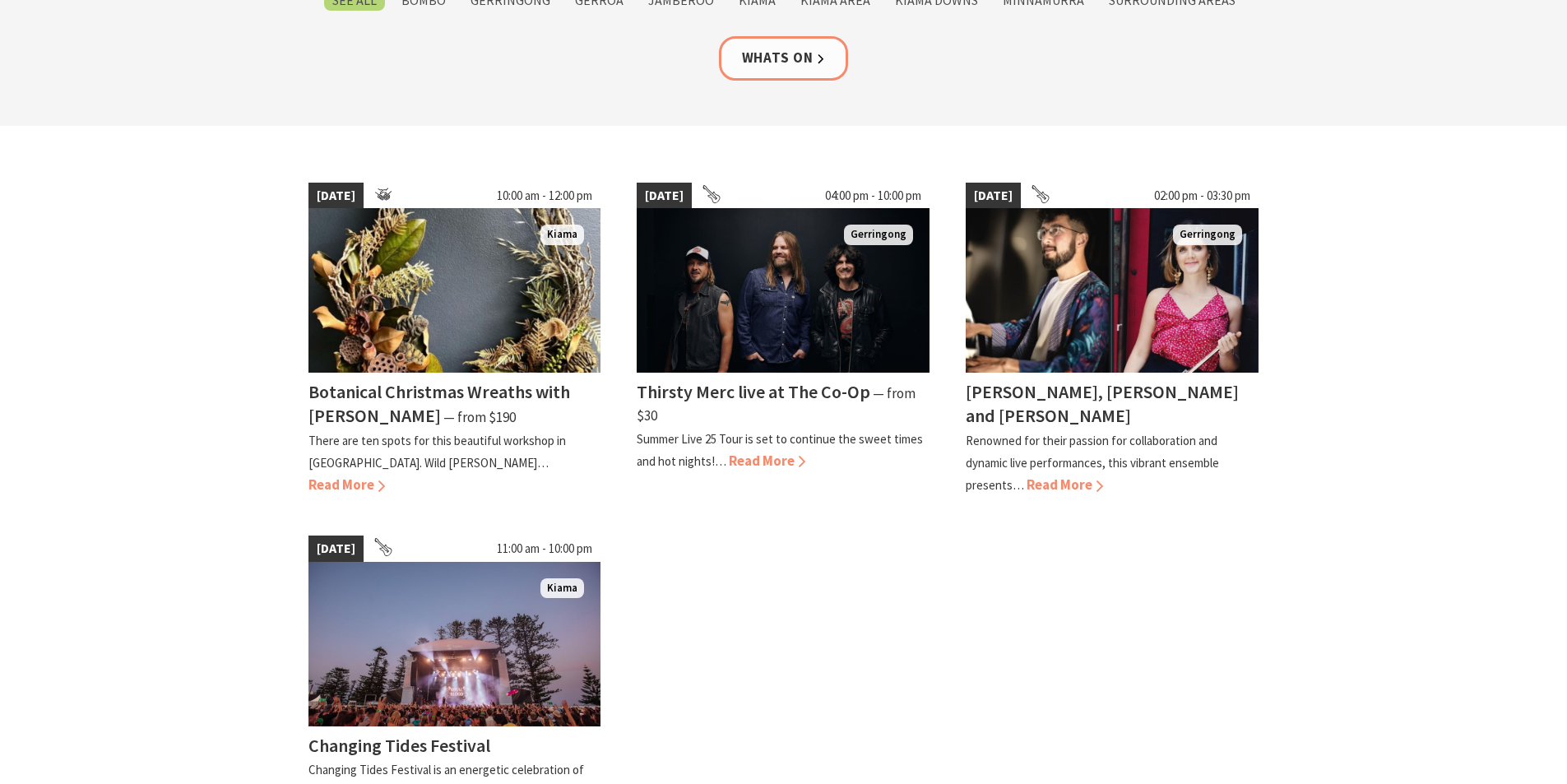
scroll to position [411, 0]
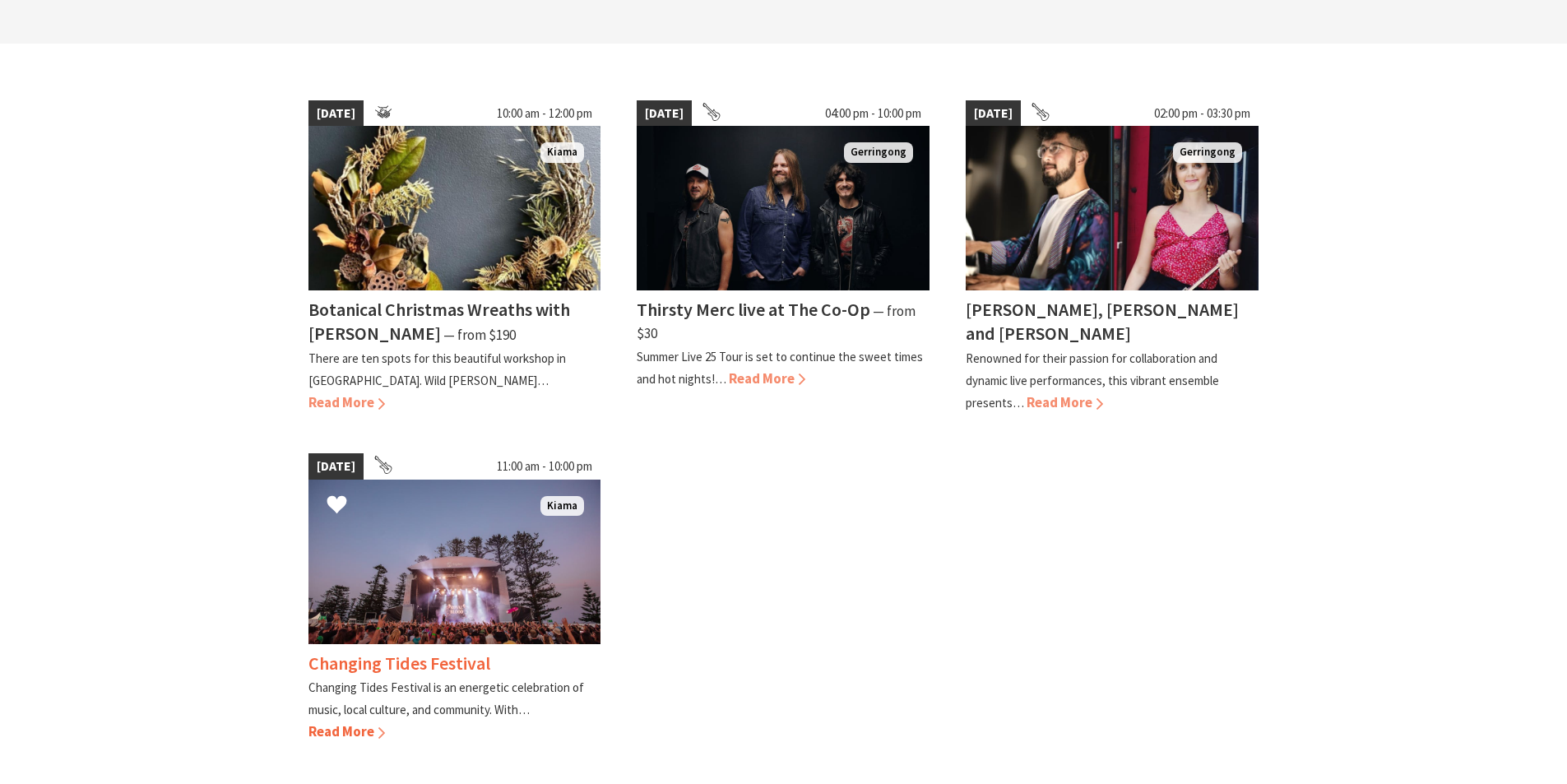
click at [458, 651] on h4 "Changing Tides Festival" at bounding box center [399, 663] width 182 height 23
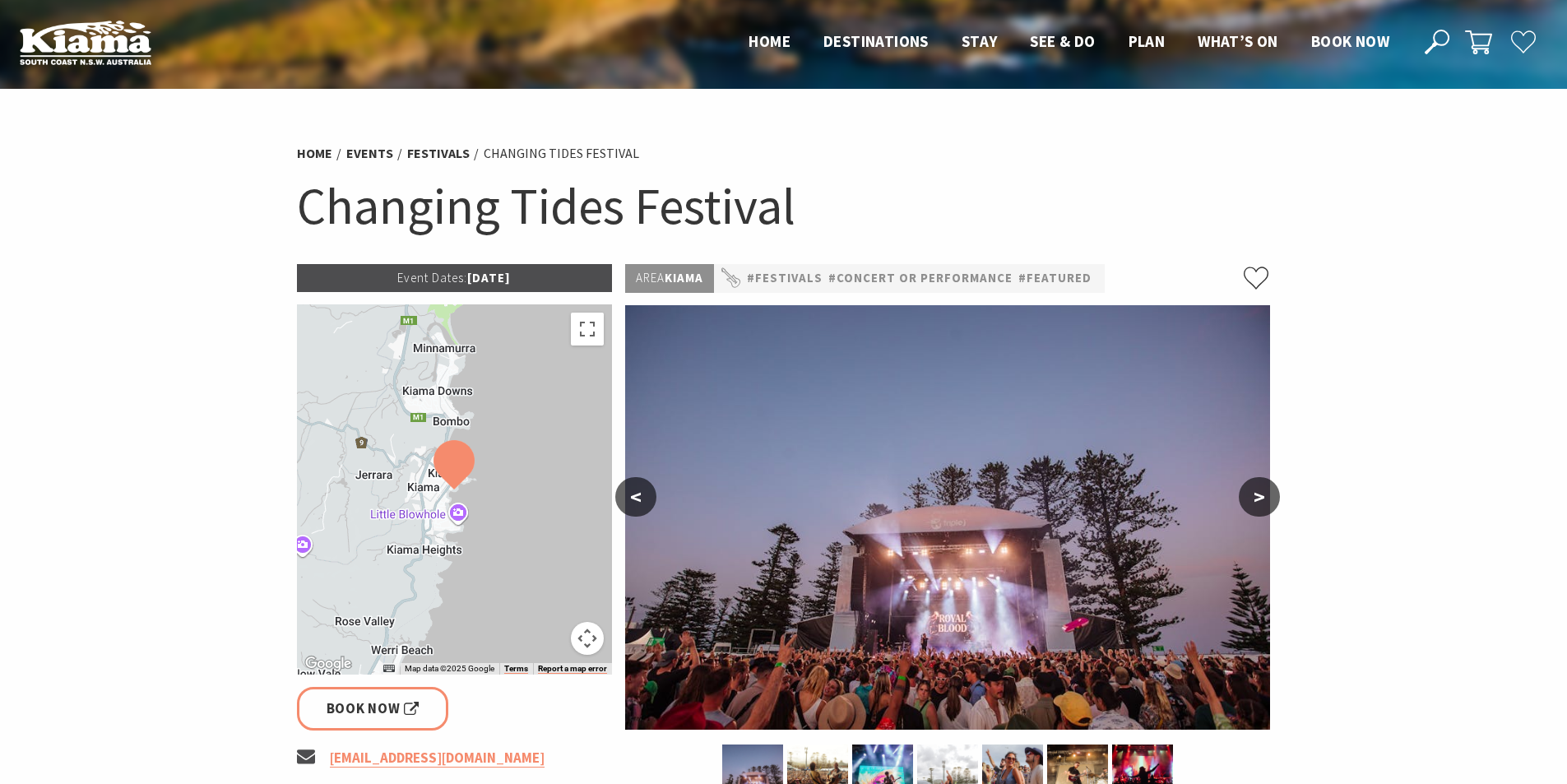
click at [1262, 498] on button ">" at bounding box center [1260, 497] width 41 height 39
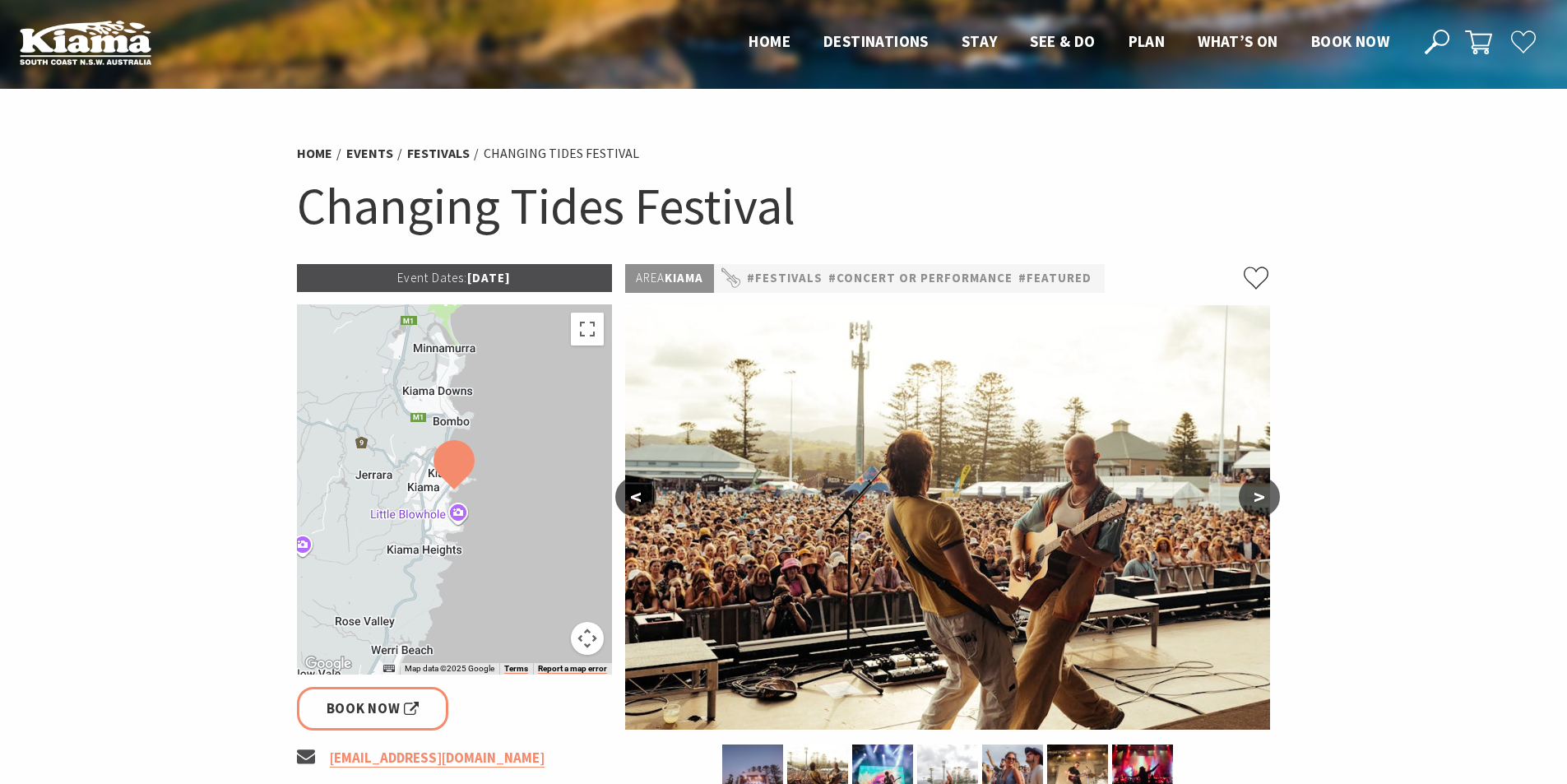
click at [1262, 498] on button ">" at bounding box center [1260, 497] width 41 height 39
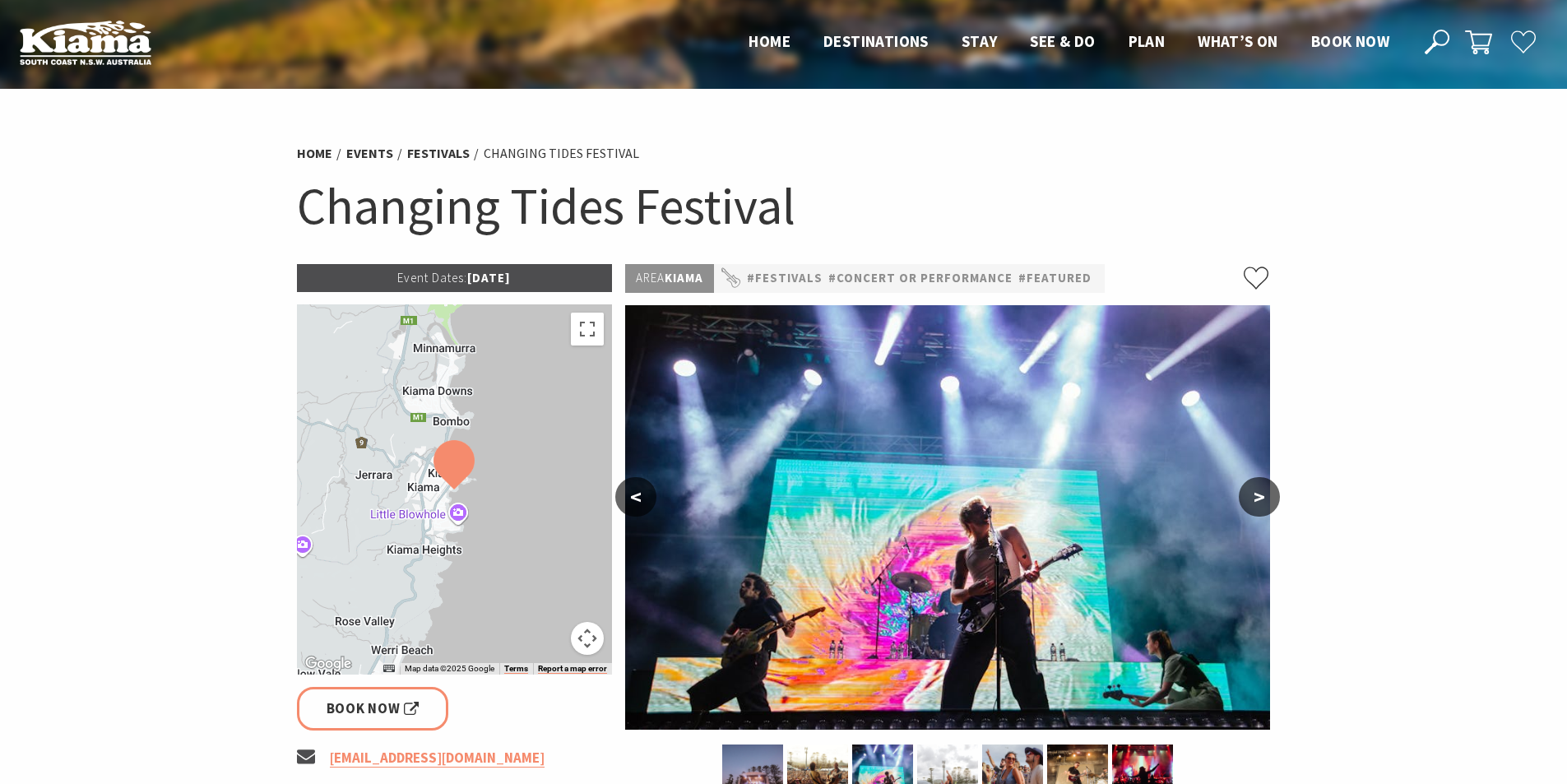
click at [1262, 498] on button ">" at bounding box center [1260, 497] width 41 height 39
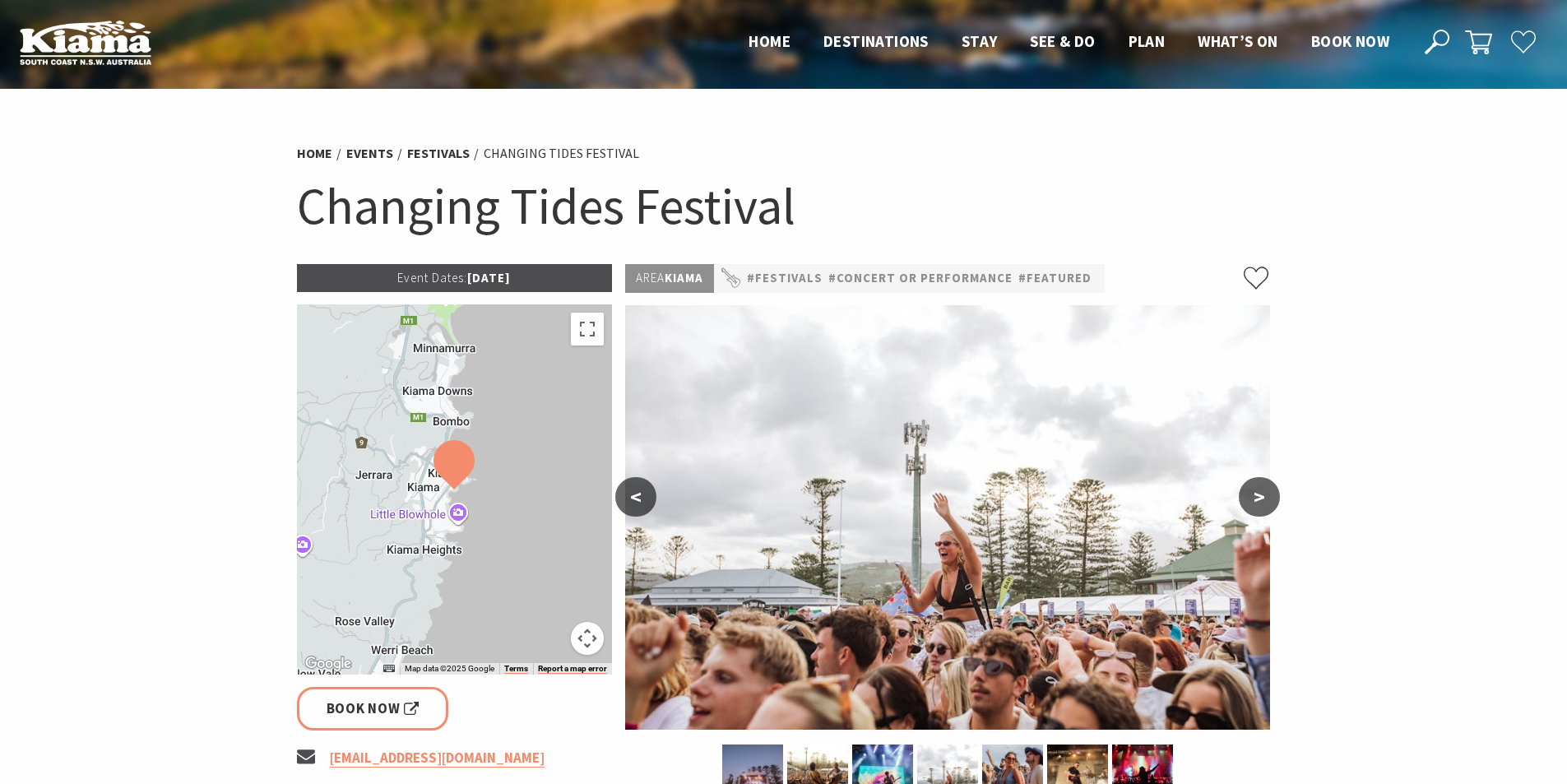
click at [1262, 498] on button ">" at bounding box center [1260, 497] width 41 height 39
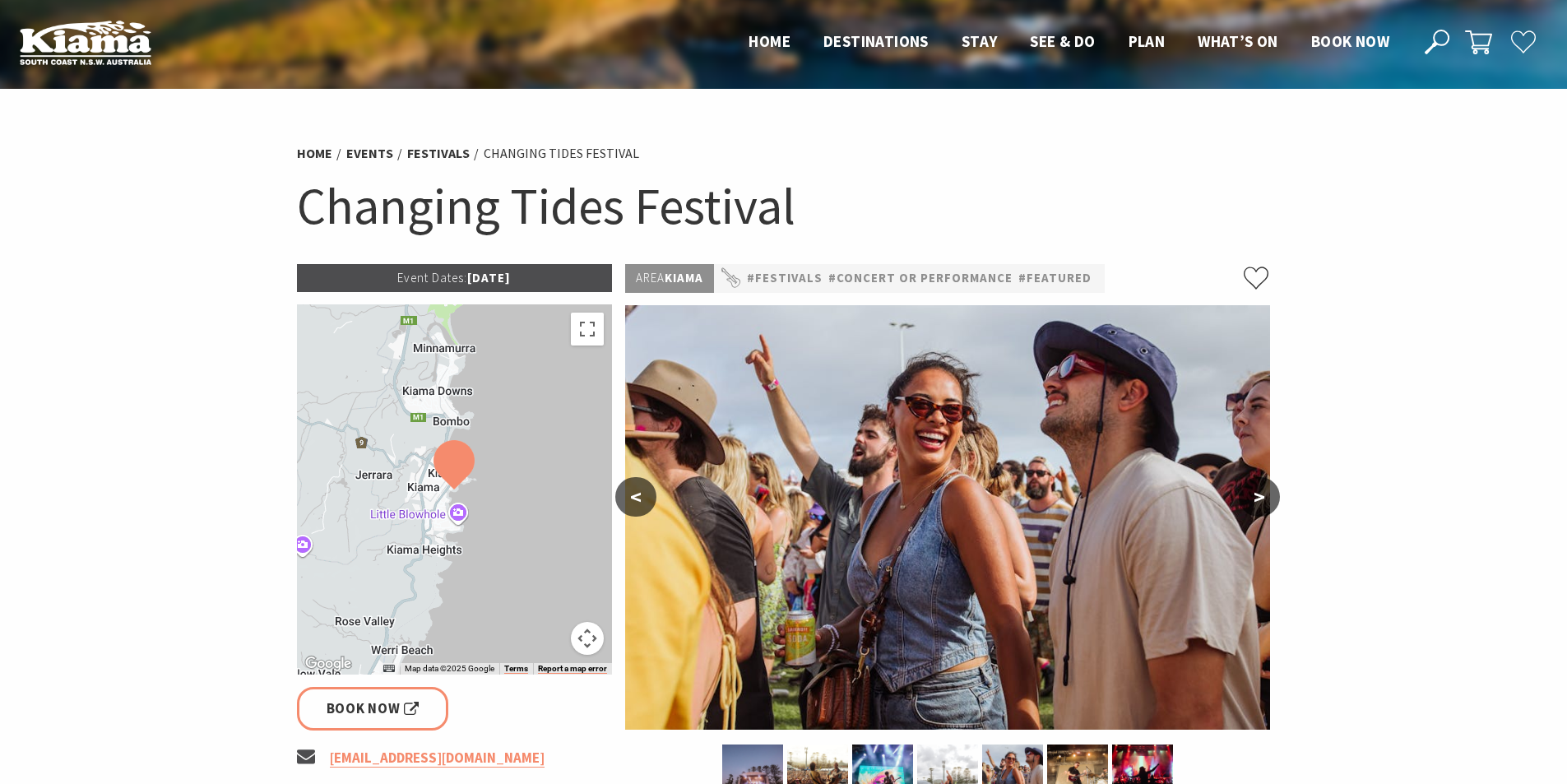
click at [1262, 498] on button ">" at bounding box center [1260, 497] width 41 height 39
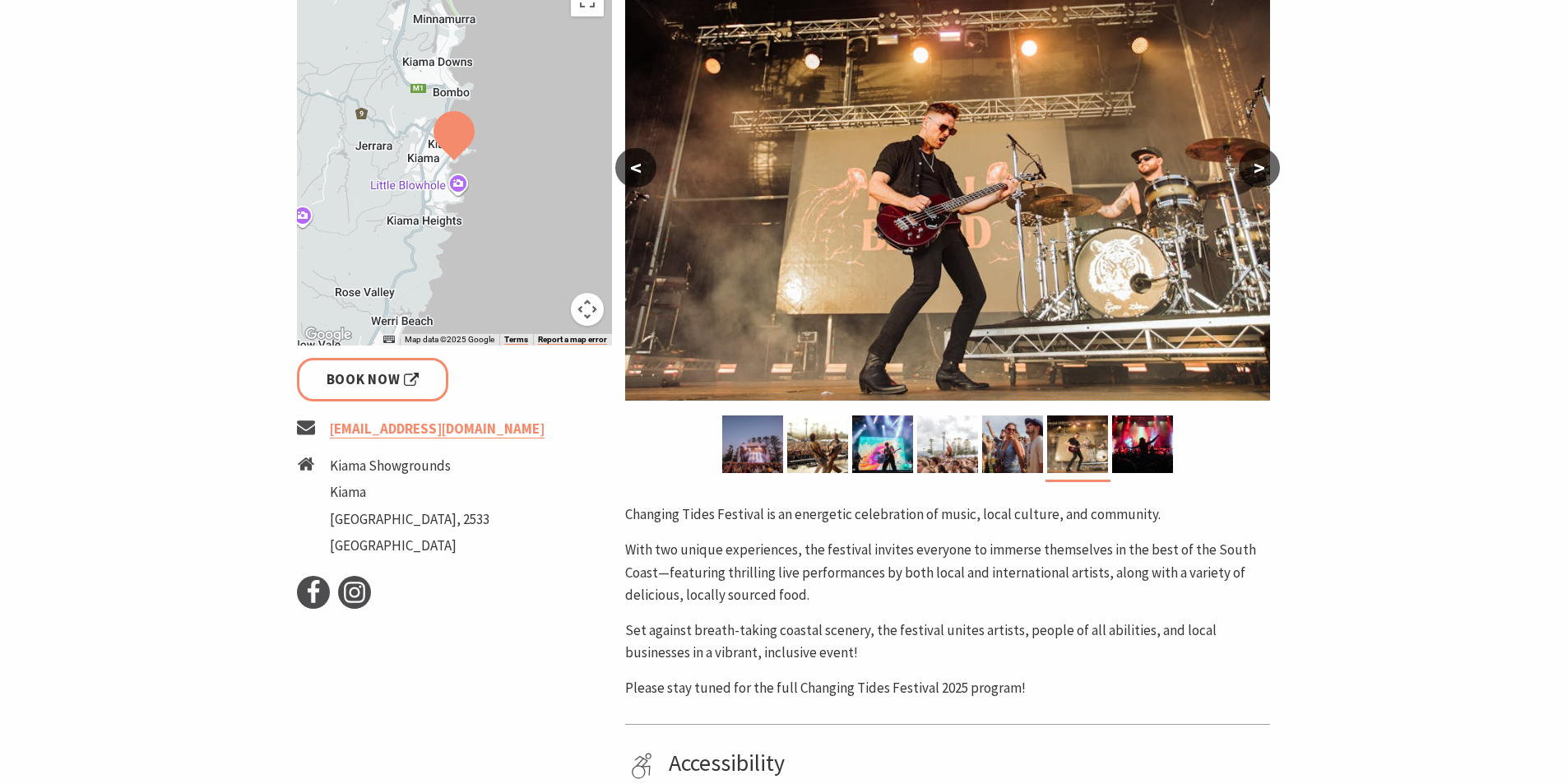
scroll to position [493, 0]
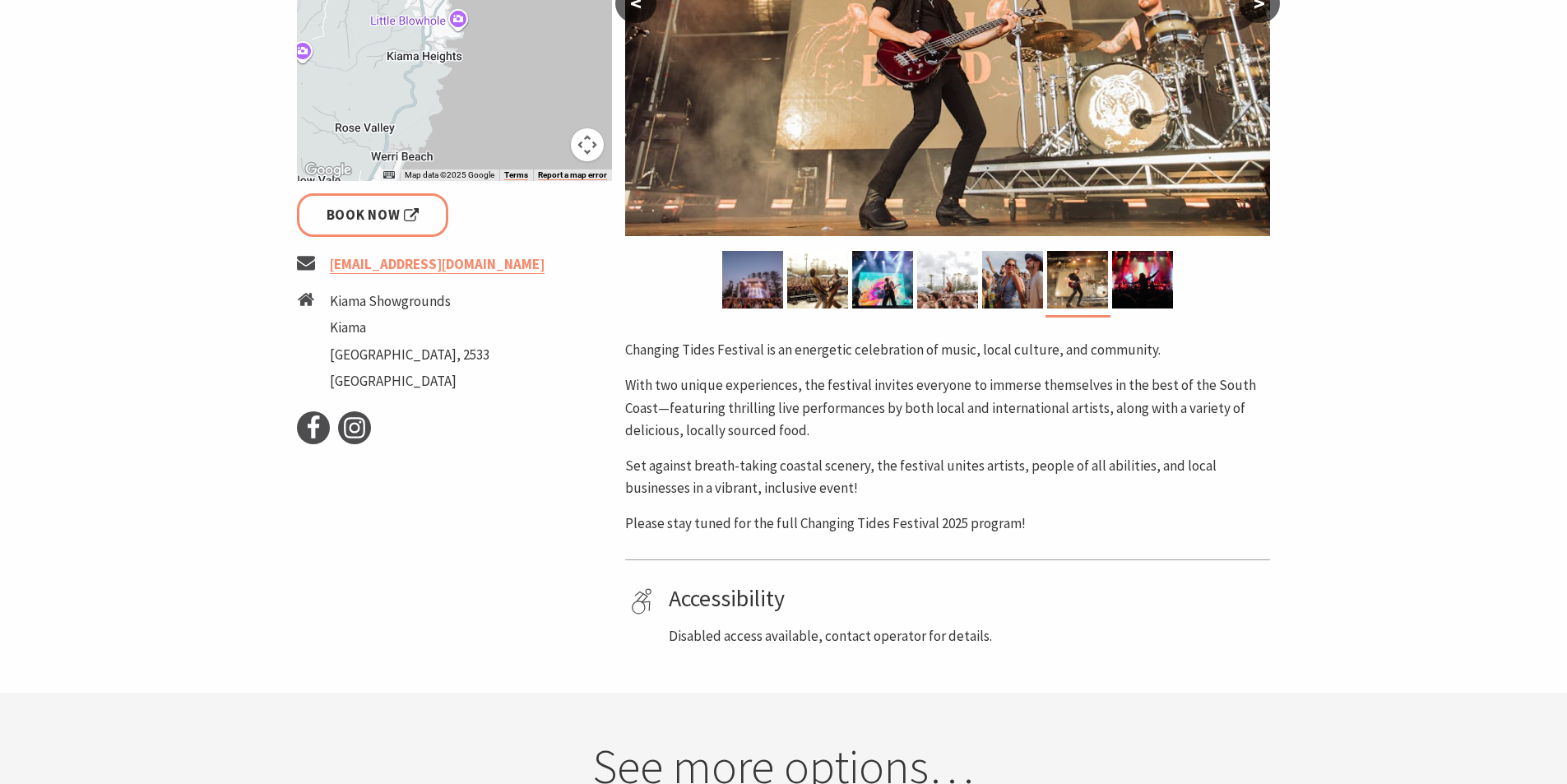
click at [687, 370] on div "Changing Tides Festival is an energetic celebration of music, local culture, an…" at bounding box center [948, 437] width 645 height 196
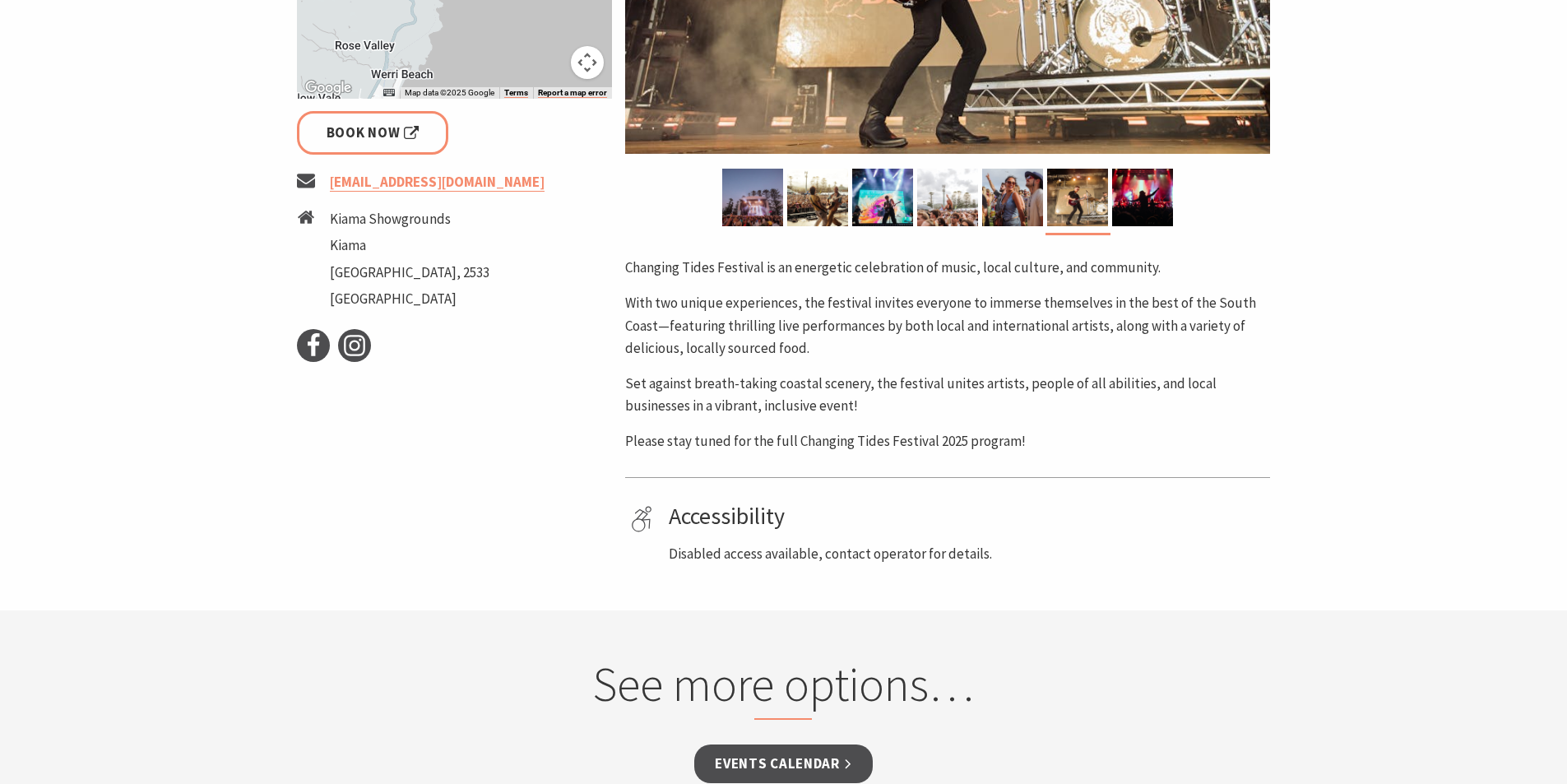
scroll to position [904, 0]
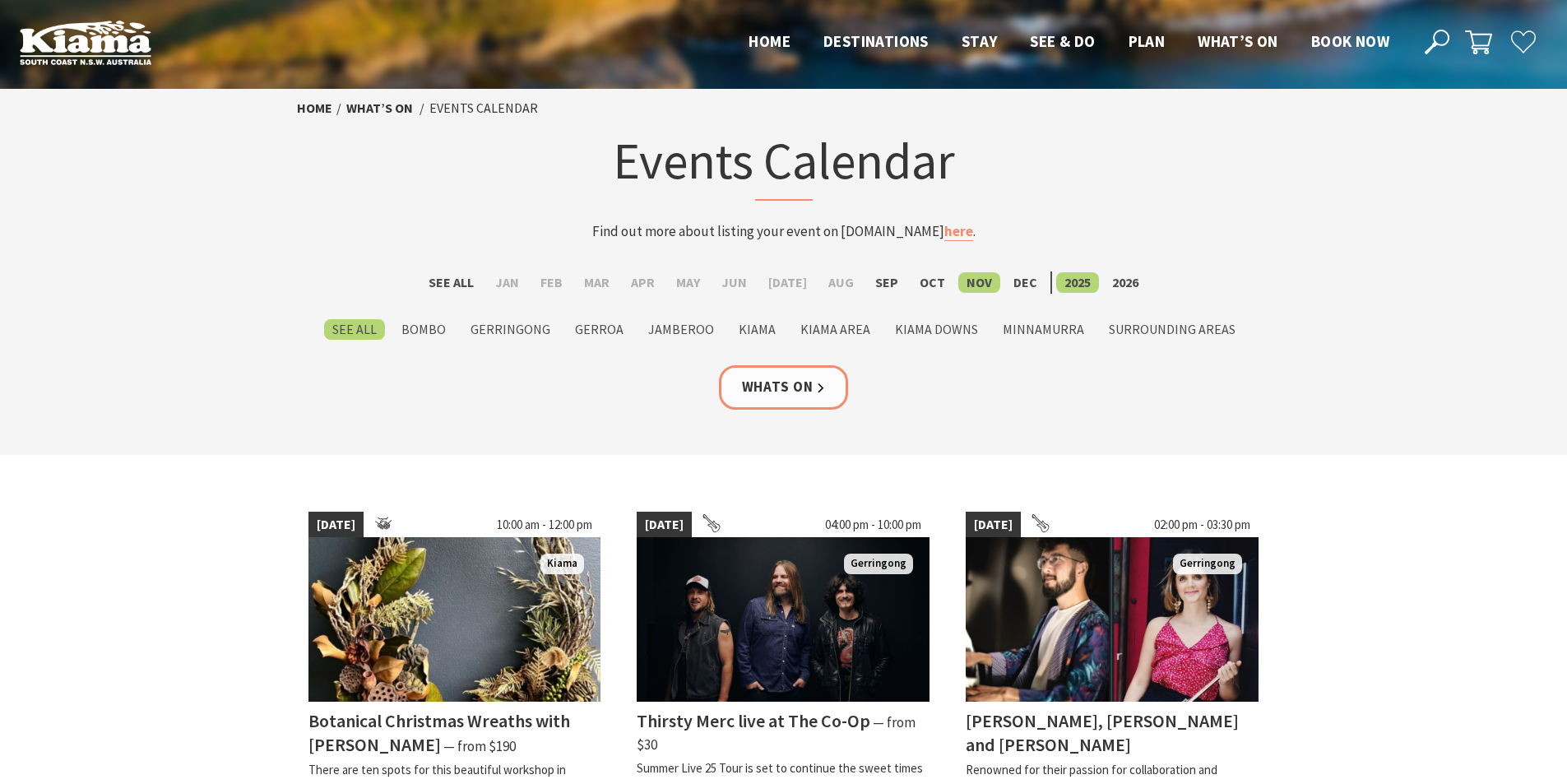
scroll to position [411, 0]
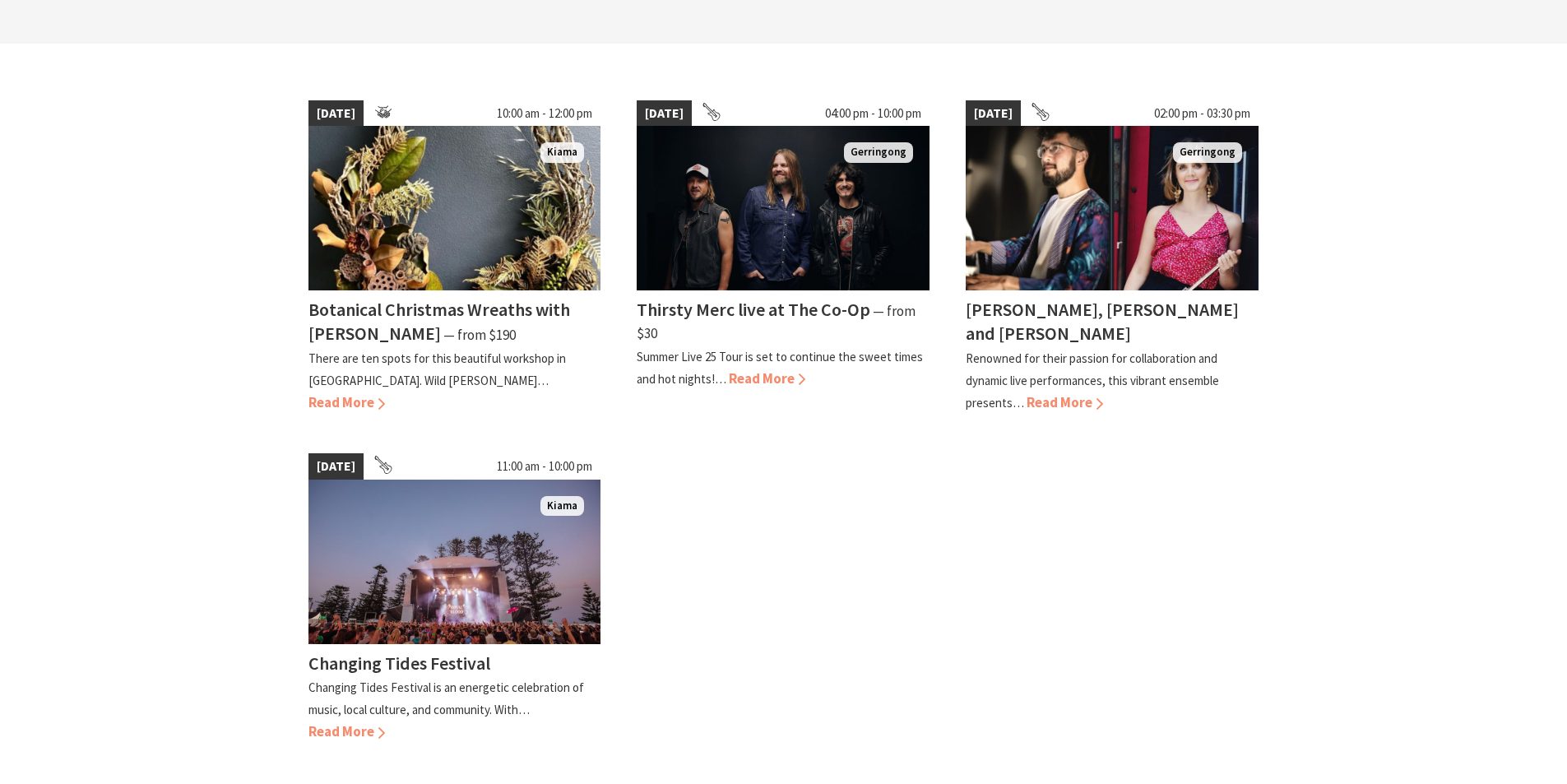
click at [1111, 526] on div "15 Nov 25 10:00 am - 12:00 pm Kiama Botanical Christmas Wreaths with Sharon Bar…" at bounding box center [784, 430] width 987 height 683
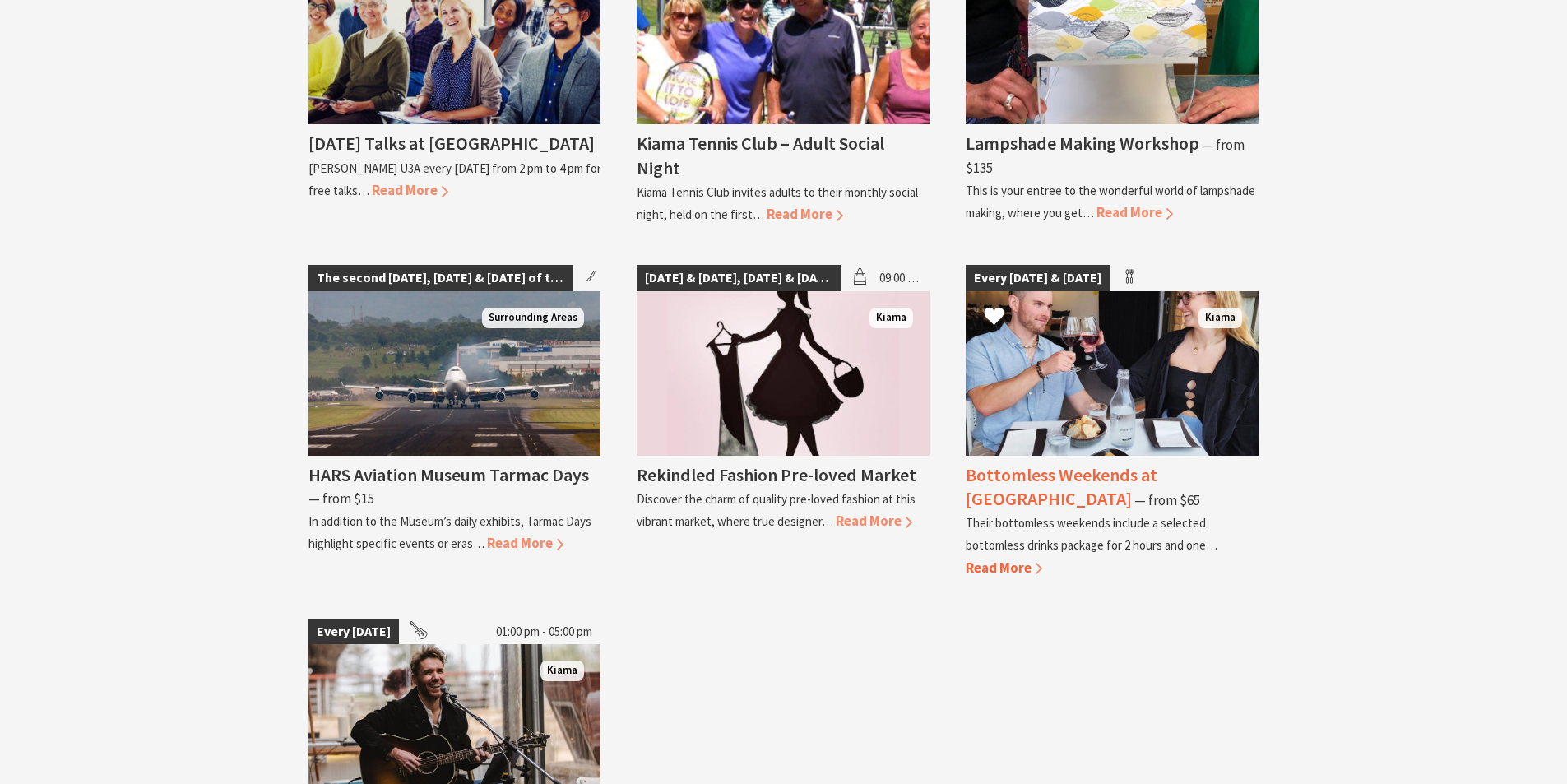
scroll to position [2303, 0]
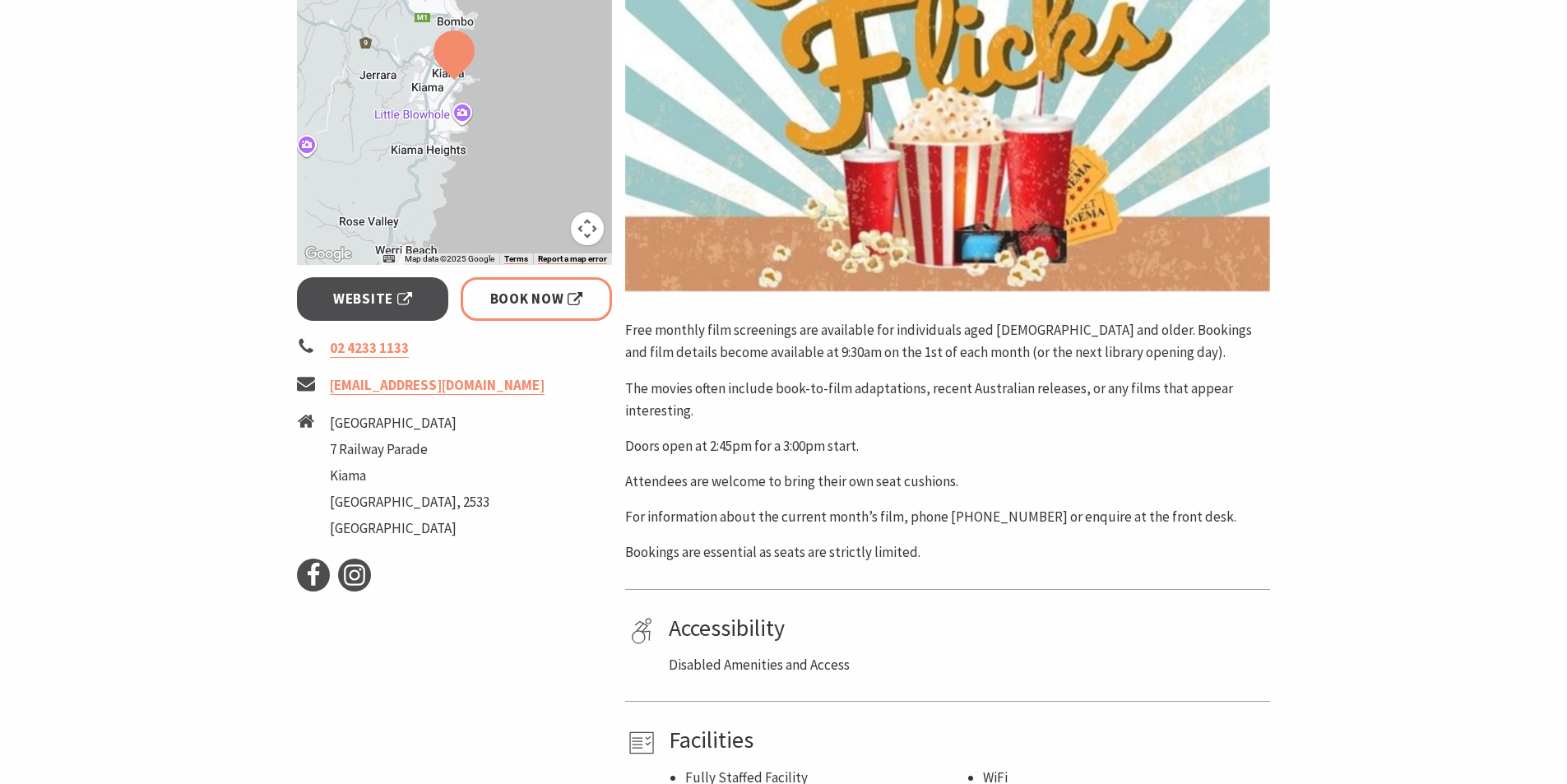
scroll to position [658, 0]
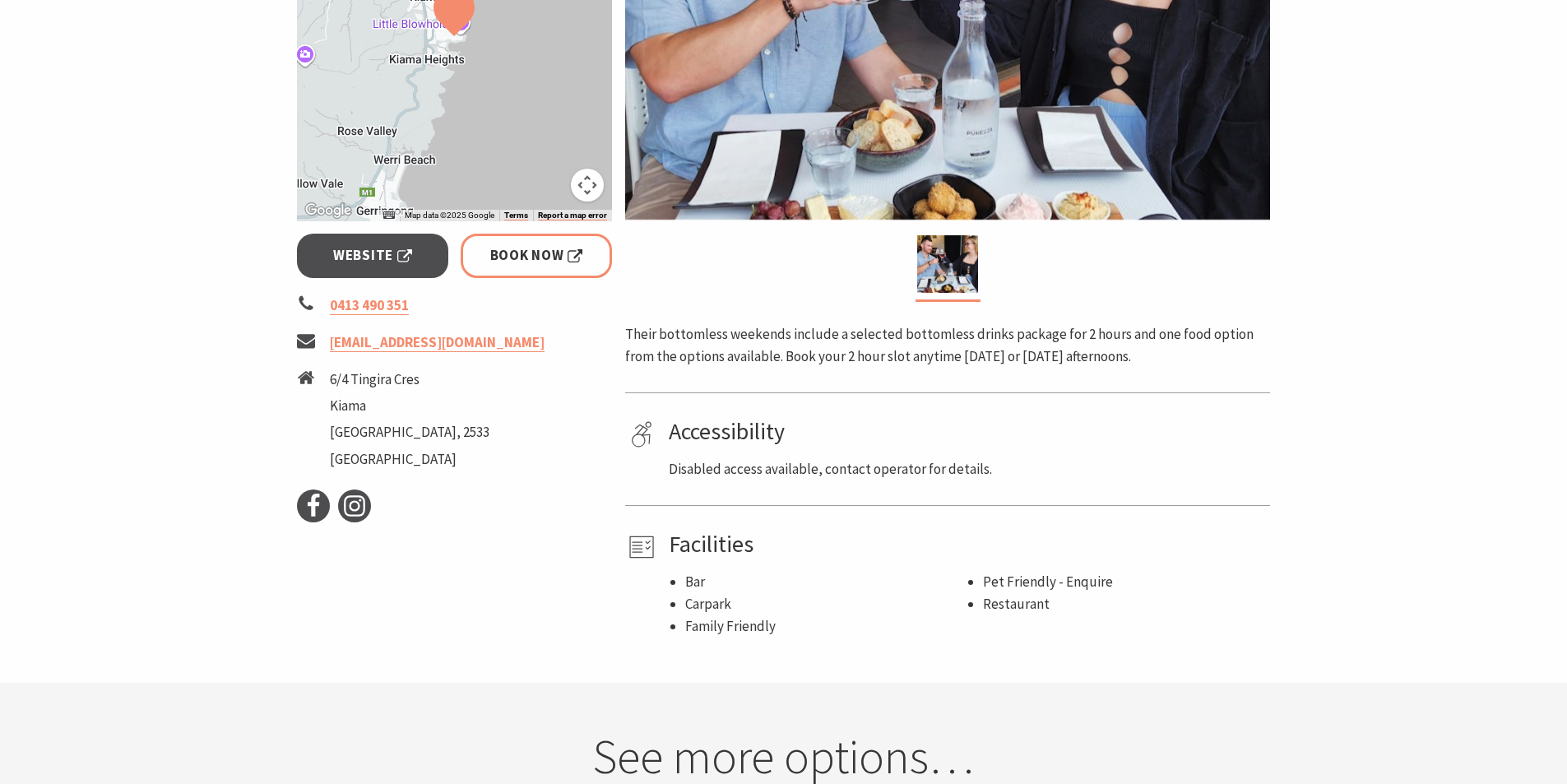
scroll to position [658, 0]
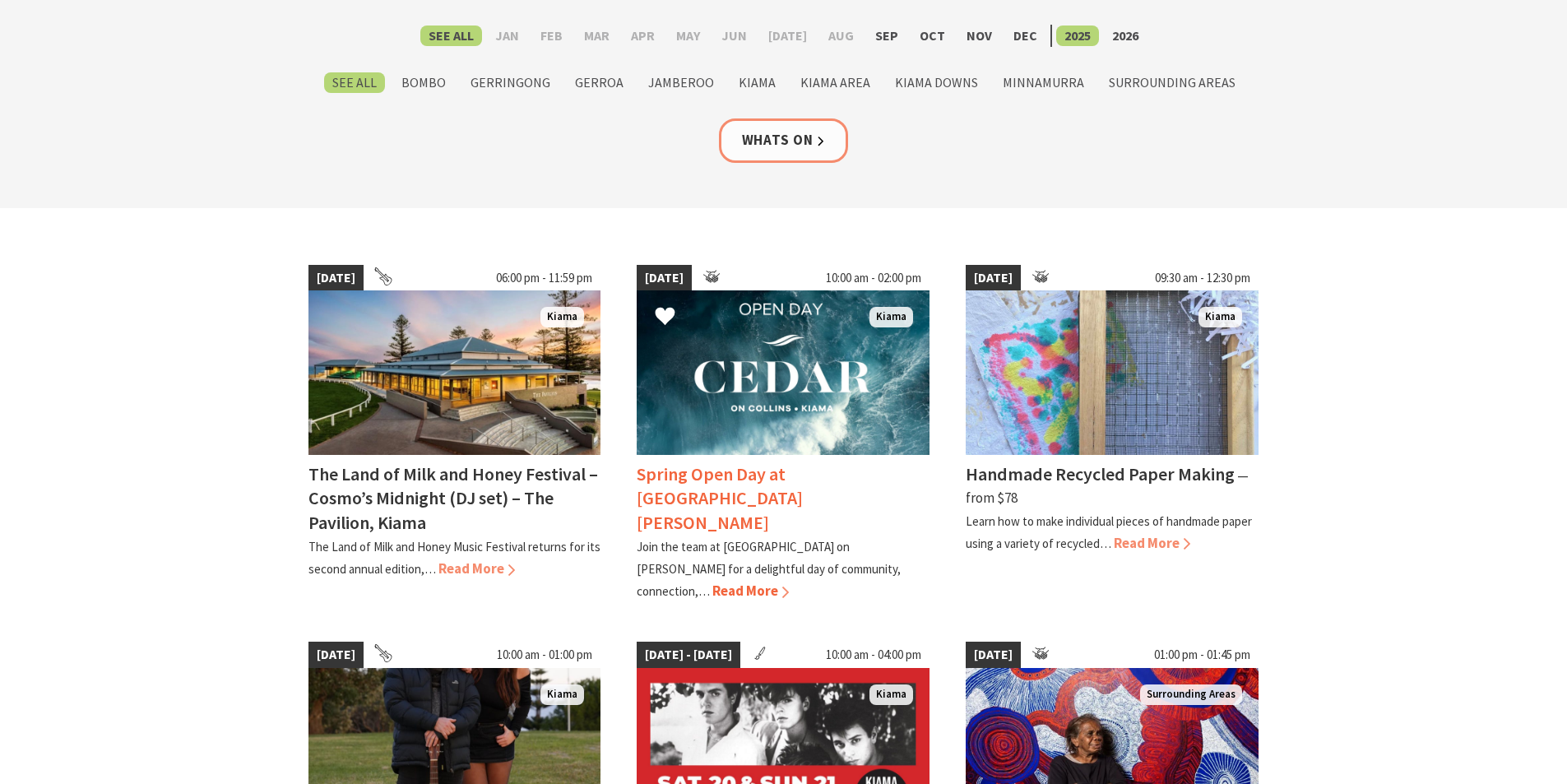
scroll to position [83, 0]
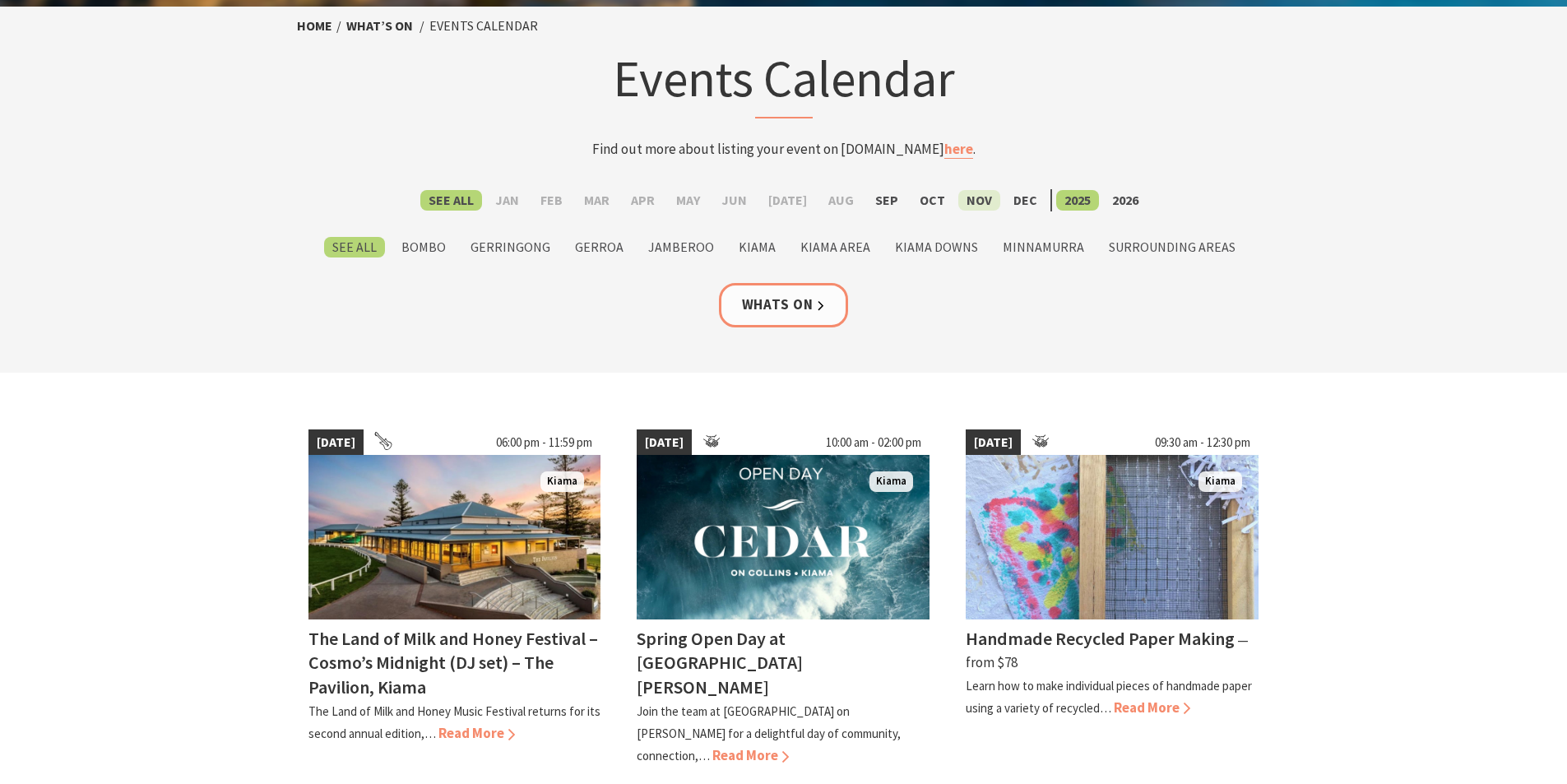
click at [959, 196] on label "Nov" at bounding box center [979, 200] width 42 height 21
click at [0, 0] on input "Nov" at bounding box center [0, 0] width 0 height 0
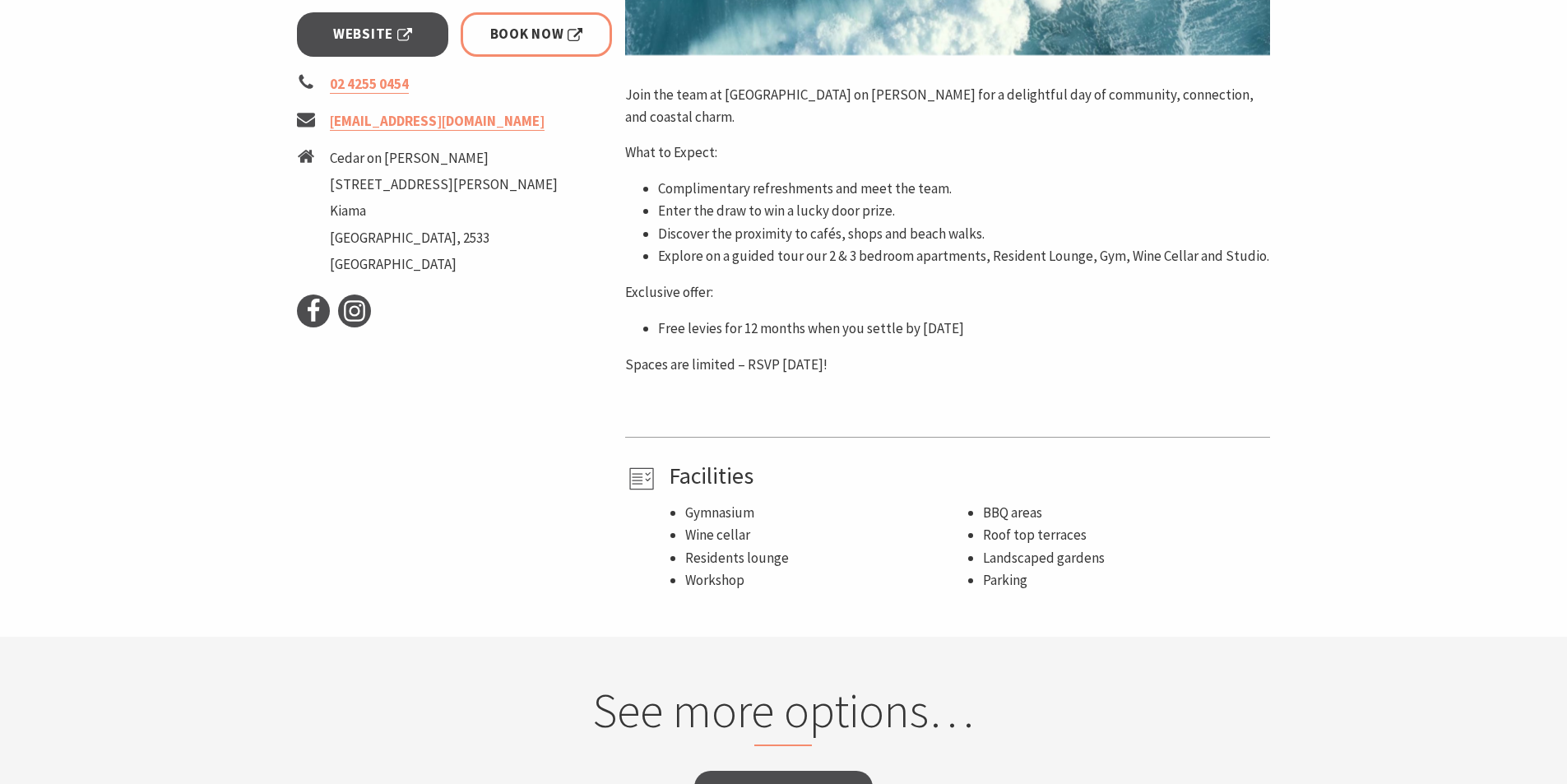
scroll to position [493, 0]
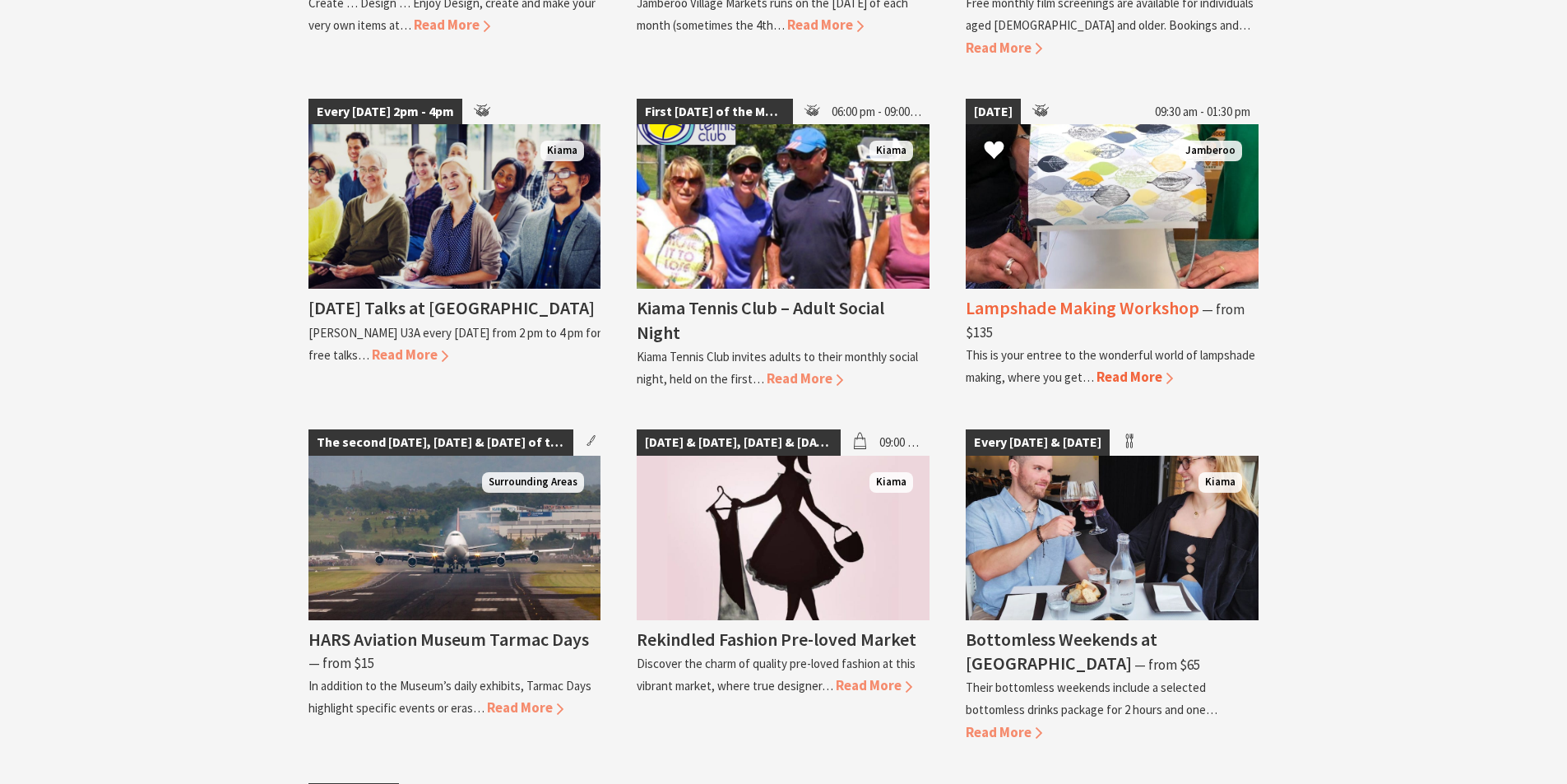
scroll to position [2549, 0]
